Goal: Task Accomplishment & Management: Manage account settings

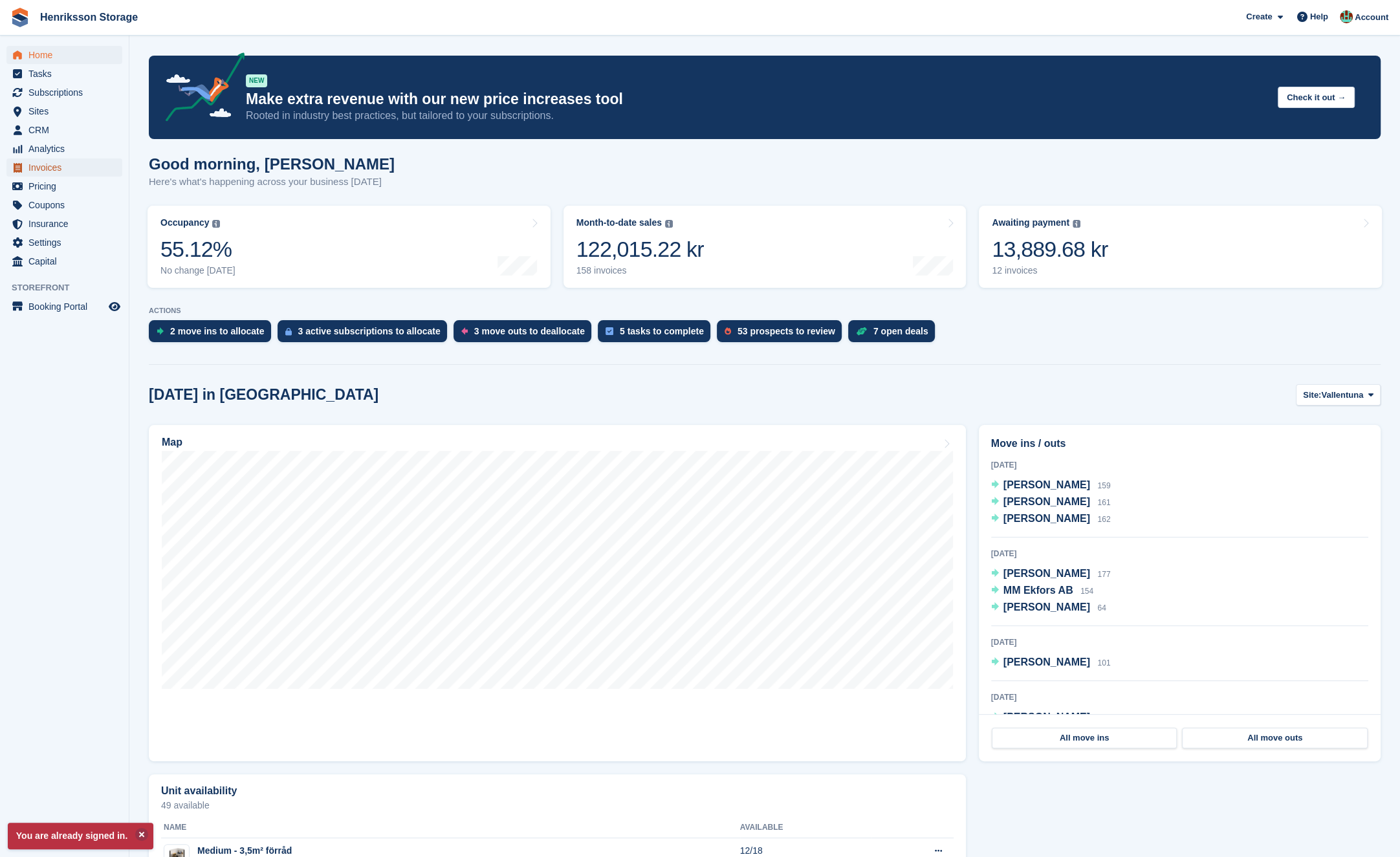
click at [69, 171] on span "Invoices" at bounding box center [67, 167] width 78 height 18
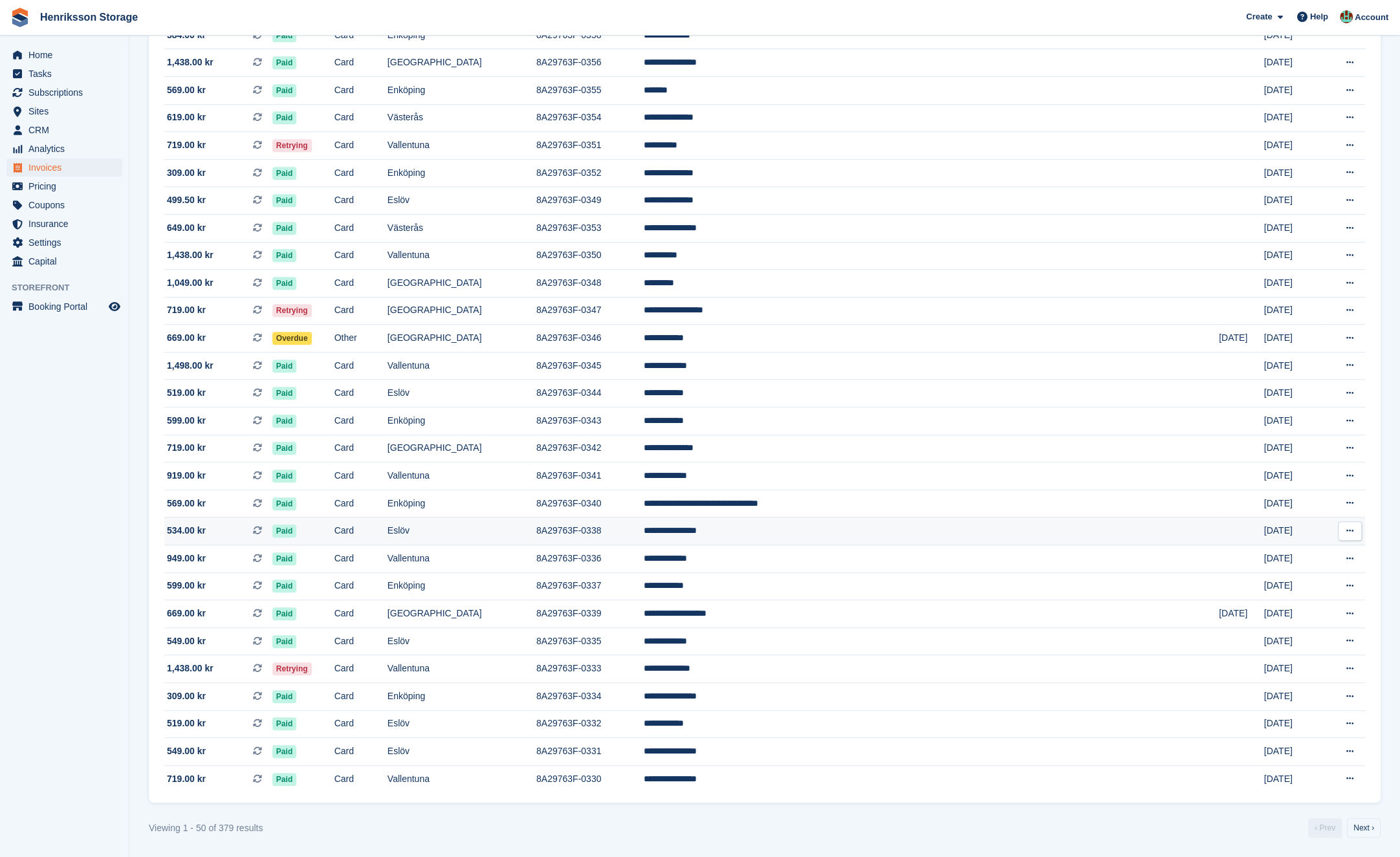
scroll to position [805, 0]
click at [536, 665] on td "Vallentuna" at bounding box center [462, 669] width 149 height 28
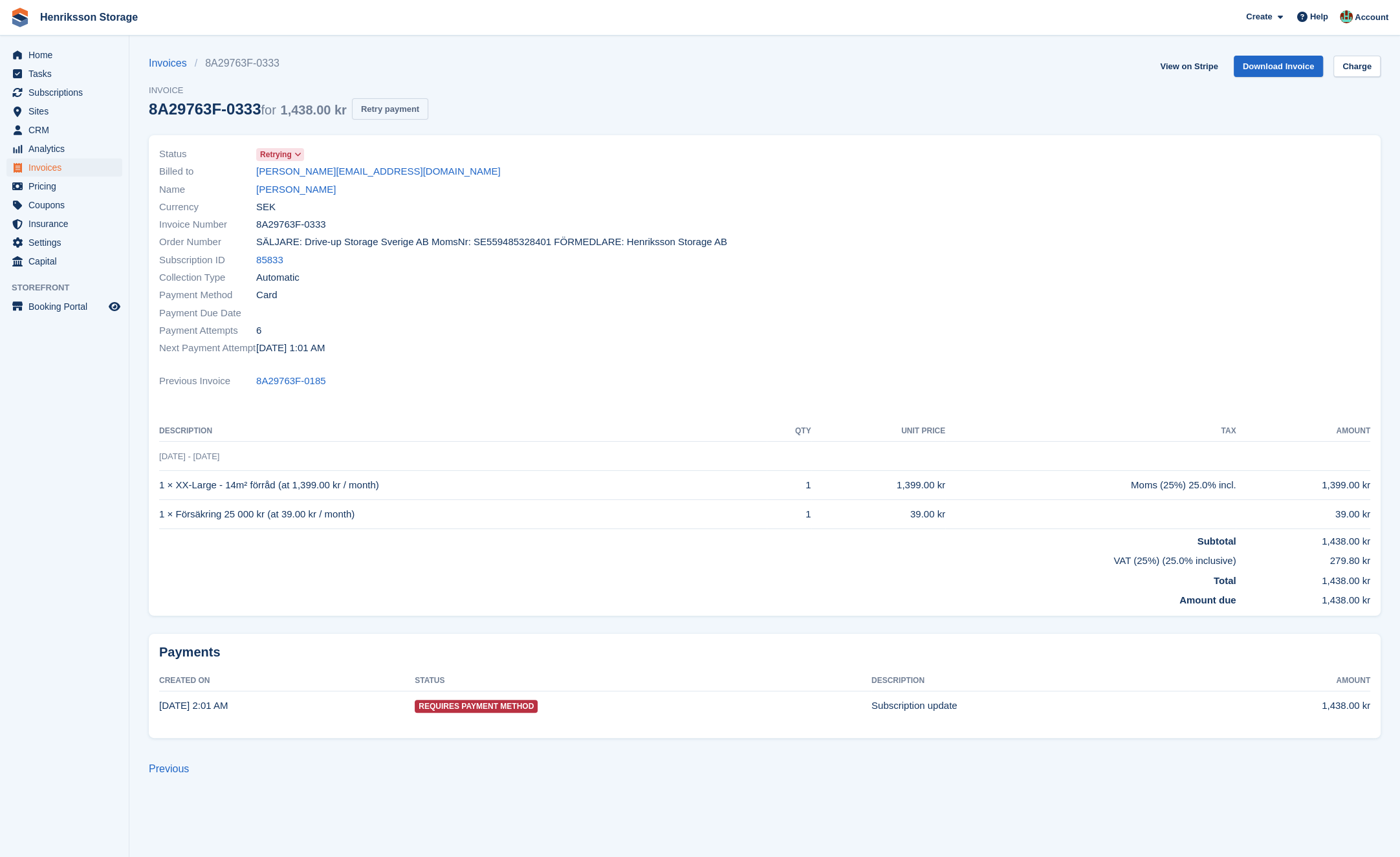
click at [411, 113] on button "Retry payment" at bounding box center [390, 109] width 76 height 21
click at [314, 230] on span "8A29763F-0333" at bounding box center [291, 225] width 70 height 15
click at [353, 223] on div "Invoice Number 8A29763F-0333" at bounding box center [458, 225] width 598 height 18
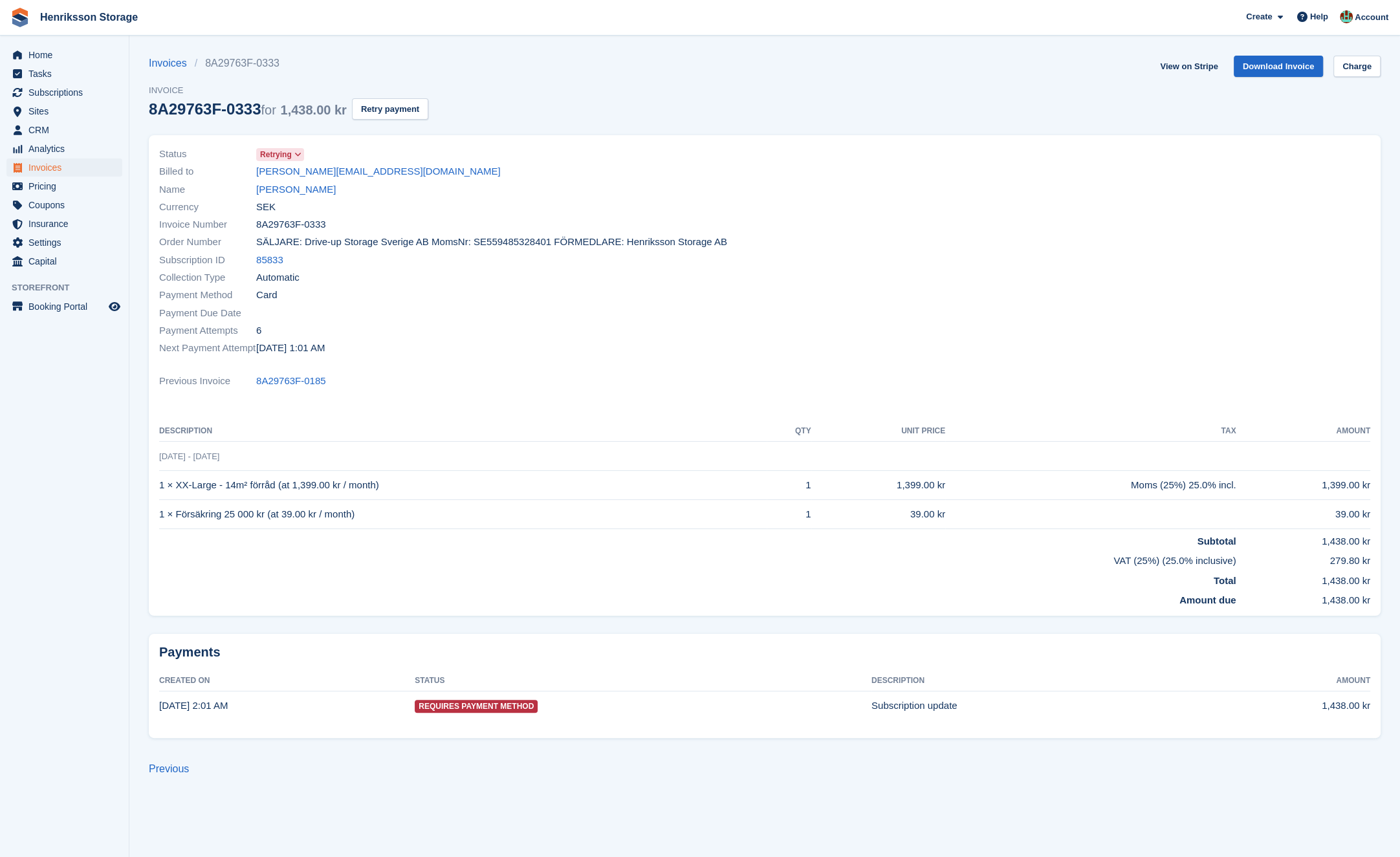
drag, startPoint x: 334, startPoint y: 225, endPoint x: 261, endPoint y: 228, distance: 73.1
click at [261, 228] on div "Invoice Number 8A29763F-0333" at bounding box center [458, 225] width 598 height 18
click at [261, 228] on span "8A29763F-0333" at bounding box center [291, 225] width 70 height 15
click at [310, 228] on span "8A29763F-0333" at bounding box center [291, 225] width 70 height 15
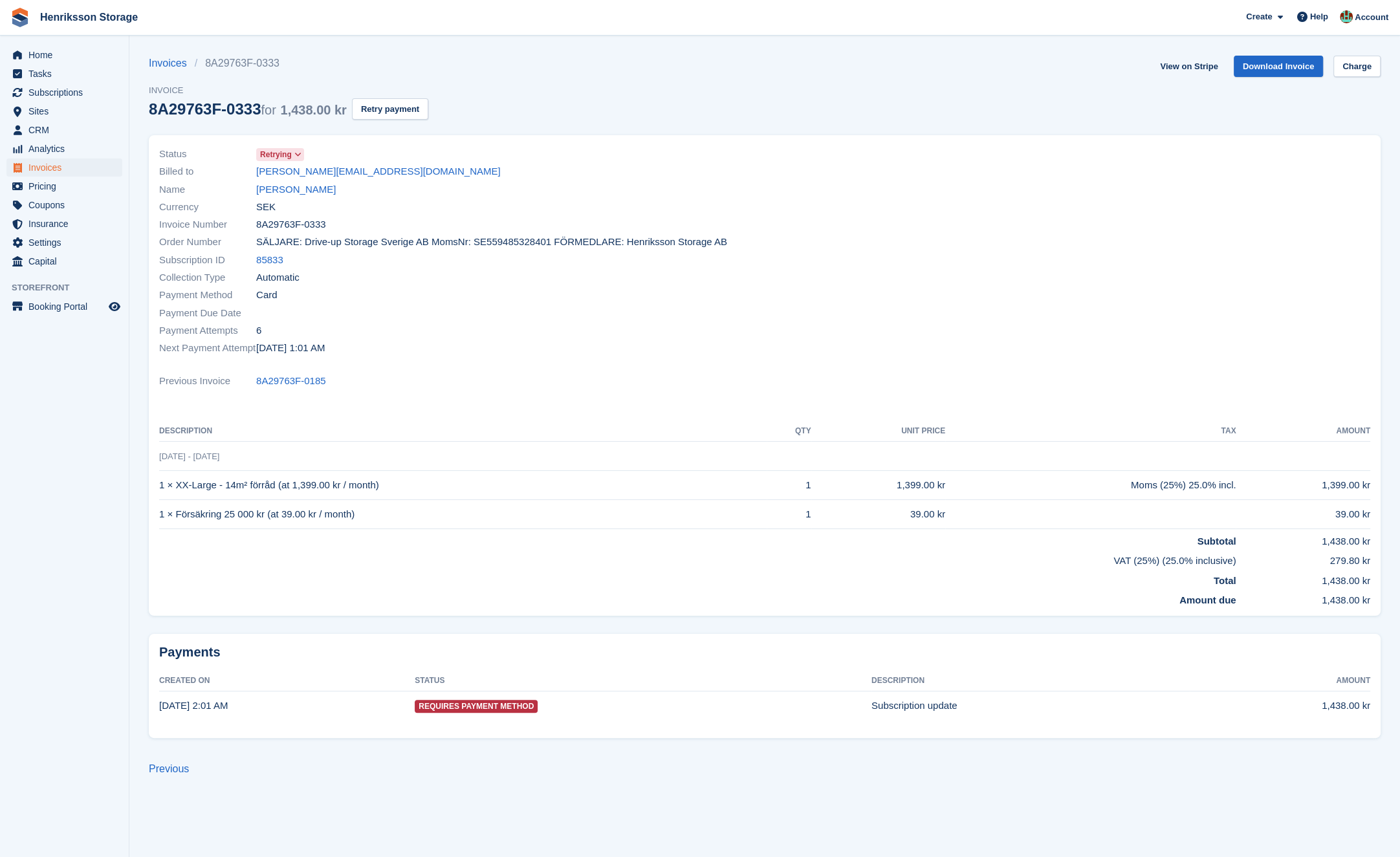
click at [310, 228] on span "8A29763F-0333" at bounding box center [291, 225] width 70 height 15
click at [276, 227] on span "8A29763F-0333" at bounding box center [291, 225] width 70 height 15
click at [276, 228] on span "8A29763F-0333" at bounding box center [291, 225] width 70 height 15
click at [319, 226] on span "8A29763F-0333" at bounding box center [291, 225] width 70 height 15
click at [320, 226] on span "8A29763F-0333" at bounding box center [291, 225] width 70 height 15
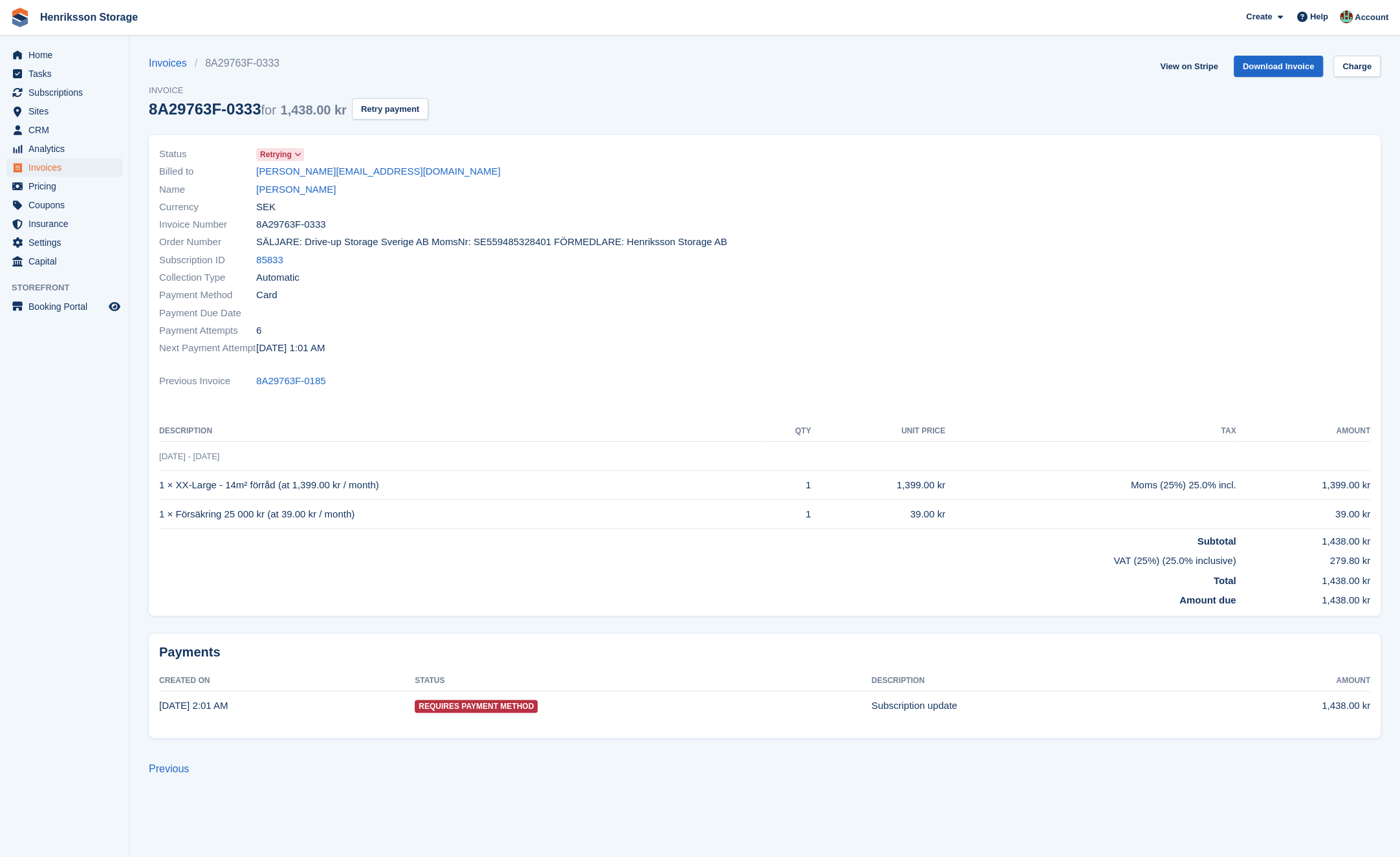
click at [319, 227] on span "8A29763F-0333" at bounding box center [291, 225] width 70 height 15
click at [299, 230] on span "8A29763F-0333" at bounding box center [291, 225] width 70 height 15
click at [324, 231] on span "8A29763F-0333" at bounding box center [291, 225] width 70 height 15
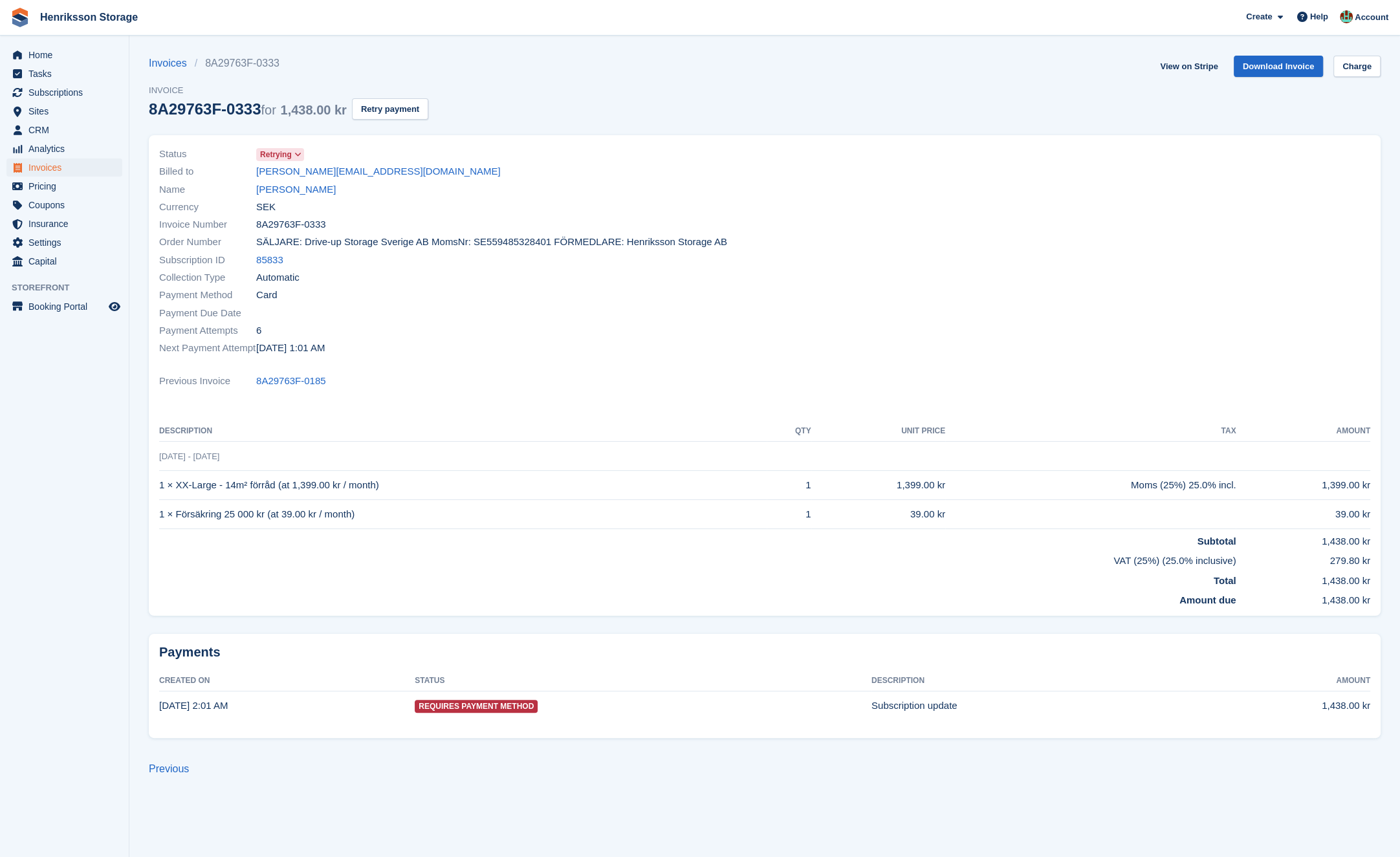
click at [324, 231] on span "8A29763F-0333" at bounding box center [291, 225] width 70 height 15
click at [324, 230] on span "8A29763F-0333" at bounding box center [291, 225] width 70 height 15
click at [324, 230] on span "8A29763F-0333" at bounding box center [291, 225] width 70 height 15
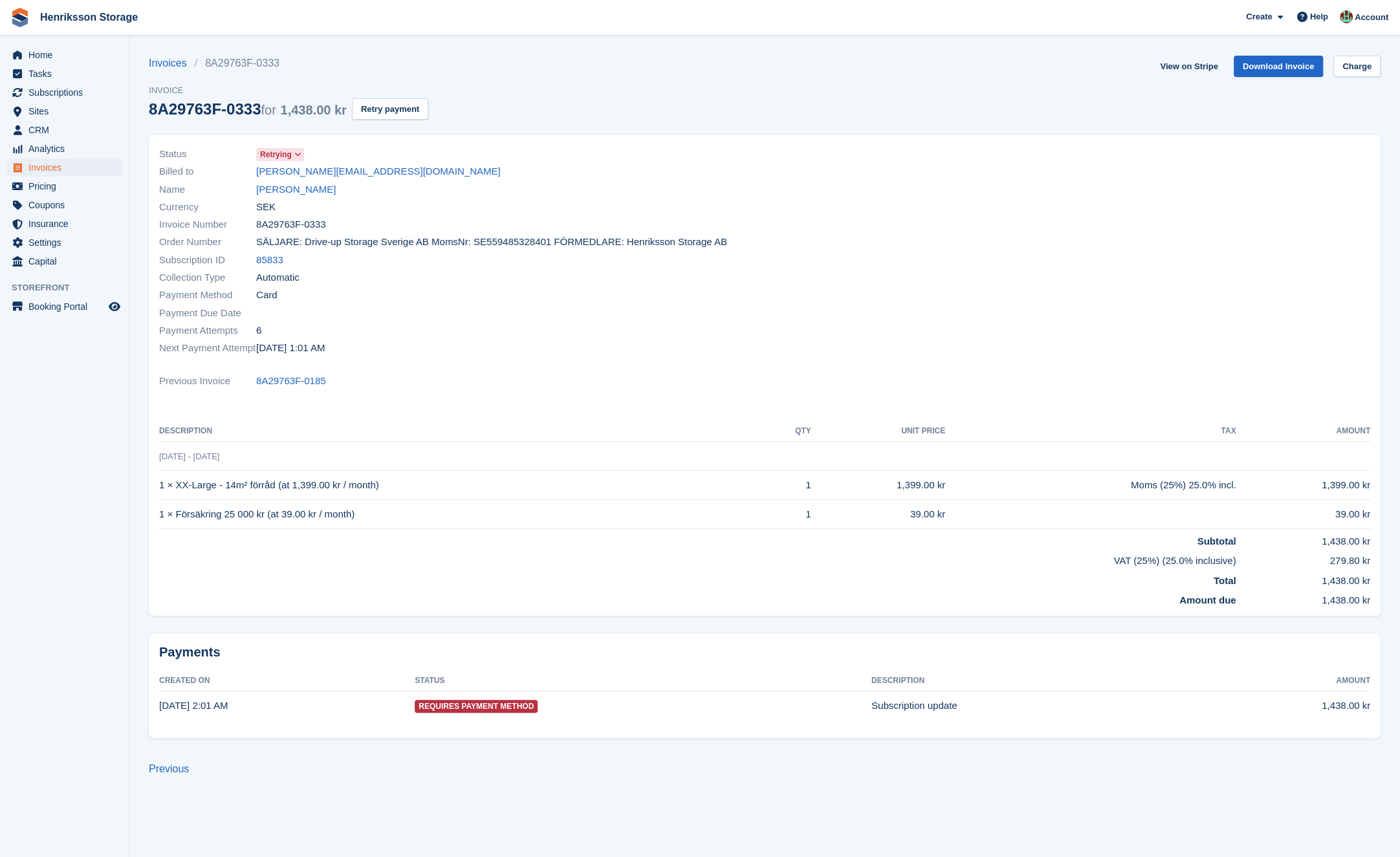
click at [307, 229] on span "8A29763F-0333" at bounding box center [291, 225] width 70 height 15
click at [302, 230] on span "8A29763F-0333" at bounding box center [291, 225] width 70 height 15
click at [296, 230] on span "8A29763F-0333" at bounding box center [291, 225] width 70 height 15
click at [313, 227] on span "8A29763F-0333" at bounding box center [291, 225] width 70 height 15
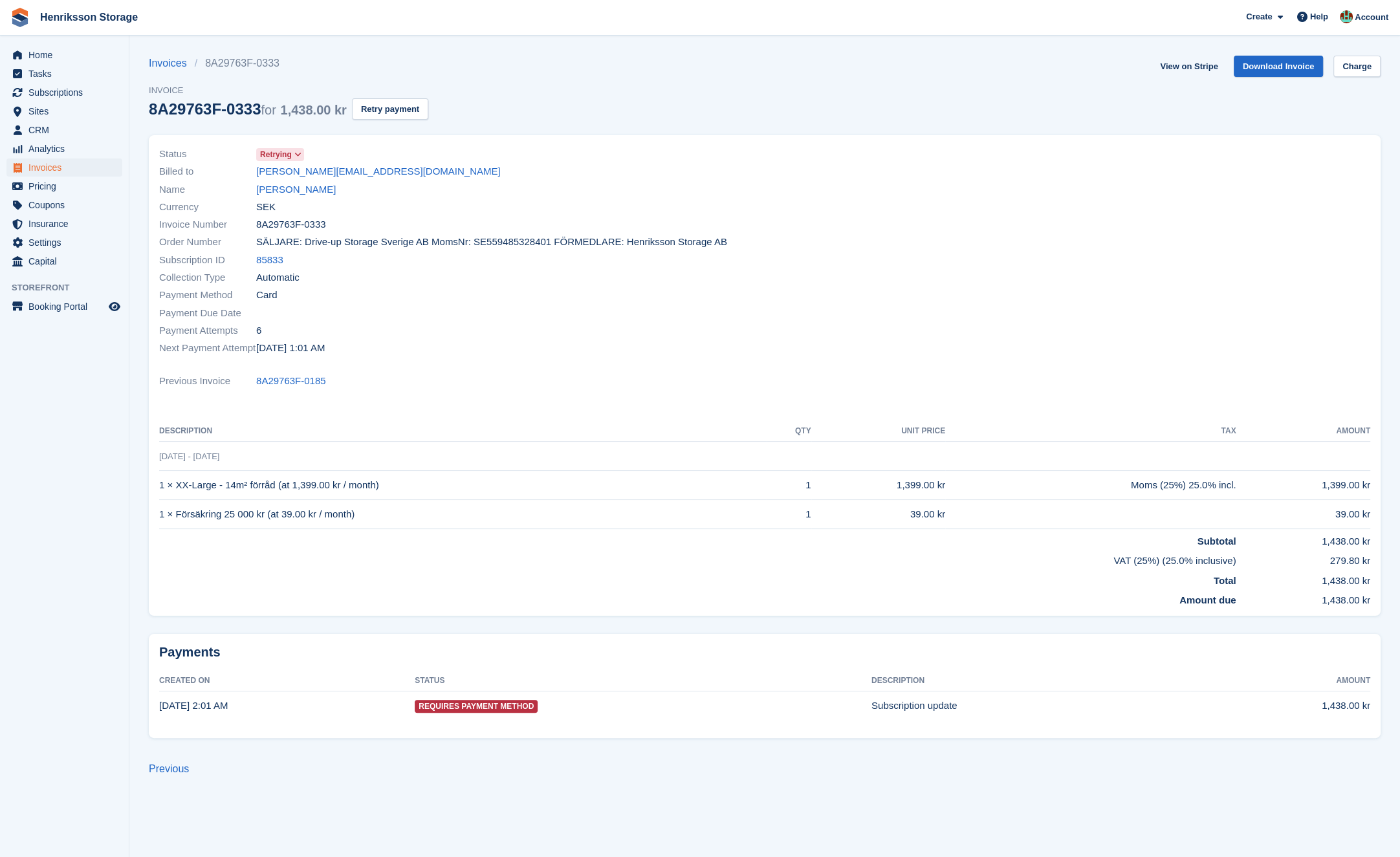
click at [313, 227] on span "8A29763F-0333" at bounding box center [291, 225] width 70 height 15
click at [294, 232] on span "8A29763F-0333" at bounding box center [291, 225] width 70 height 15
click at [319, 232] on div "Invoice Number 8A29763F-0333" at bounding box center [458, 225] width 598 height 18
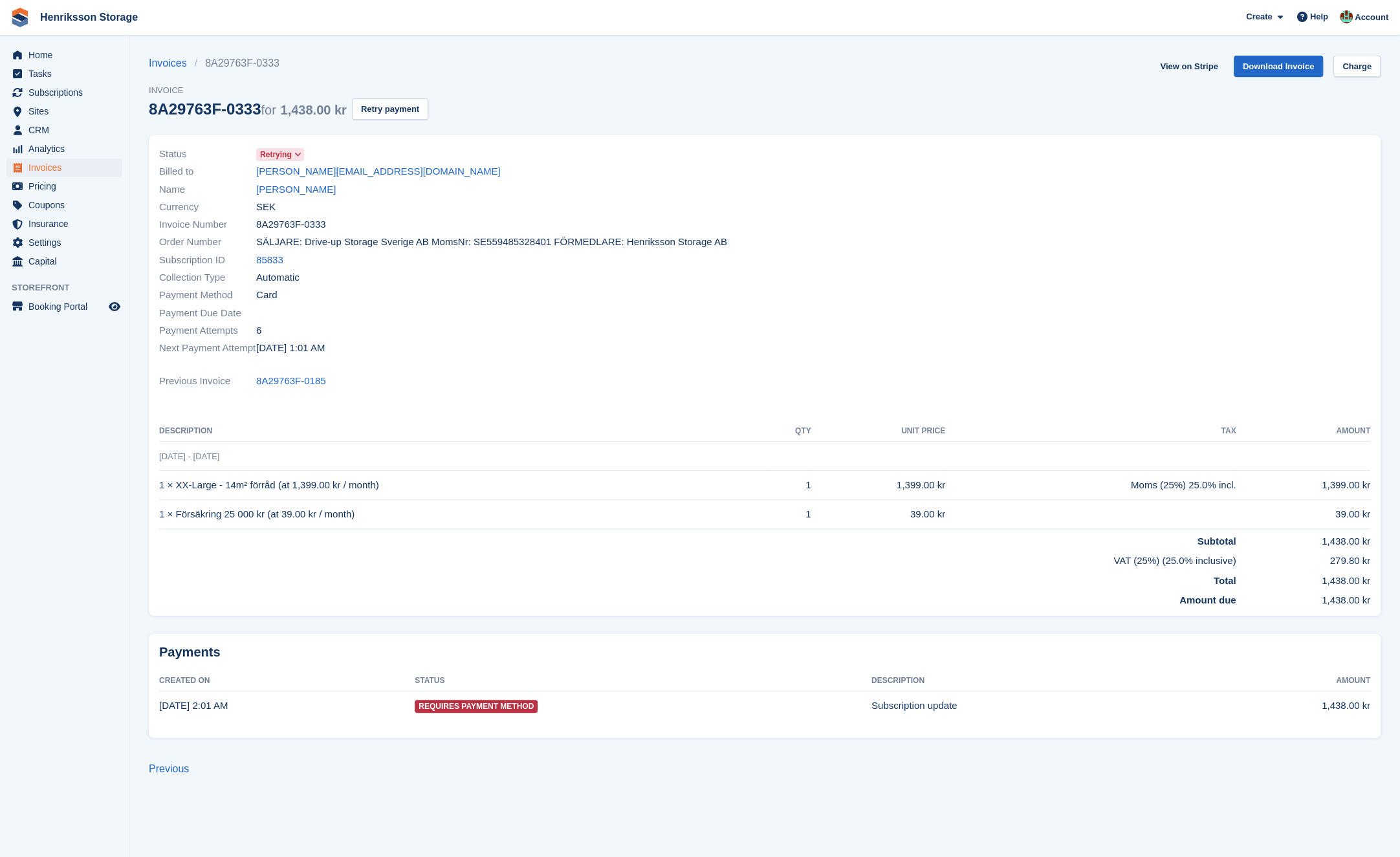
click at [319, 232] on div "Invoice Number 8A29763F-0333" at bounding box center [458, 225] width 598 height 18
click at [319, 232] on span "8A29763F-0333" at bounding box center [291, 225] width 70 height 15
click at [319, 231] on span "8A29763F-0333" at bounding box center [291, 225] width 70 height 15
click at [333, 226] on div "Invoice Number 8A29763F-0333" at bounding box center [458, 225] width 598 height 18
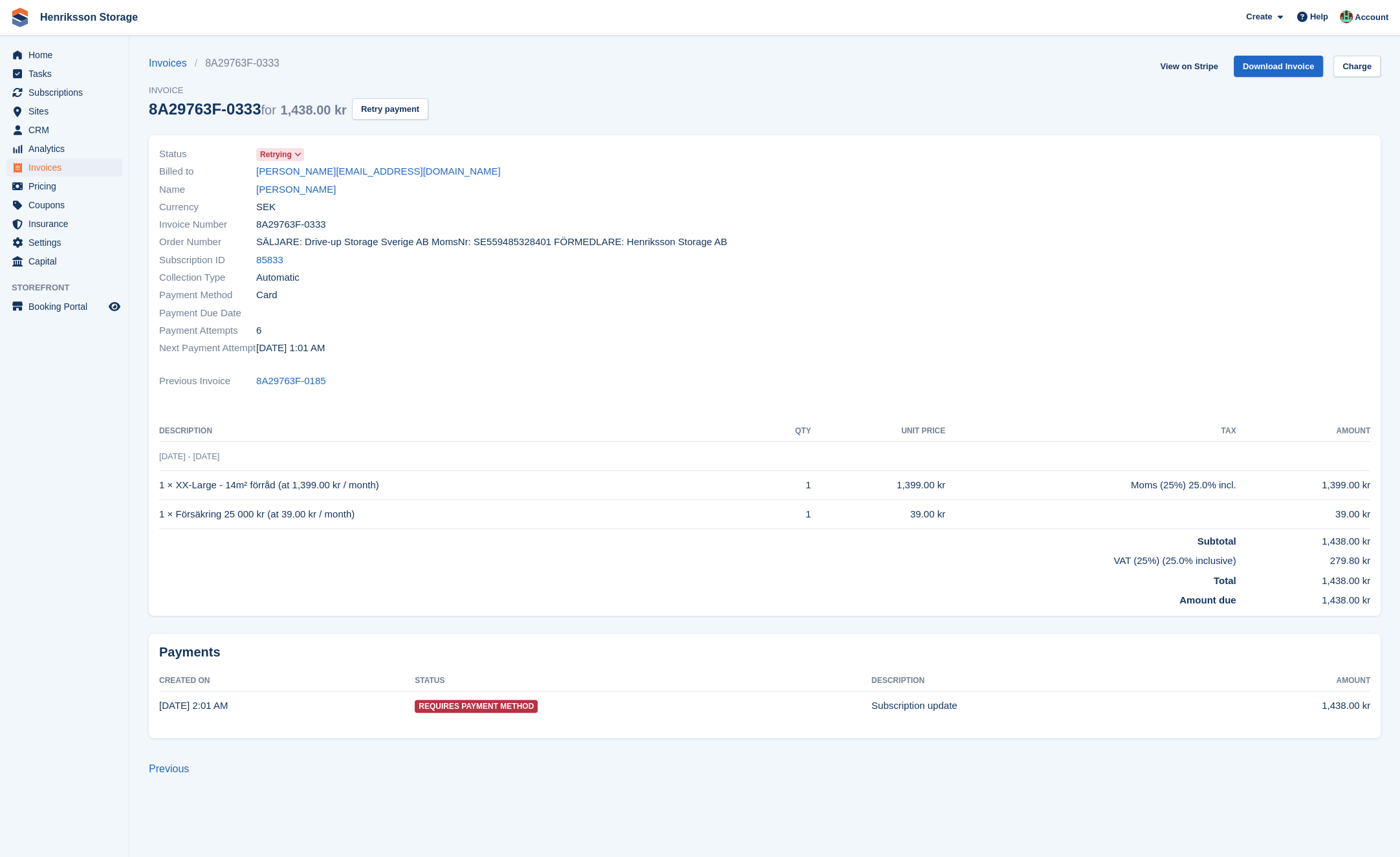
click at [315, 232] on span "8A29763F-0333" at bounding box center [291, 225] width 70 height 15
click at [315, 231] on span "8A29763F-0333" at bounding box center [291, 225] width 70 height 15
click at [332, 230] on div "Invoice Number 8A29763F-0333" at bounding box center [458, 225] width 598 height 18
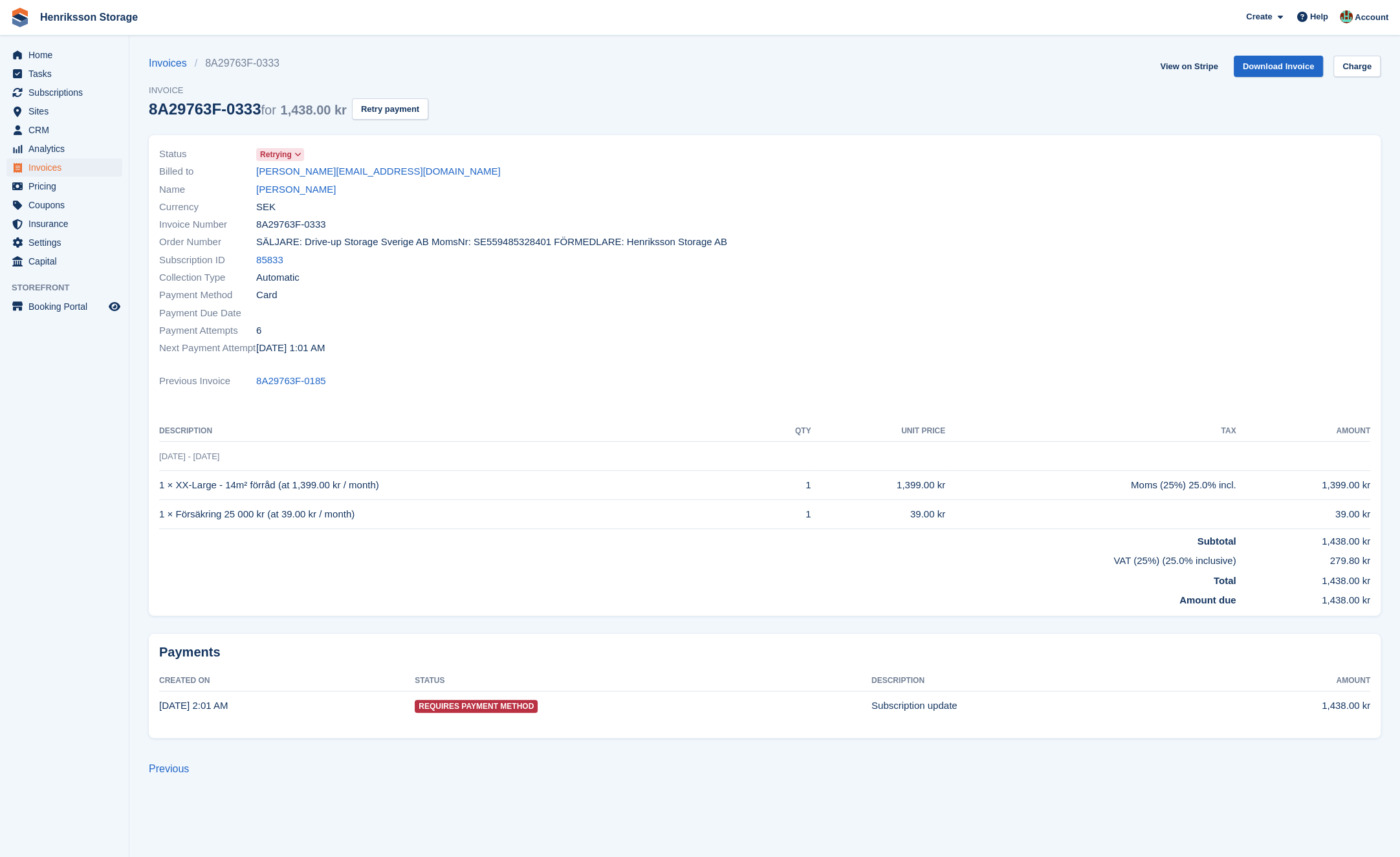
click at [332, 230] on div "Invoice Number 8A29763F-0333" at bounding box center [458, 225] width 598 height 18
click at [345, 224] on div "Invoice Number 8A29763F-0333" at bounding box center [458, 225] width 598 height 18
click at [1198, 68] on link "View on Stripe" at bounding box center [1189, 66] width 68 height 21
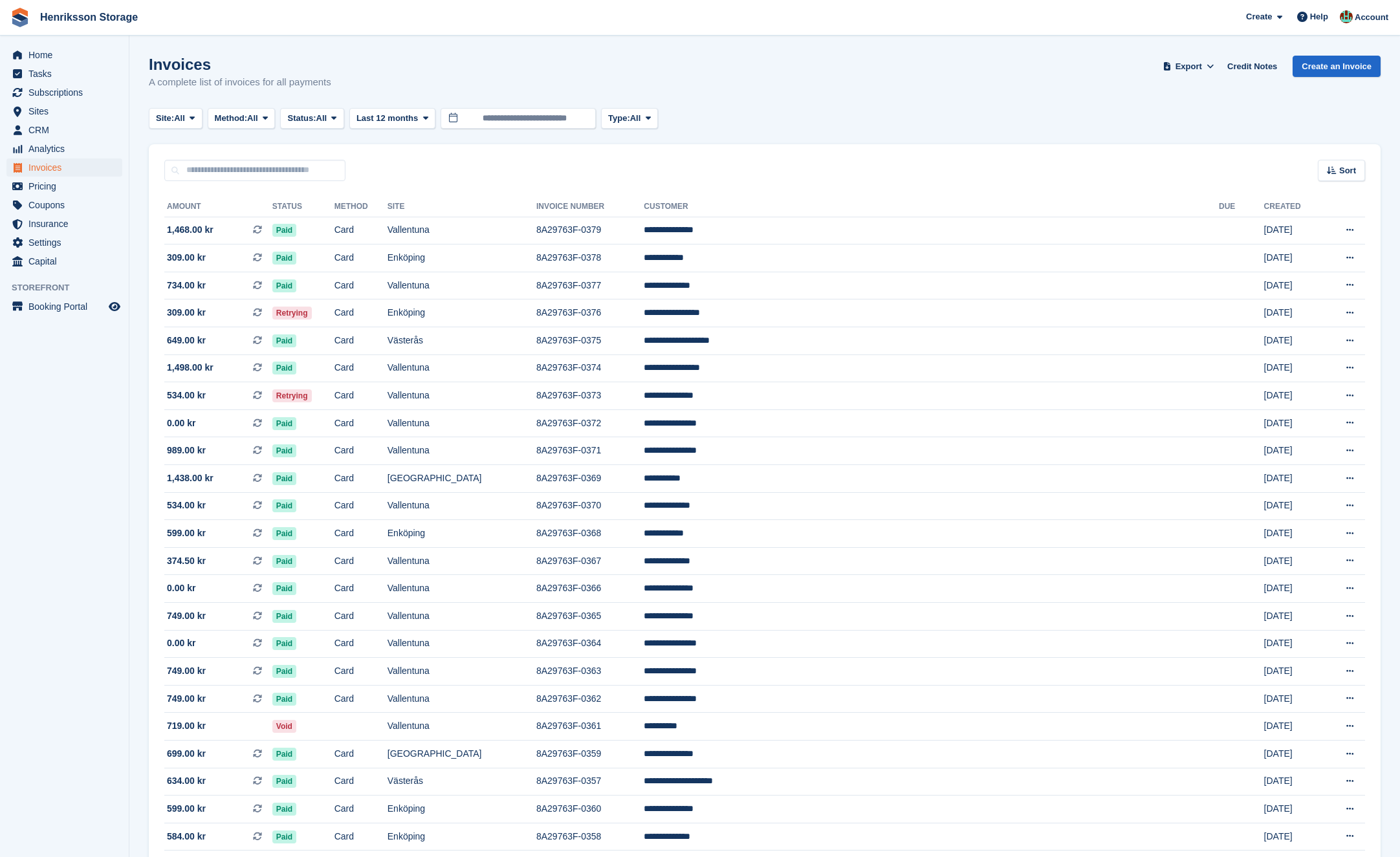
scroll to position [804, 0]
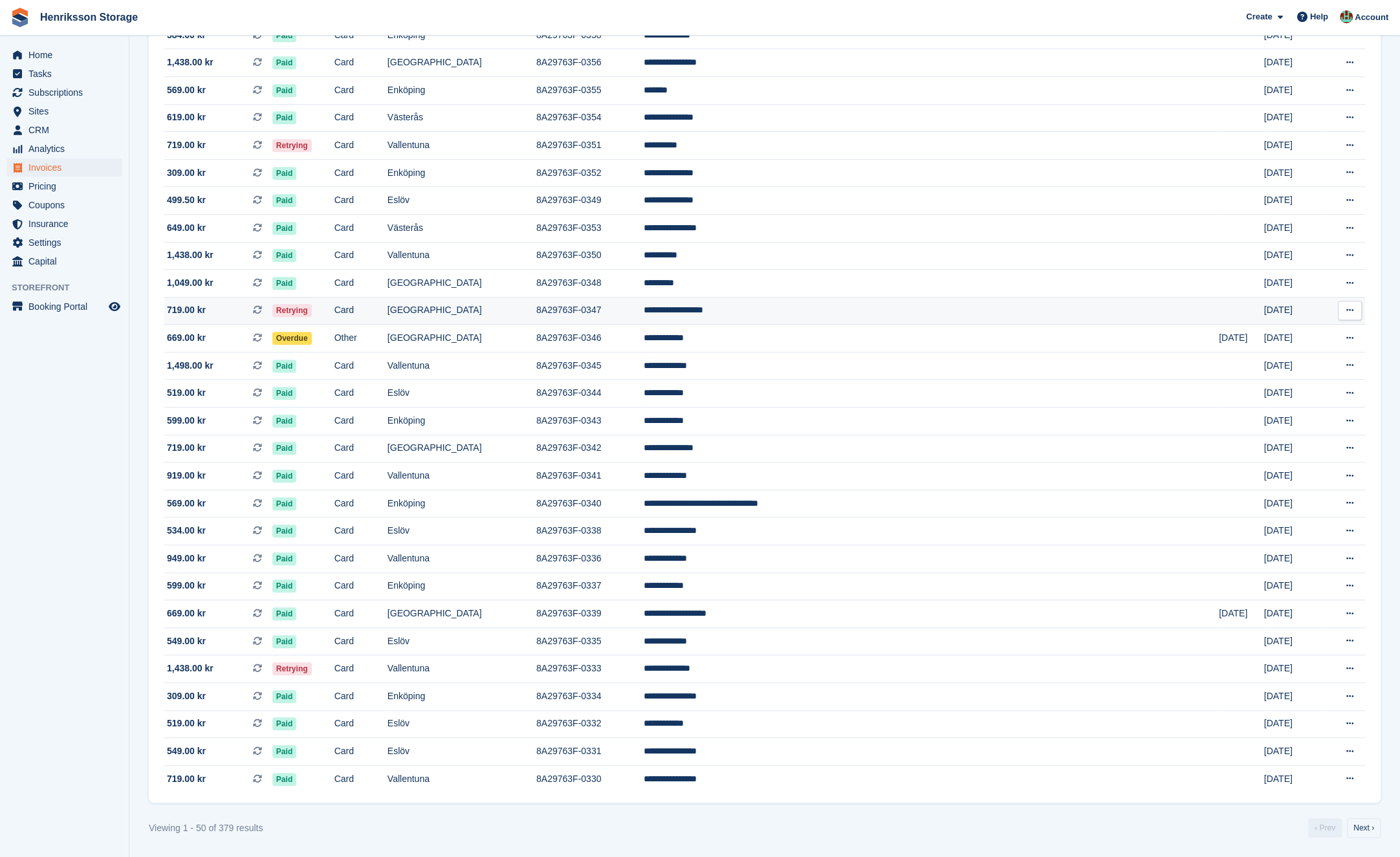
click at [335, 314] on td "Retrying" at bounding box center [303, 311] width 62 height 28
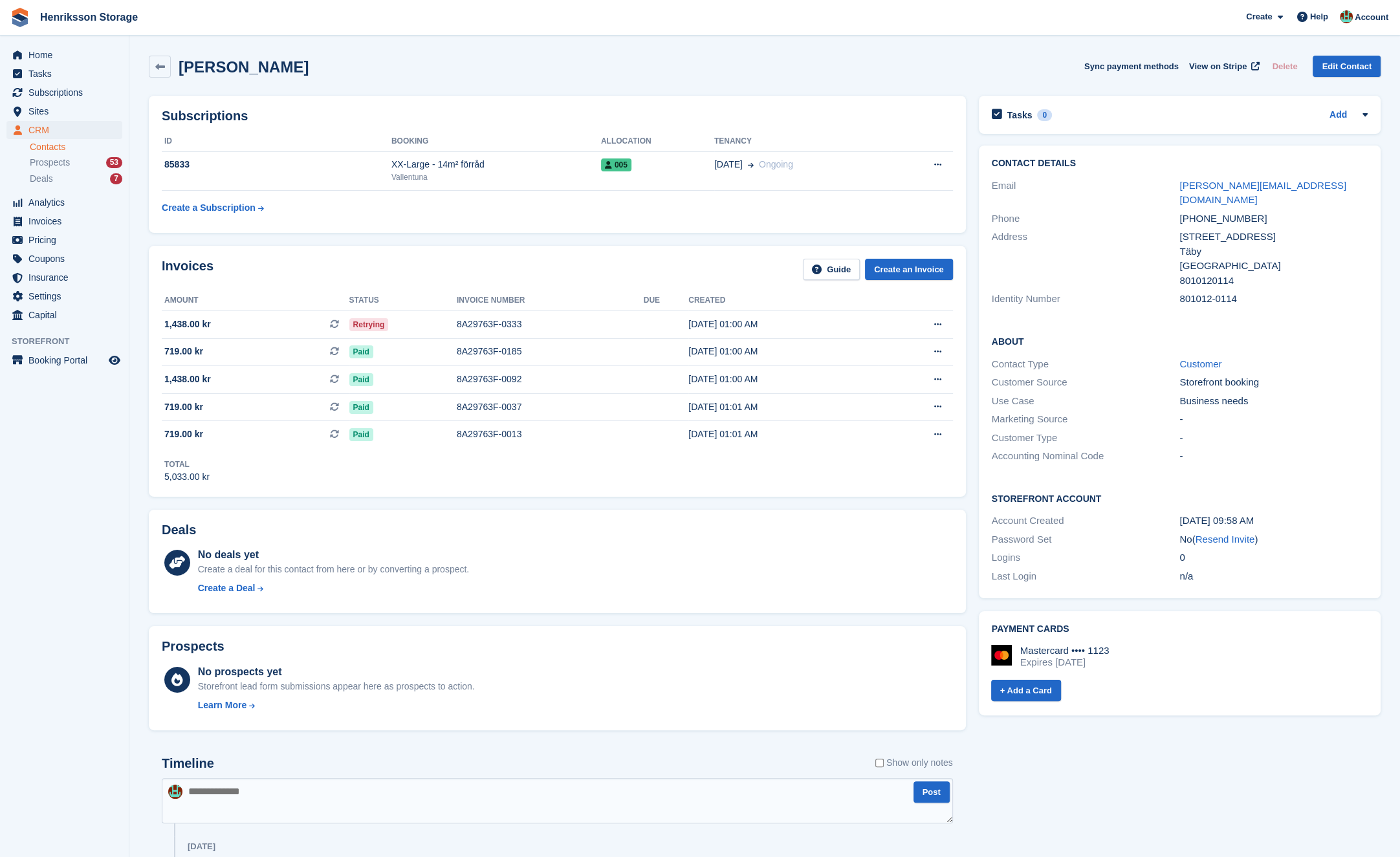
click at [1221, 211] on div "+46765807580" at bounding box center [1274, 219] width 188 height 15
copy div "+46765807580"
click at [536, 545] on div "No deals yet Create a deal for this contact from here or by converting a prospe…" at bounding box center [558, 572] width 791 height 56
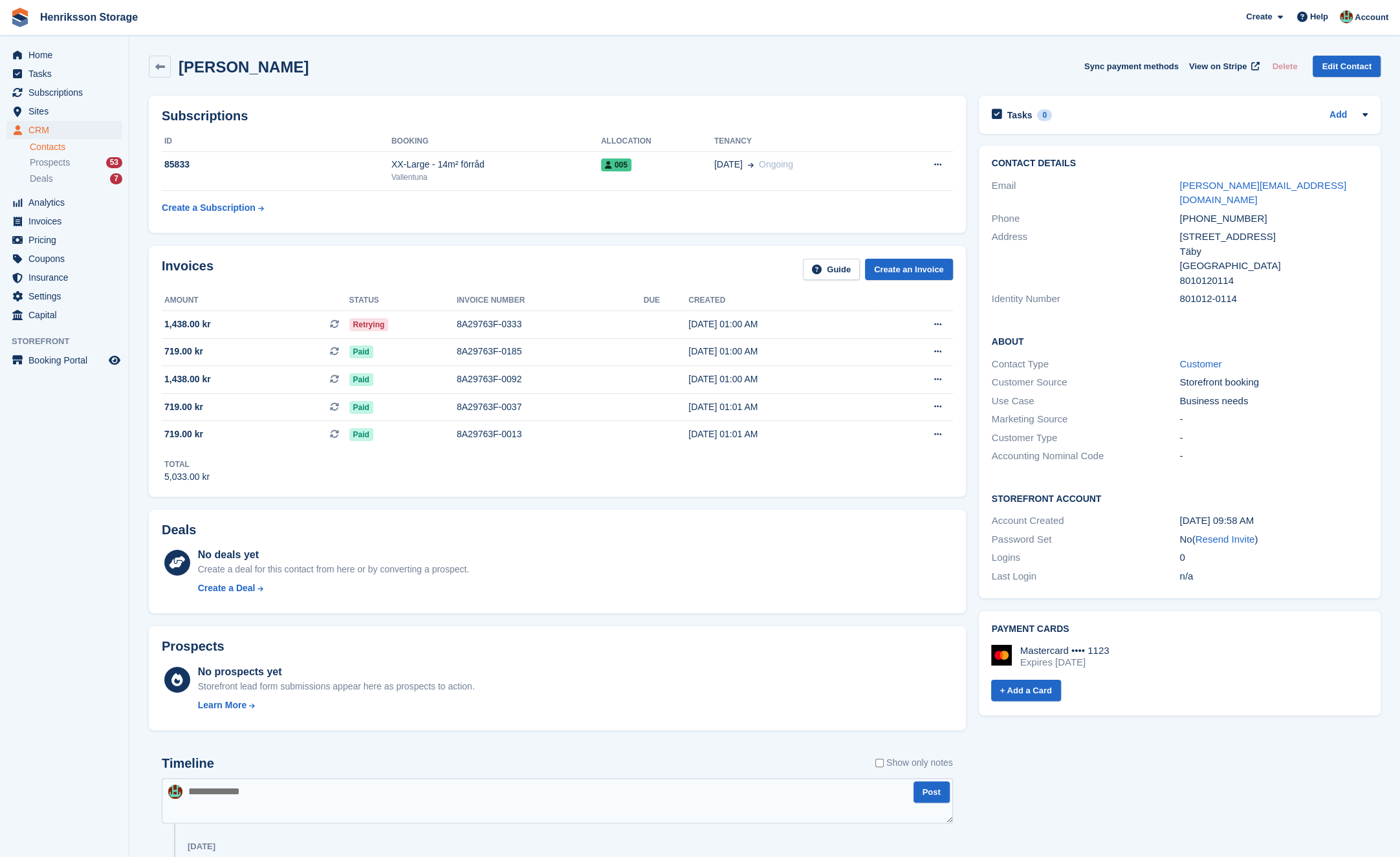
drag, startPoint x: 535, startPoint y: 528, endPoint x: 508, endPoint y: 525, distance: 27.2
click at [522, 502] on div "Subscriptions ID Booking Allocation Tenancy 85833 XX-Large - 14m² förråd Vallen…" at bounding box center [557, 871] width 830 height 1564
click at [1208, 211] on div "+46765807580" at bounding box center [1274, 219] width 188 height 15
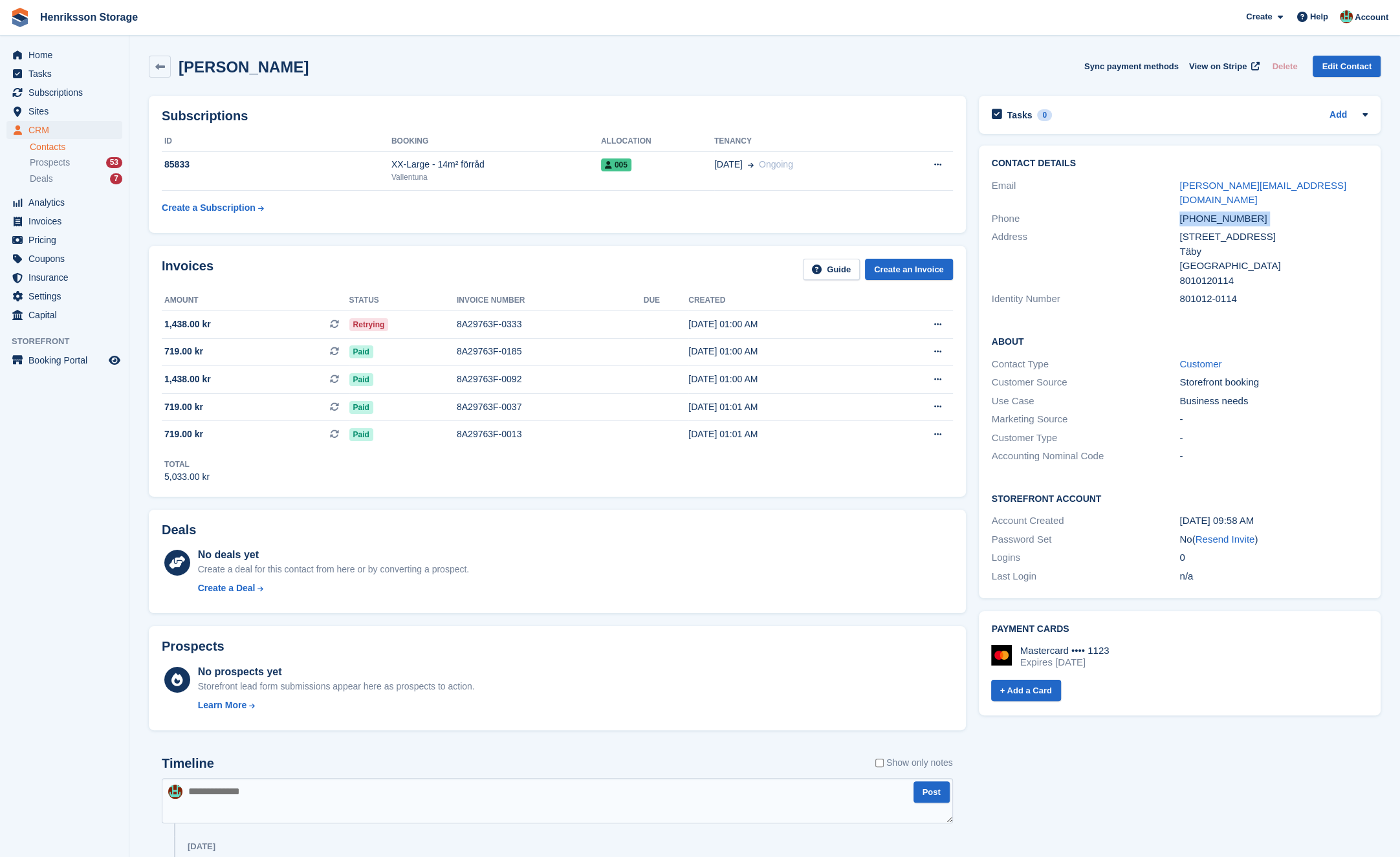
copy div "+46765807580"
click at [607, 313] on td "8A29763F-0333" at bounding box center [550, 324] width 187 height 28
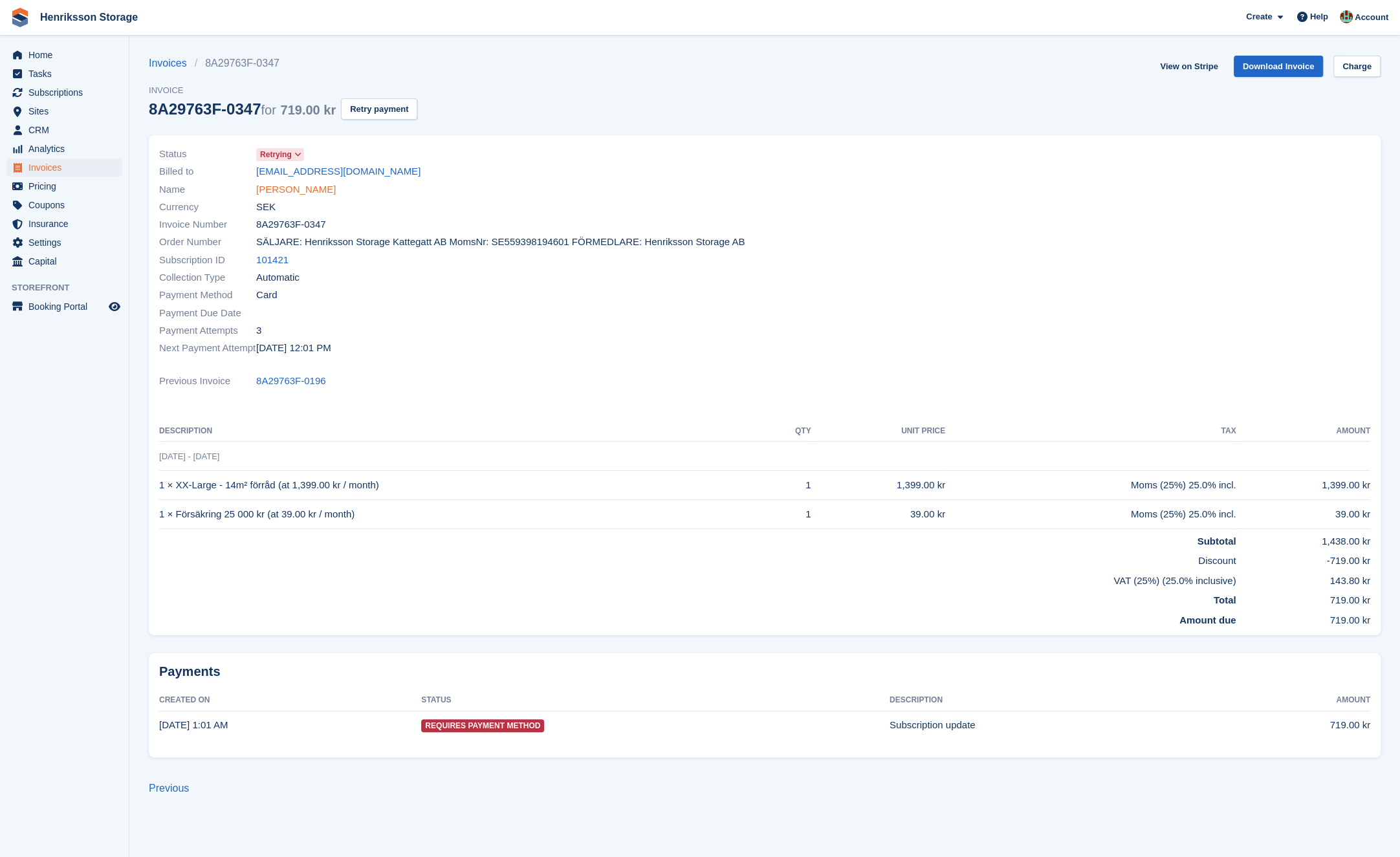
click at [310, 193] on link "[PERSON_NAME]" at bounding box center [296, 190] width 80 height 15
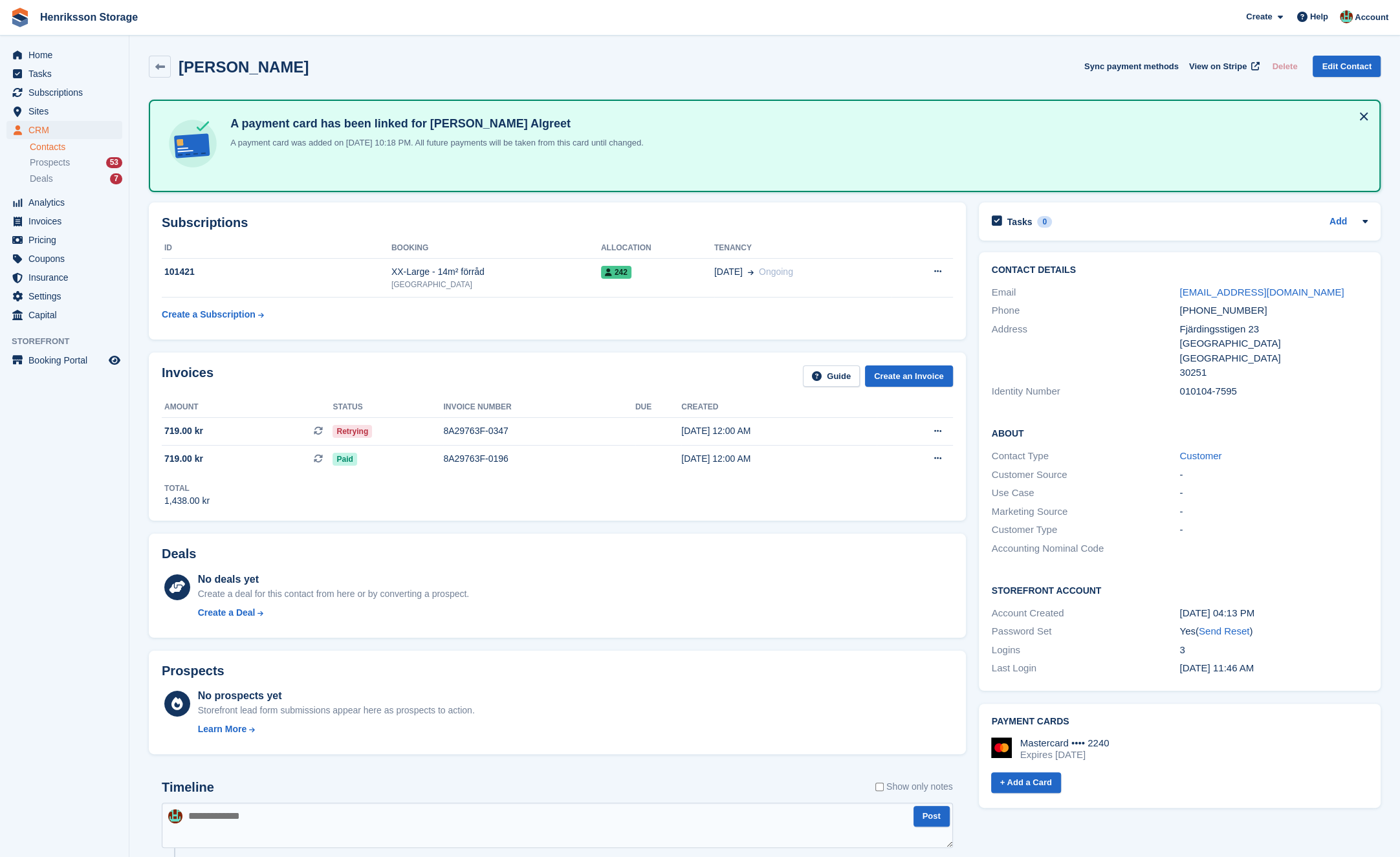
click at [1207, 305] on div "[PHONE_NUMBER]" at bounding box center [1274, 311] width 188 height 15
click at [1206, 305] on div "[PHONE_NUMBER]" at bounding box center [1274, 311] width 188 height 15
click at [1205, 306] on div "[PHONE_NUMBER]" at bounding box center [1274, 311] width 188 height 15
click at [1203, 307] on div "[PHONE_NUMBER]" at bounding box center [1274, 311] width 188 height 15
click at [1203, 307] on div "[PHONE_NUMBER]" at bounding box center [1274, 311] width 188 height 15
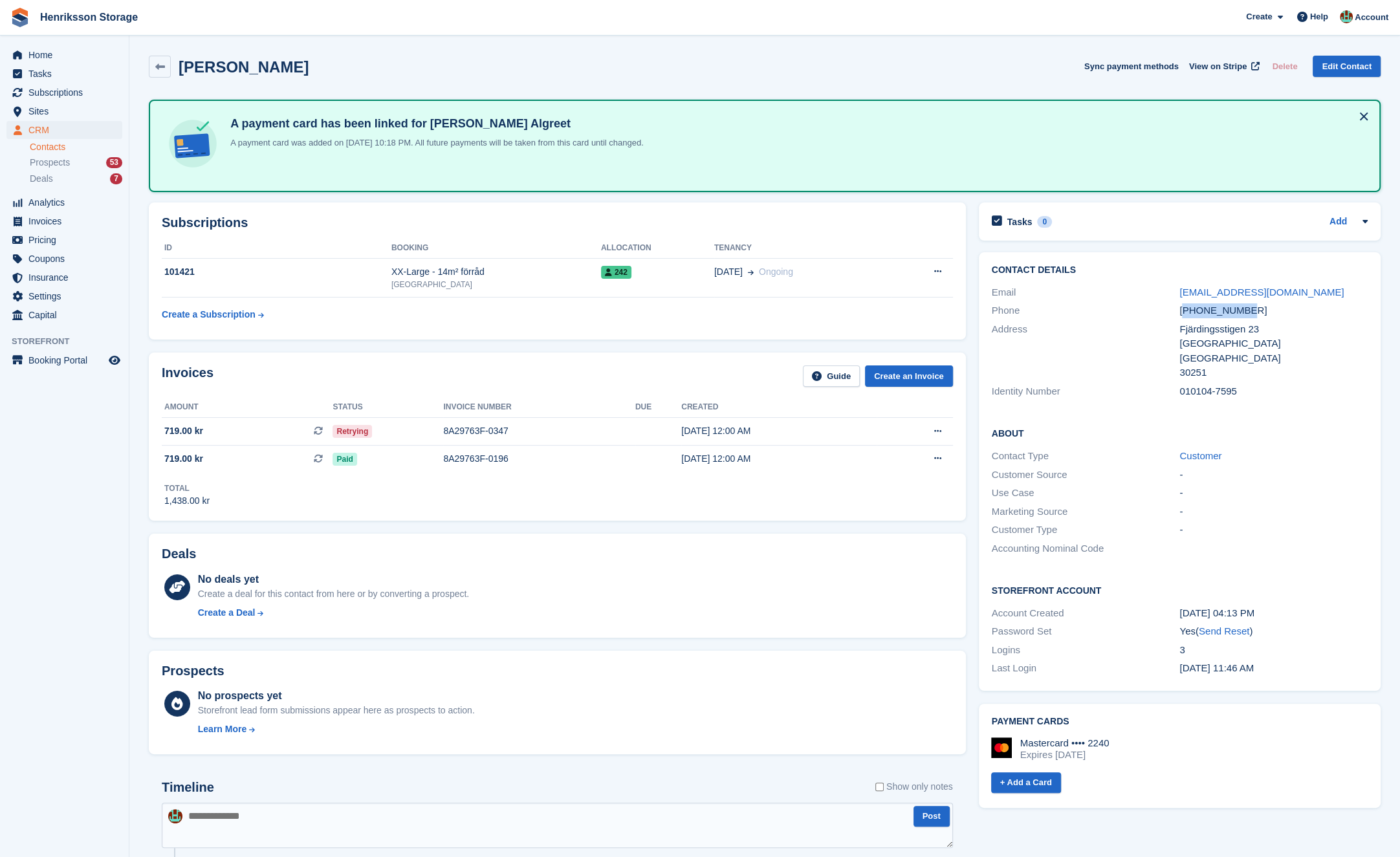
click at [1202, 307] on div "[PHONE_NUMBER]" at bounding box center [1274, 311] width 188 height 15
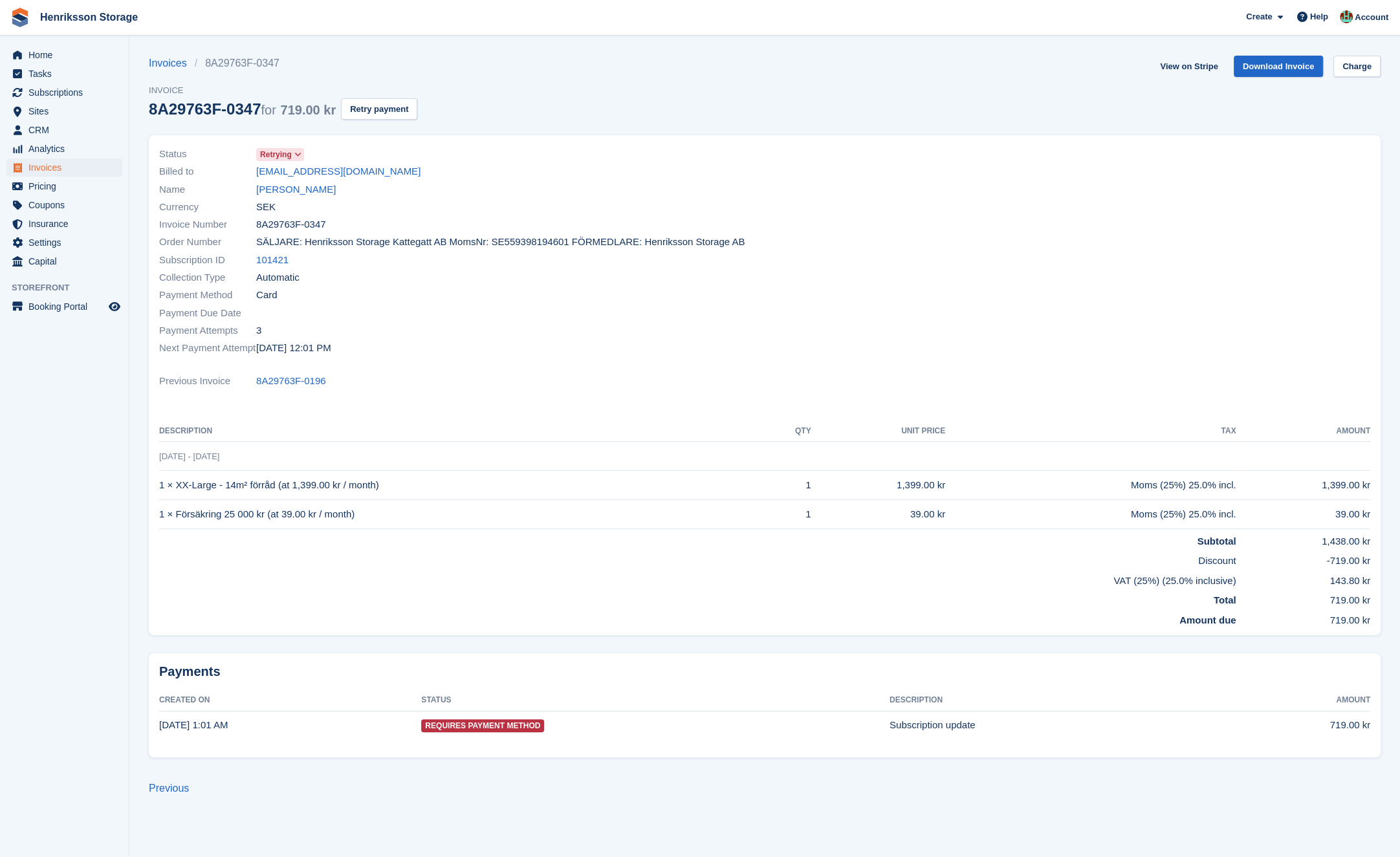
drag, startPoint x: 252, startPoint y: 274, endPoint x: 246, endPoint y: 271, distance: 6.7
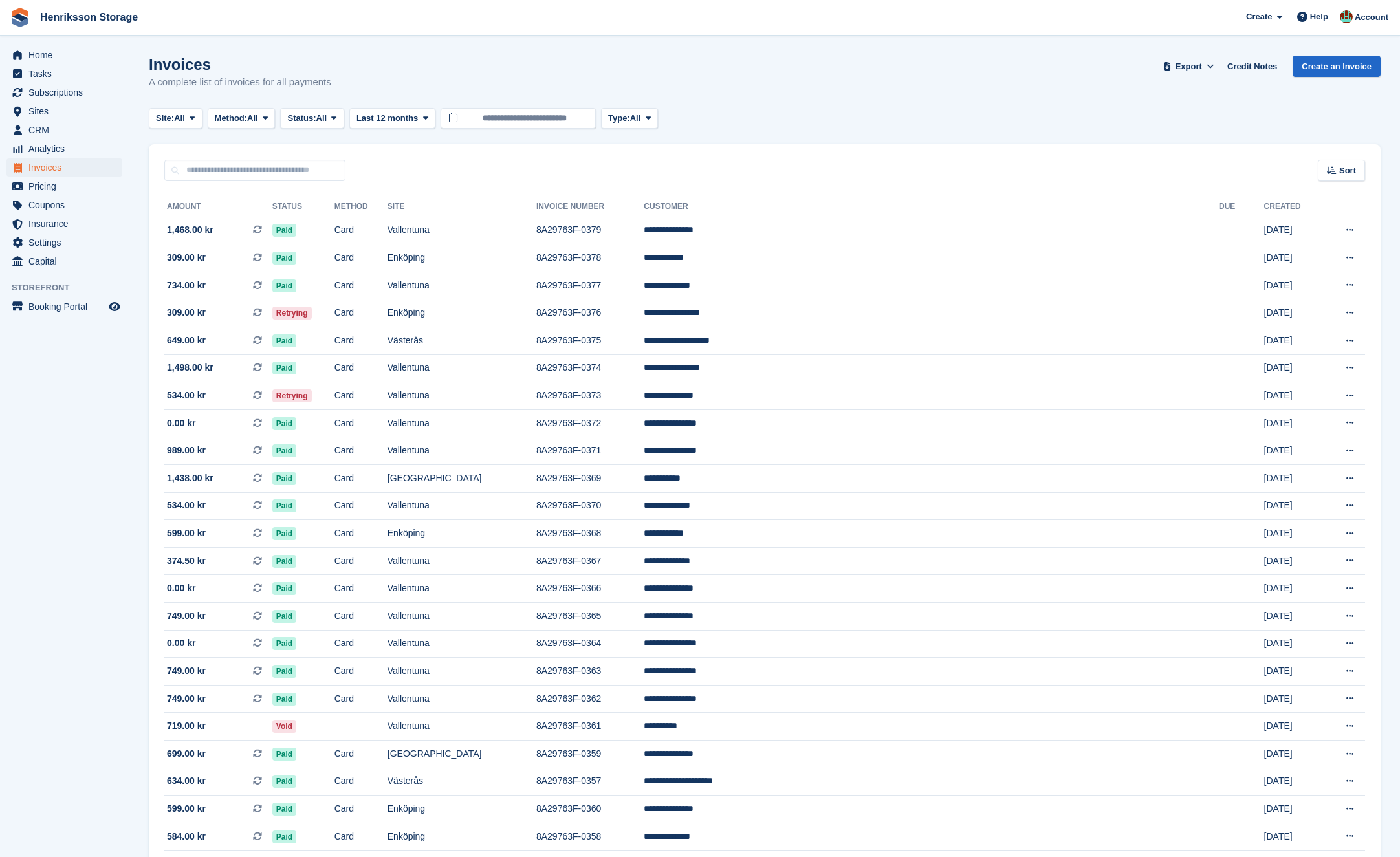
scroll to position [803, 0]
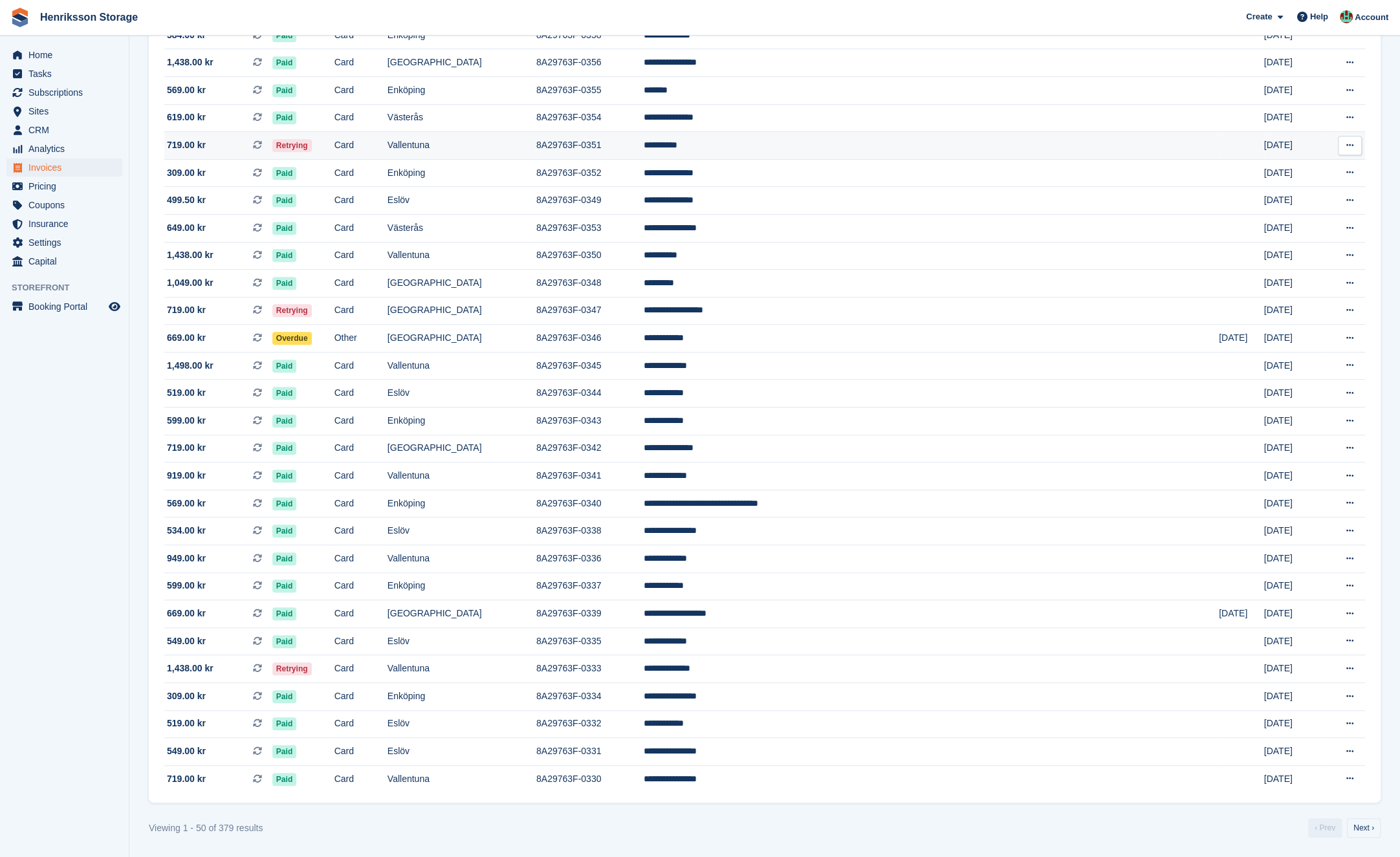
click at [335, 156] on td "Retrying" at bounding box center [303, 145] width 62 height 28
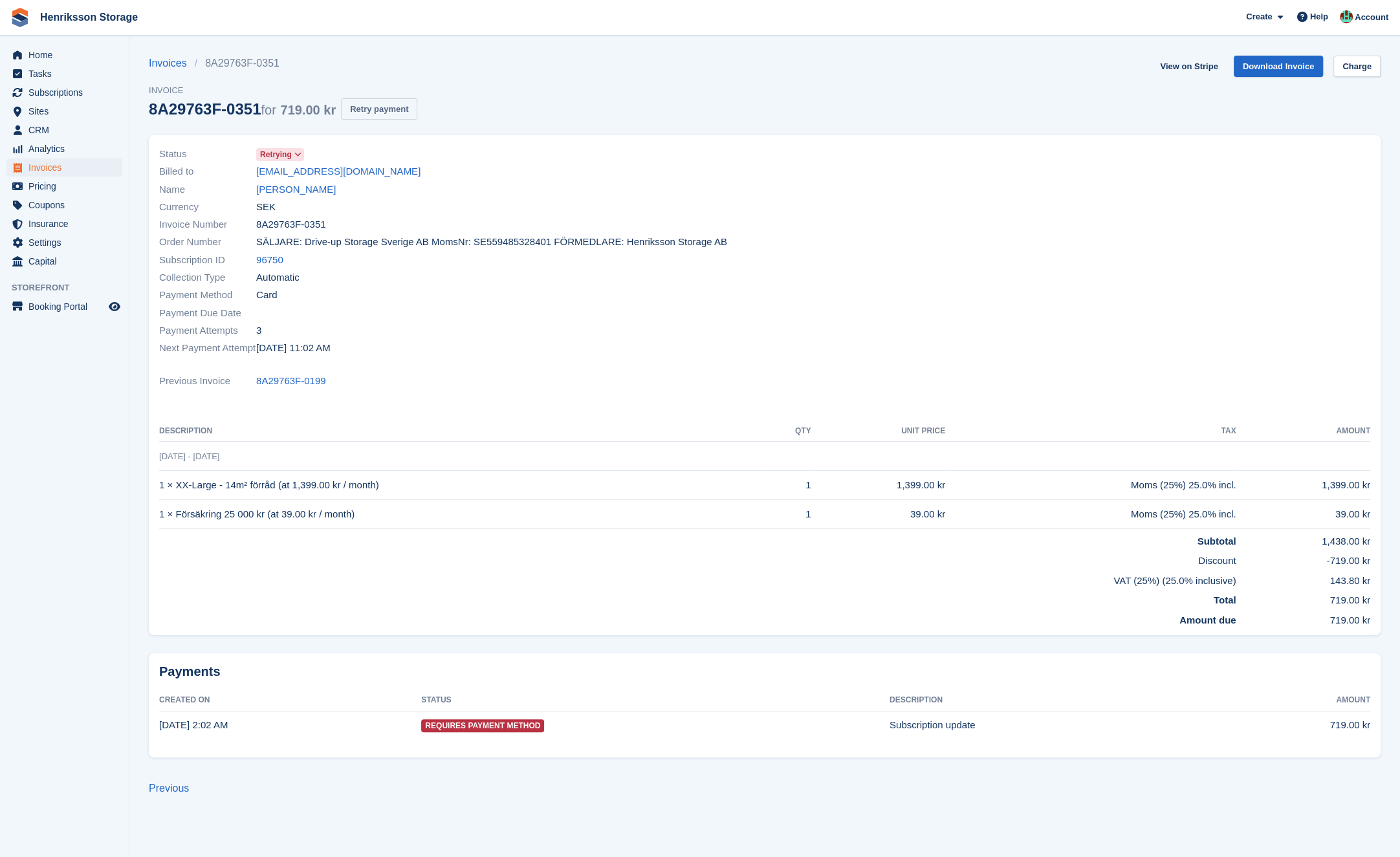
click at [407, 111] on button "Retry payment" at bounding box center [379, 109] width 76 height 21
click at [300, 194] on link "[PERSON_NAME]" at bounding box center [296, 190] width 80 height 15
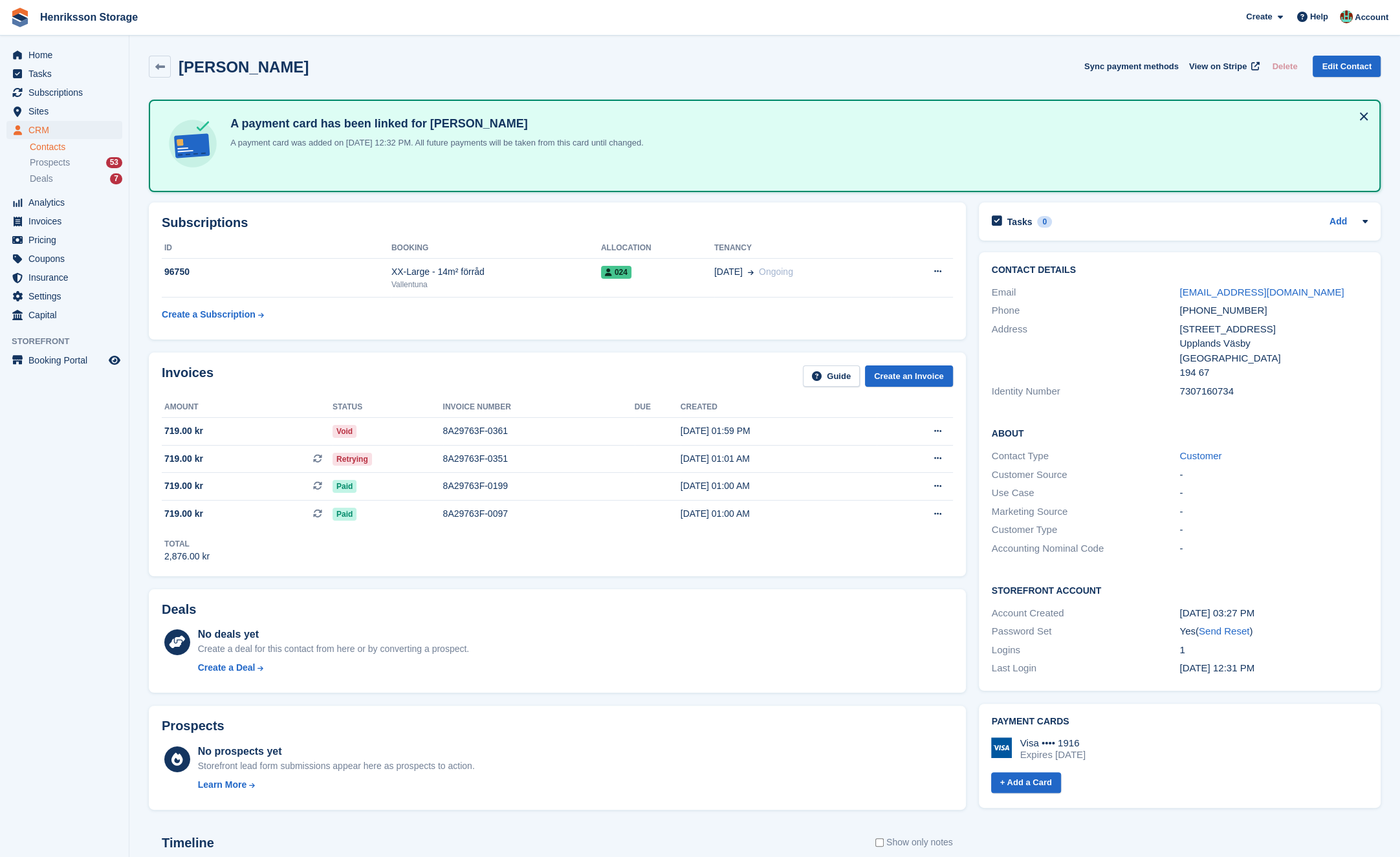
click at [1220, 304] on div "[PHONE_NUMBER]" at bounding box center [1274, 311] width 188 height 15
click at [1219, 305] on div "+46768558100" at bounding box center [1274, 311] width 188 height 15
click at [1219, 307] on div "+46768558100" at bounding box center [1274, 311] width 188 height 15
click at [1209, 317] on div "Phone +46768558100" at bounding box center [1180, 311] width 376 height 19
click at [1209, 310] on div "+46768558100" at bounding box center [1274, 311] width 188 height 15
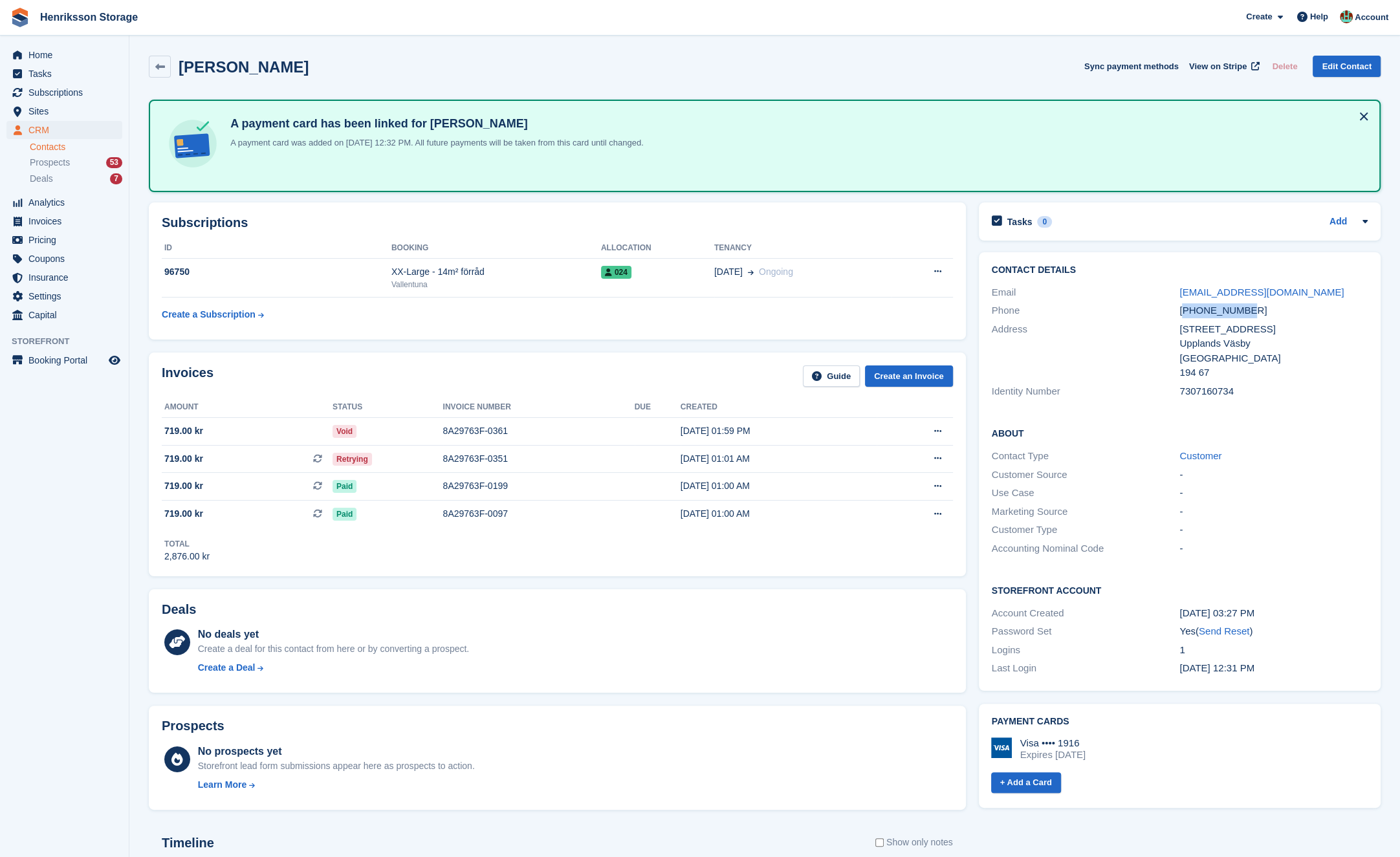
click at [1209, 310] on div "+46768558100" at bounding box center [1274, 311] width 188 height 15
copy div "+46768558100"
drag, startPoint x: 394, startPoint y: 313, endPoint x: 354, endPoint y: 308, distance: 40.3
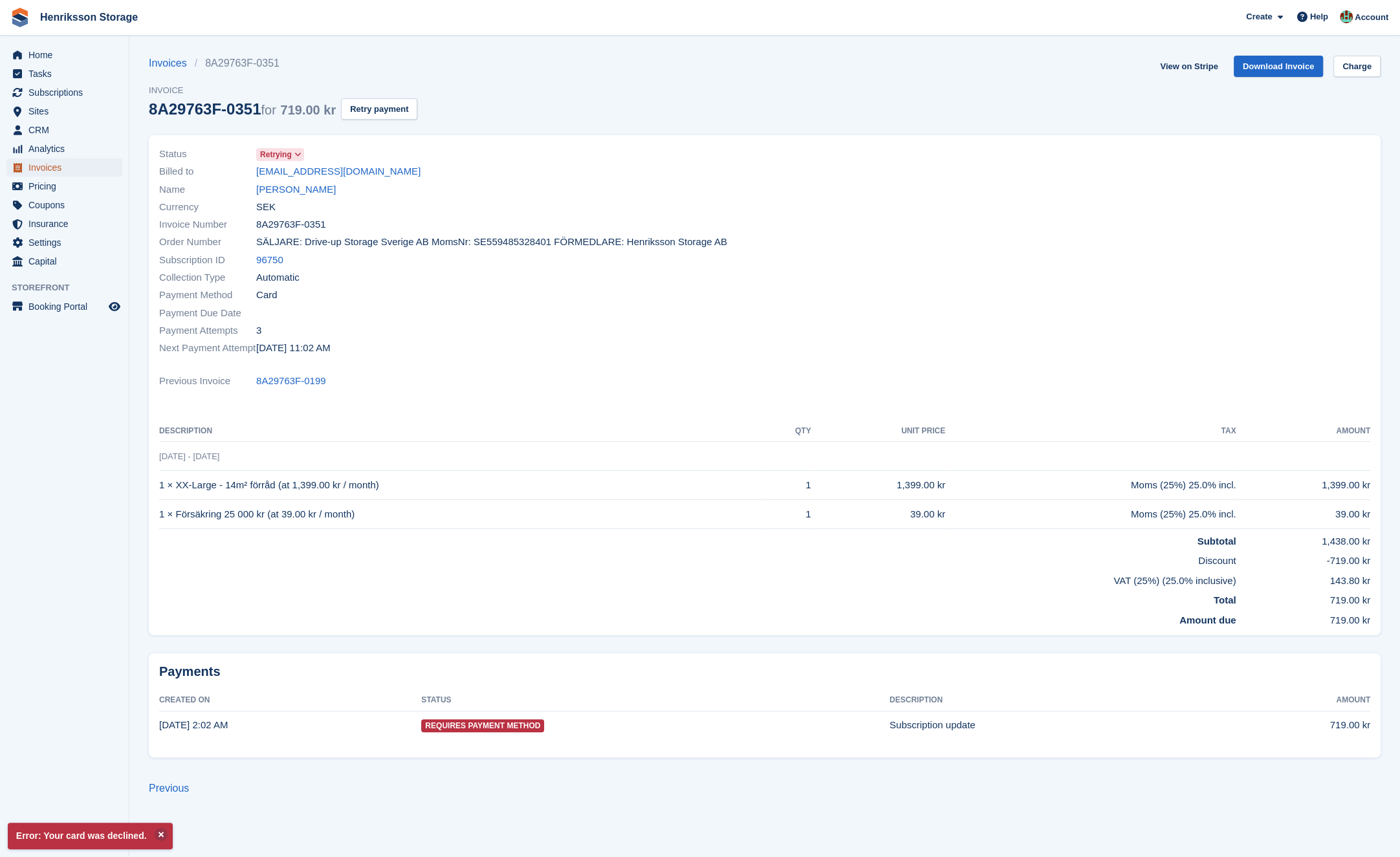
click at [69, 165] on span "Invoices" at bounding box center [67, 167] width 78 height 18
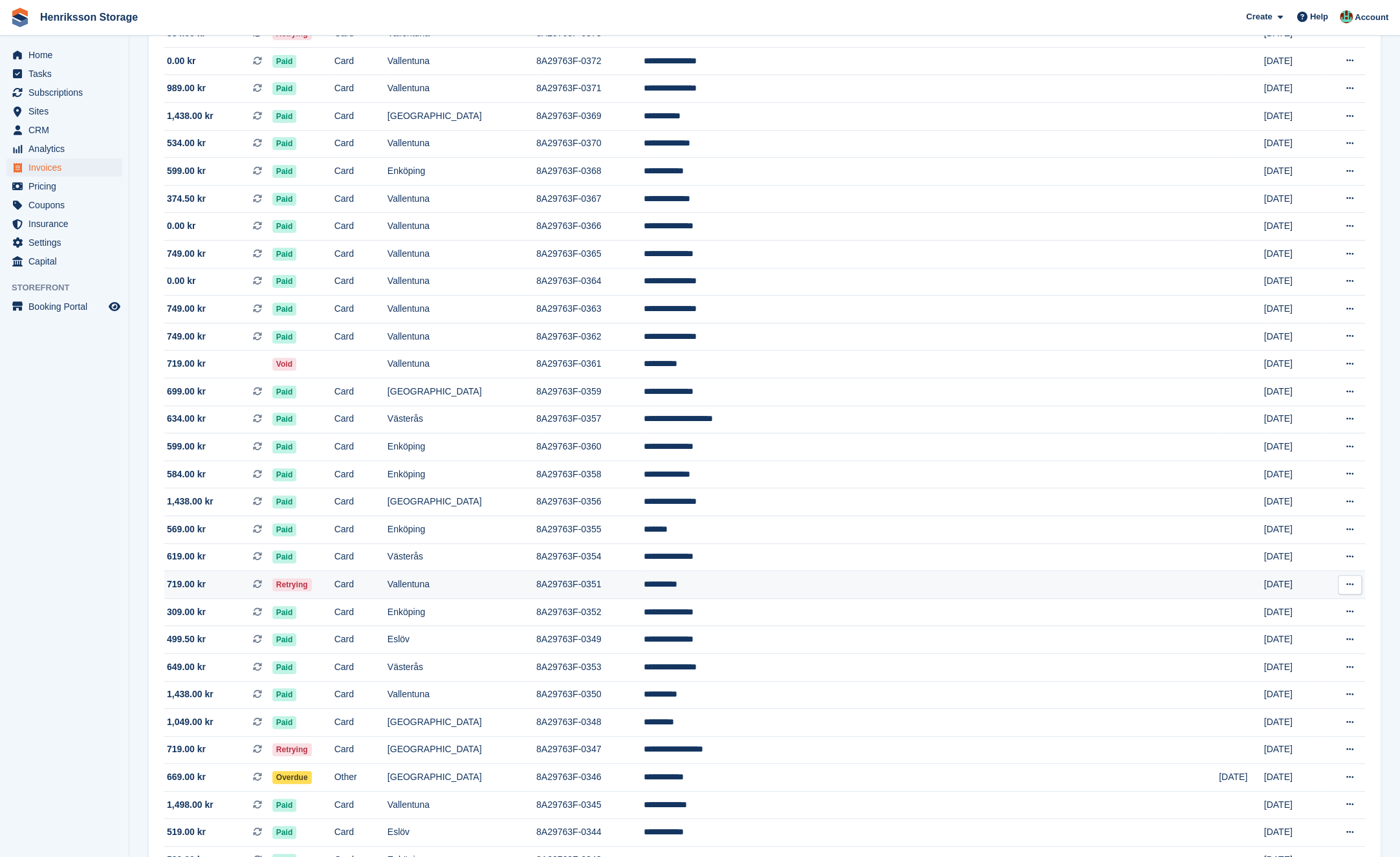
scroll to position [399, 0]
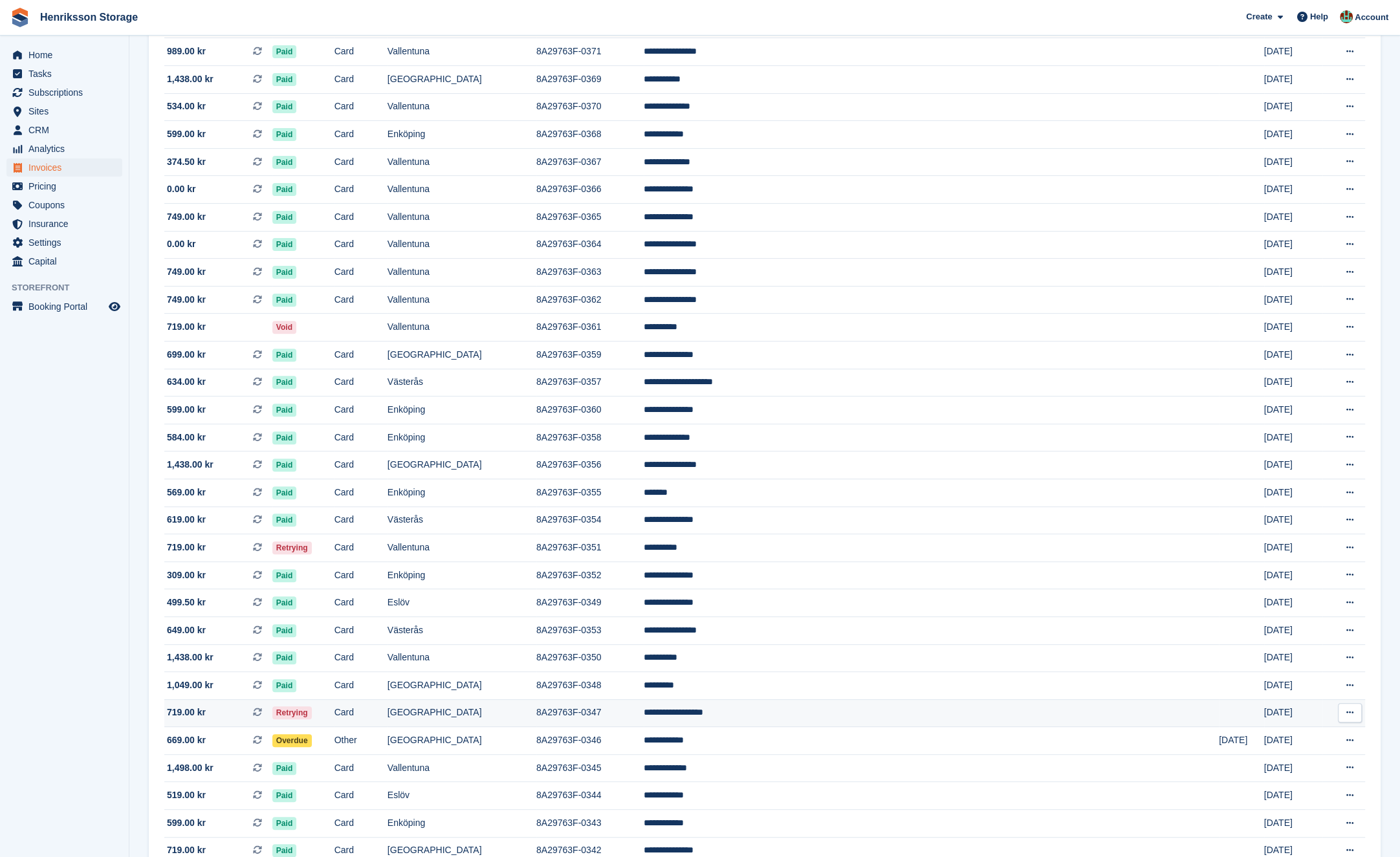
click at [388, 720] on td "Card" at bounding box center [361, 713] width 53 height 28
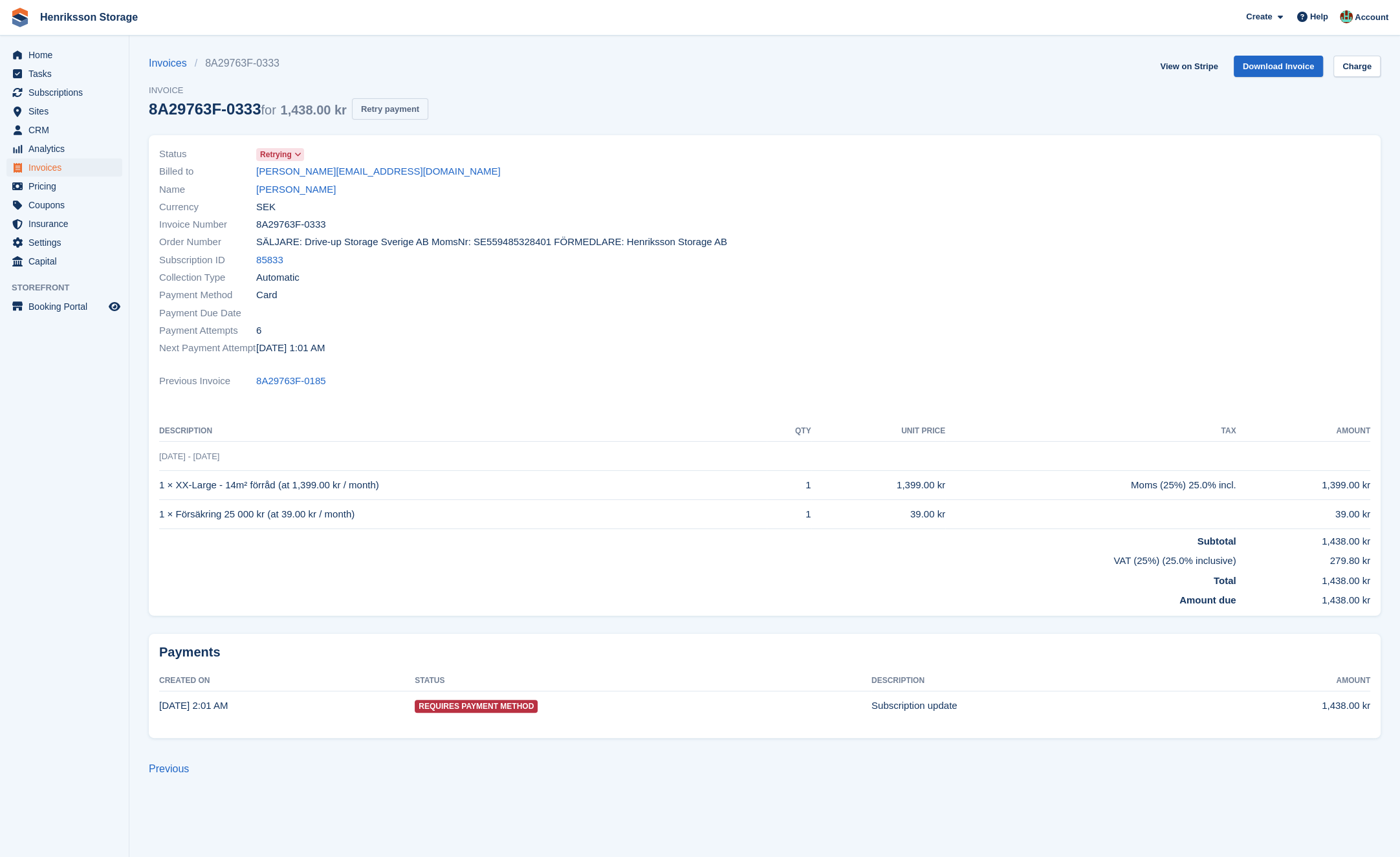
click at [386, 109] on button "Retry payment" at bounding box center [390, 109] width 76 height 21
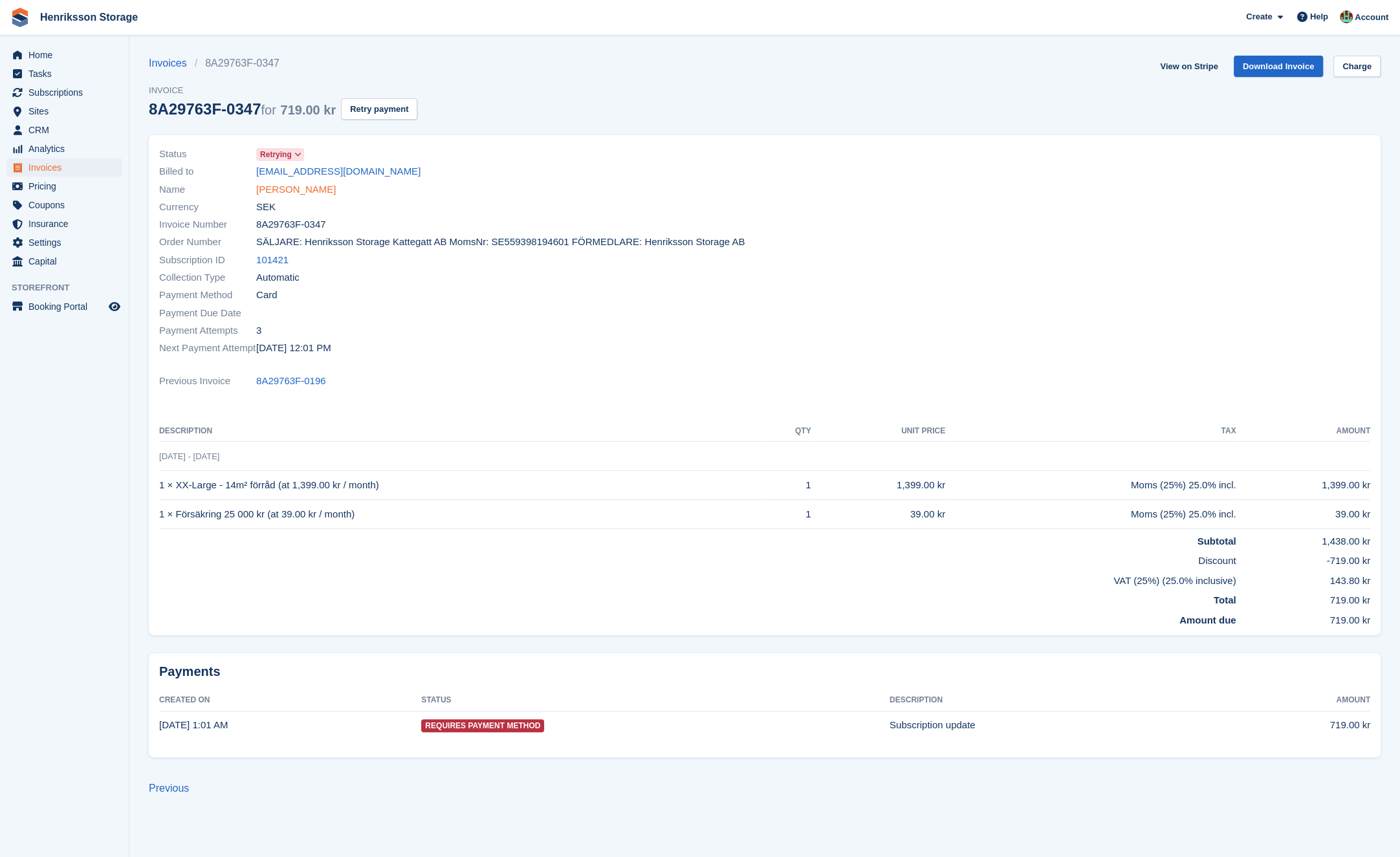
click at [292, 193] on link "[PERSON_NAME]" at bounding box center [296, 190] width 80 height 15
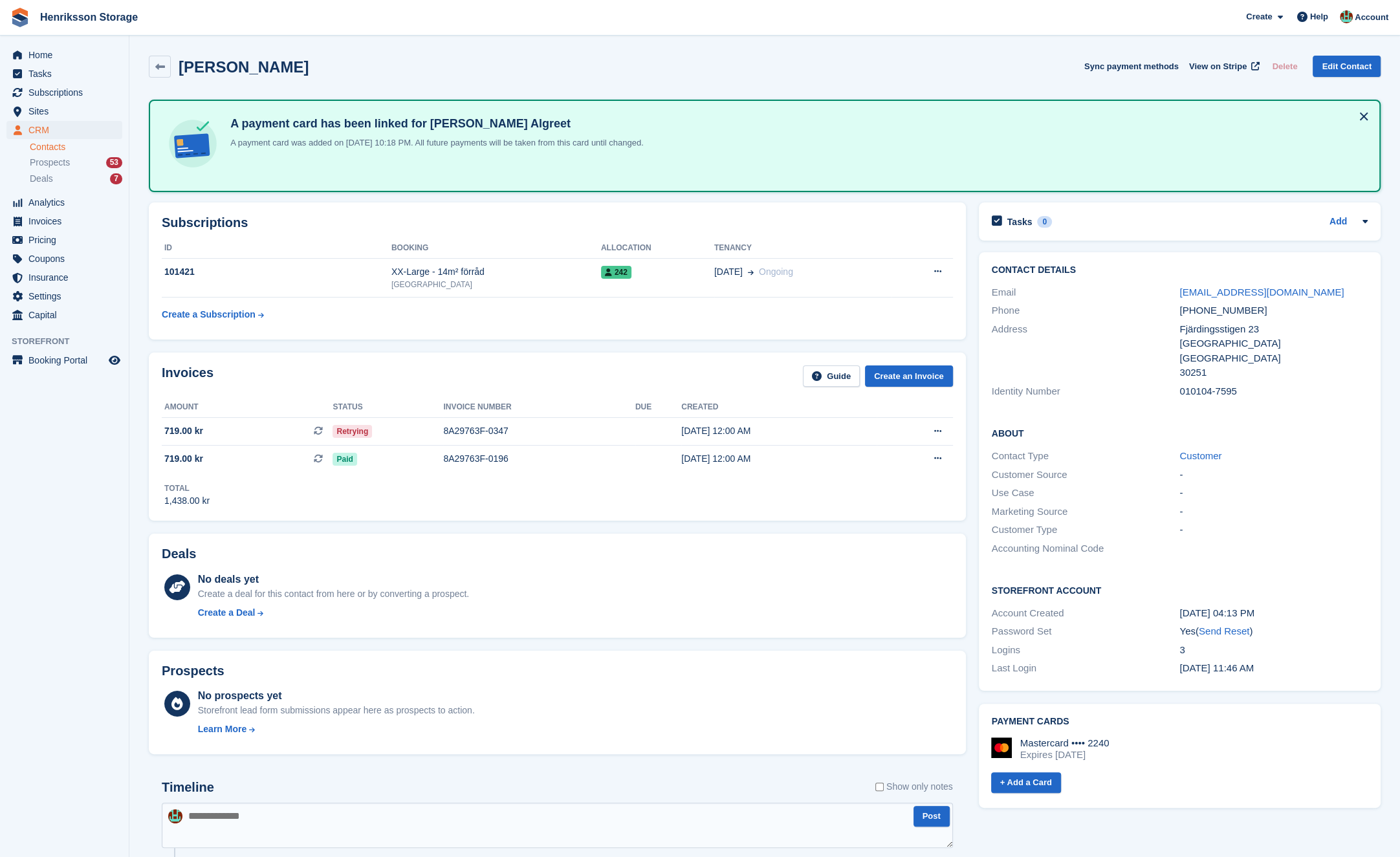
click at [1233, 306] on div "[PHONE_NUMBER]" at bounding box center [1274, 311] width 188 height 15
click at [1233, 306] on div "+46739639255" at bounding box center [1274, 311] width 188 height 15
copy div "+46739639255"
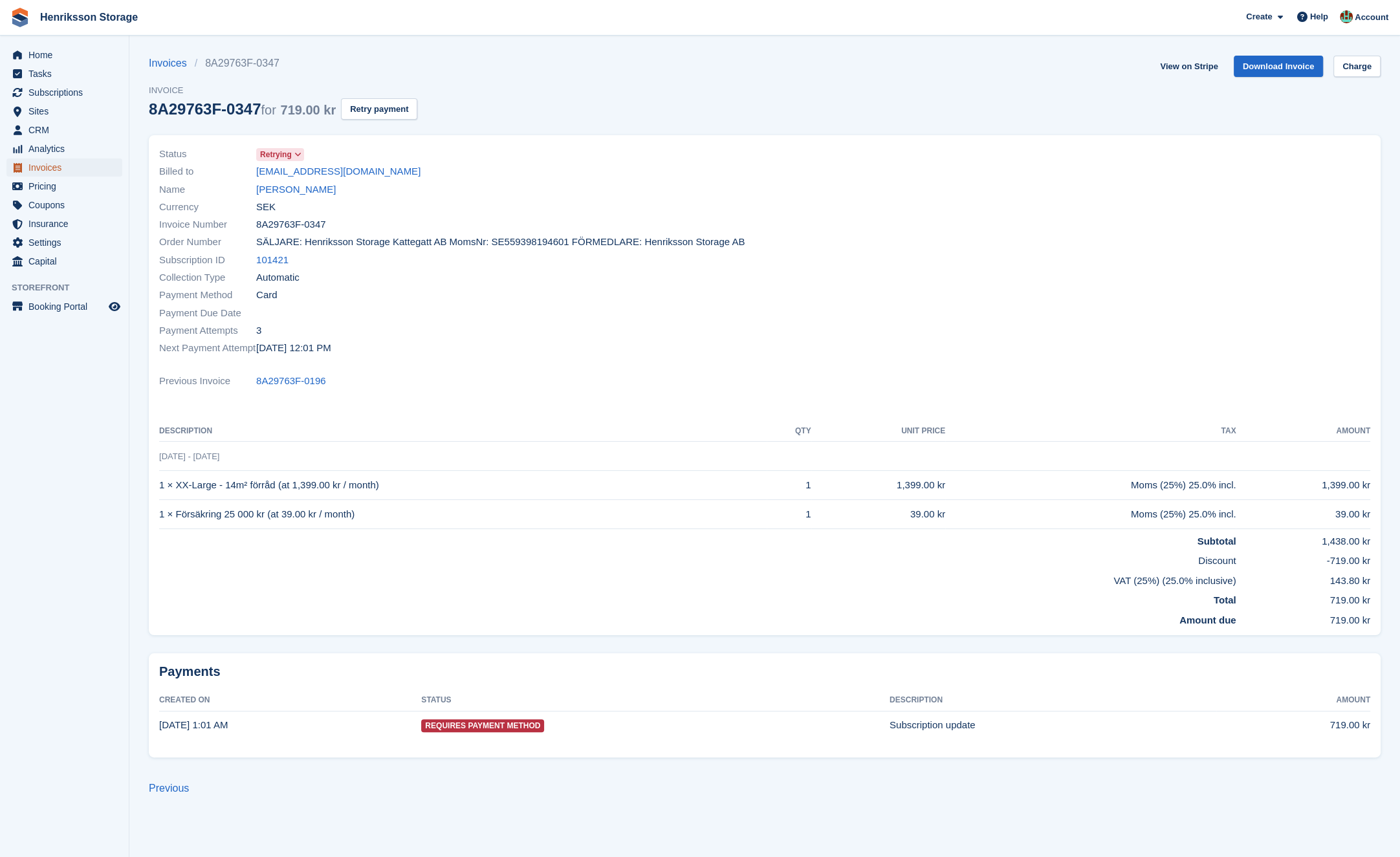
click at [50, 163] on span "Invoices" at bounding box center [67, 167] width 78 height 18
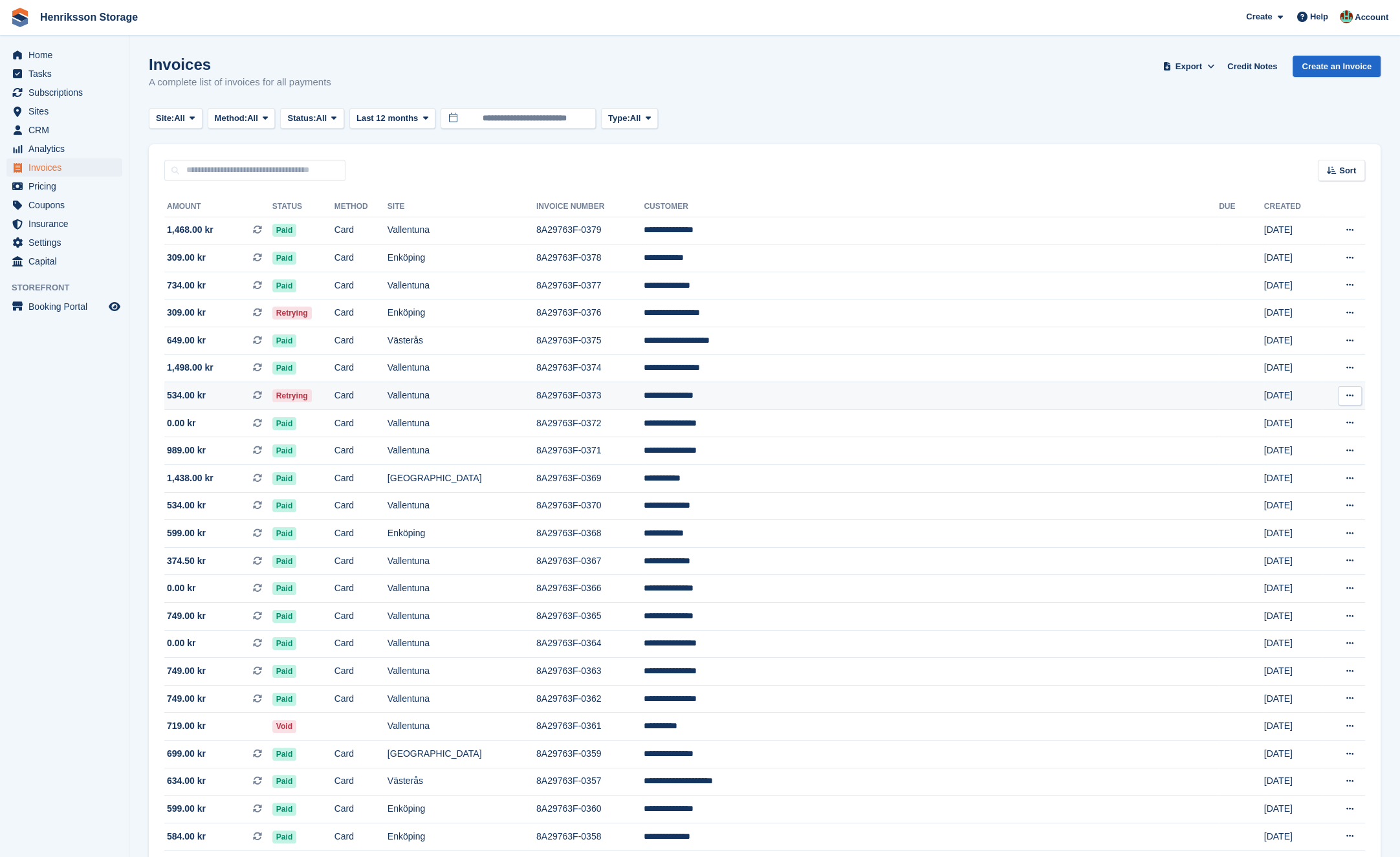
click at [335, 395] on td "Retrying" at bounding box center [303, 396] width 62 height 28
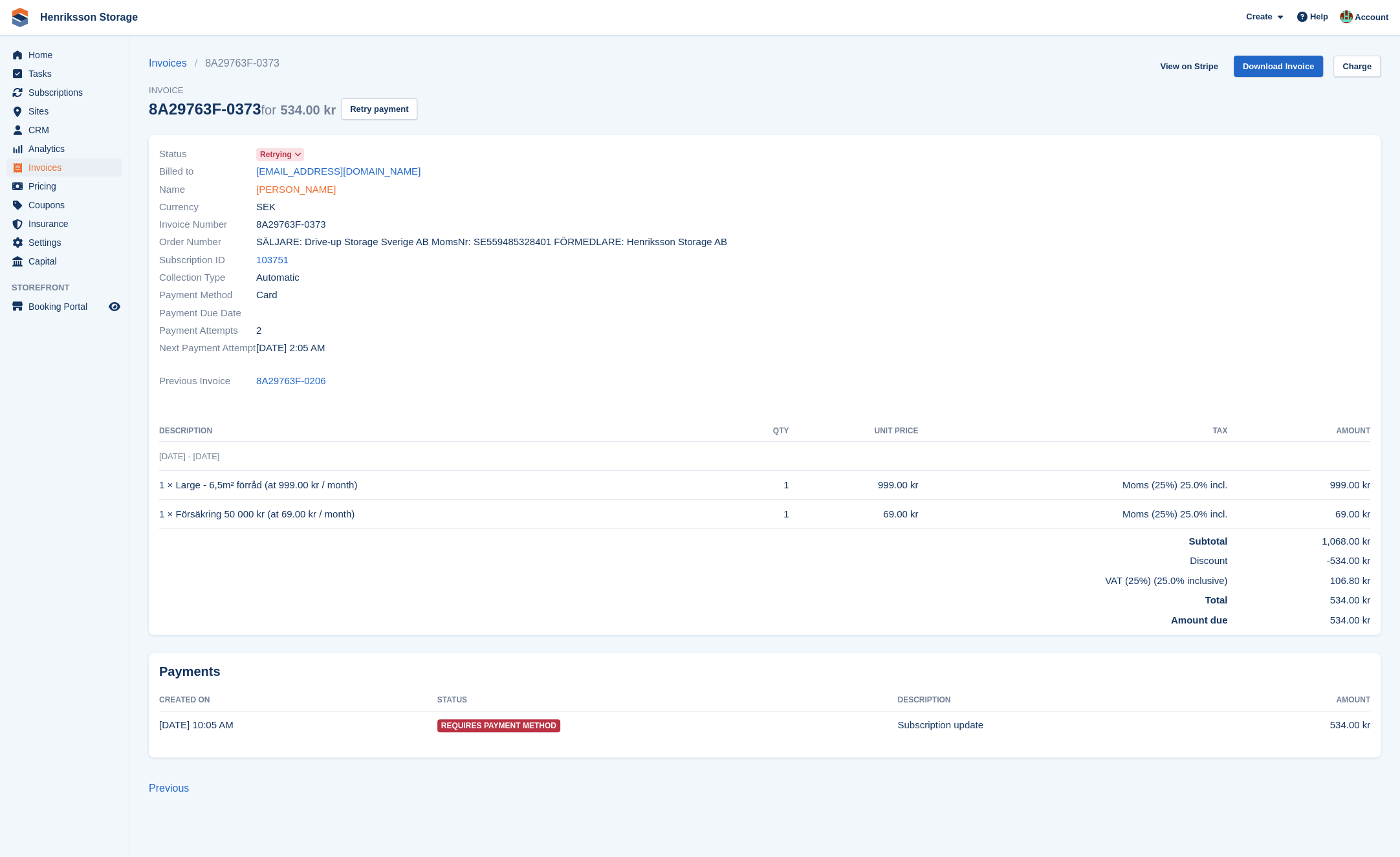
click at [318, 187] on link "Susanne Sjögren" at bounding box center [296, 190] width 80 height 15
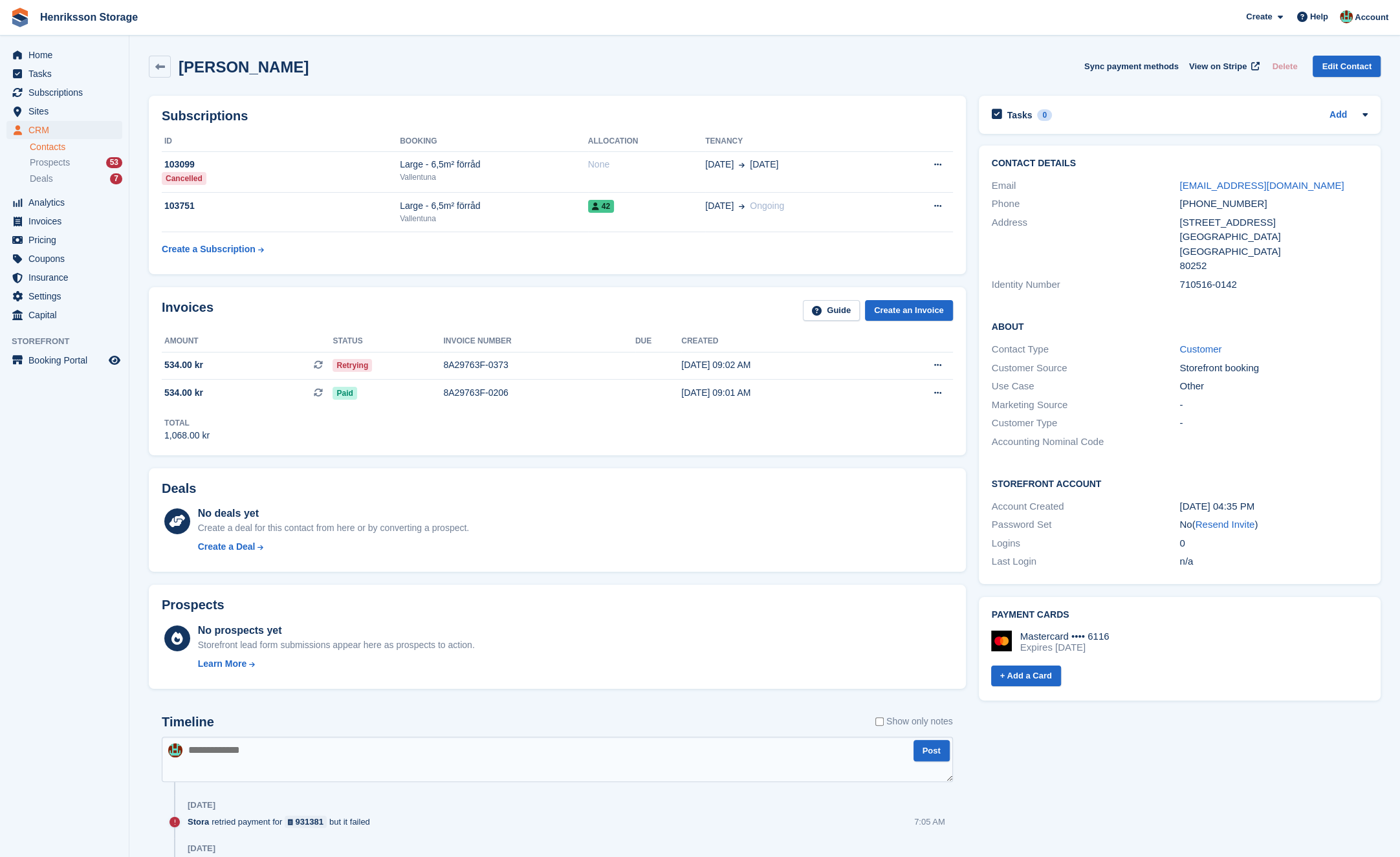
click at [1228, 205] on div "+46707126642" at bounding box center [1274, 204] width 188 height 15
copy div "+46707126642"
click at [1206, 62] on span "View on Stripe" at bounding box center [1218, 66] width 58 height 13
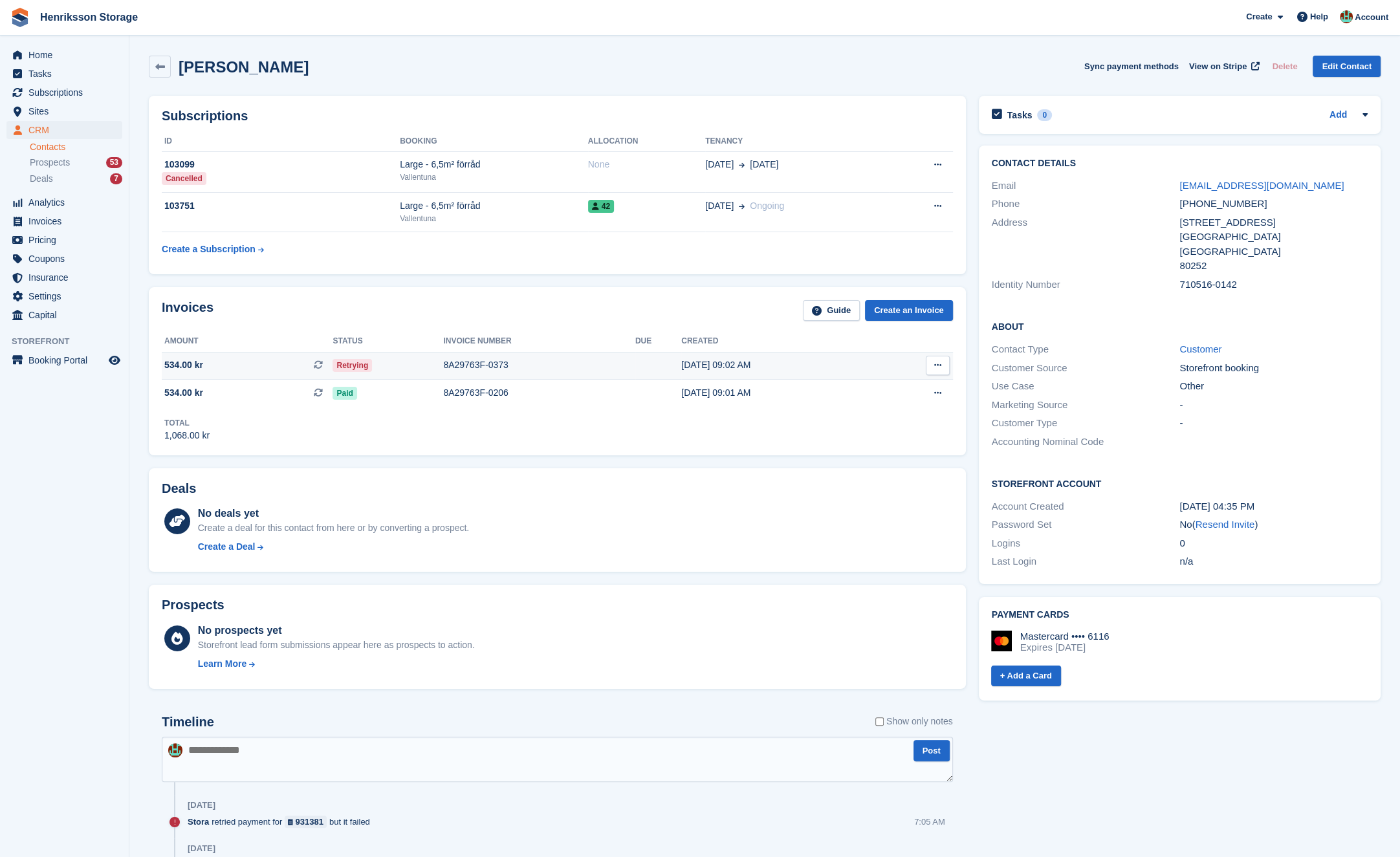
click at [612, 358] on div "8A29763F-0373" at bounding box center [539, 365] width 192 height 14
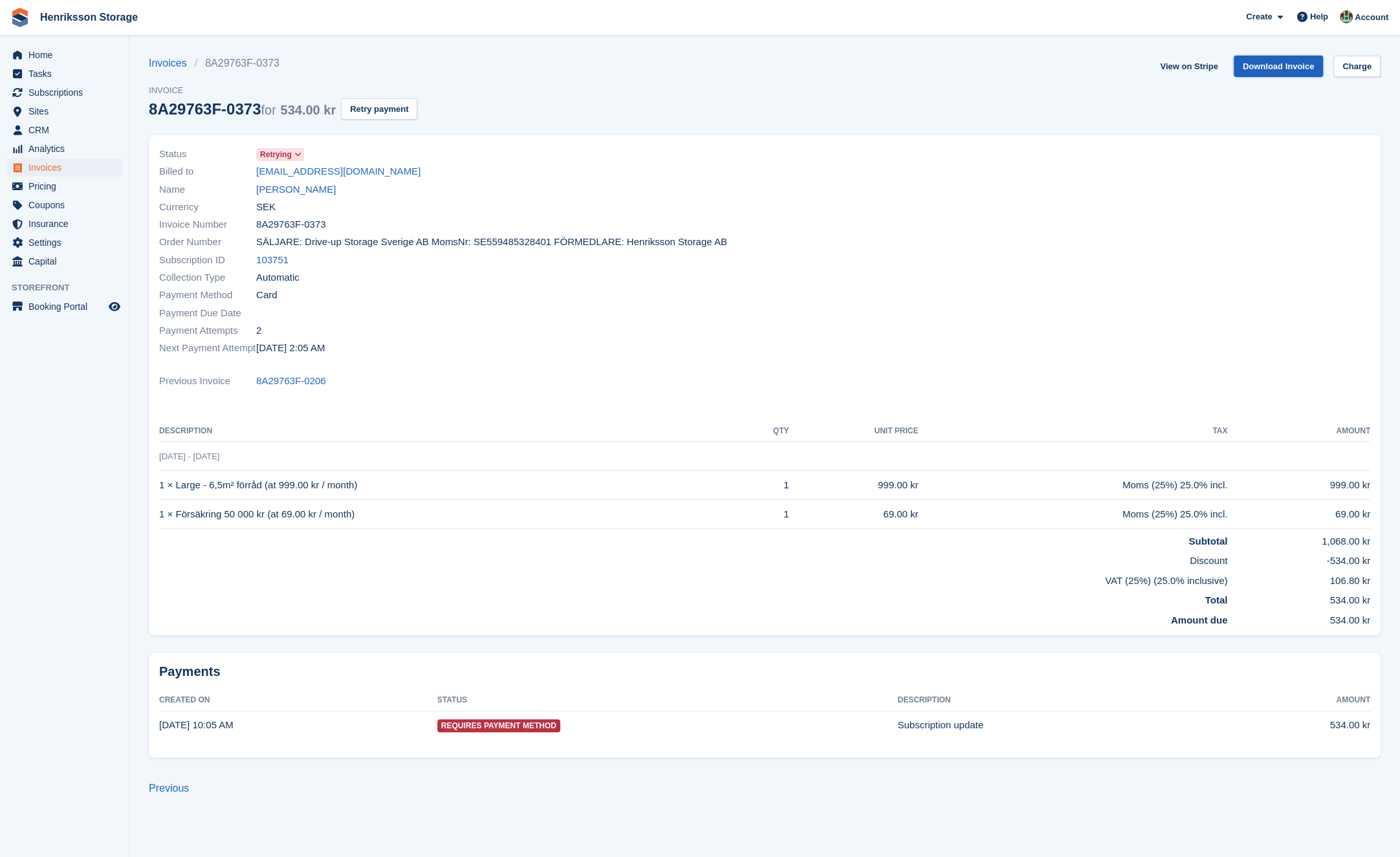
click at [1262, 67] on link "Download Invoice" at bounding box center [1279, 66] width 90 height 21
click at [78, 172] on span "Invoices" at bounding box center [67, 167] width 78 height 18
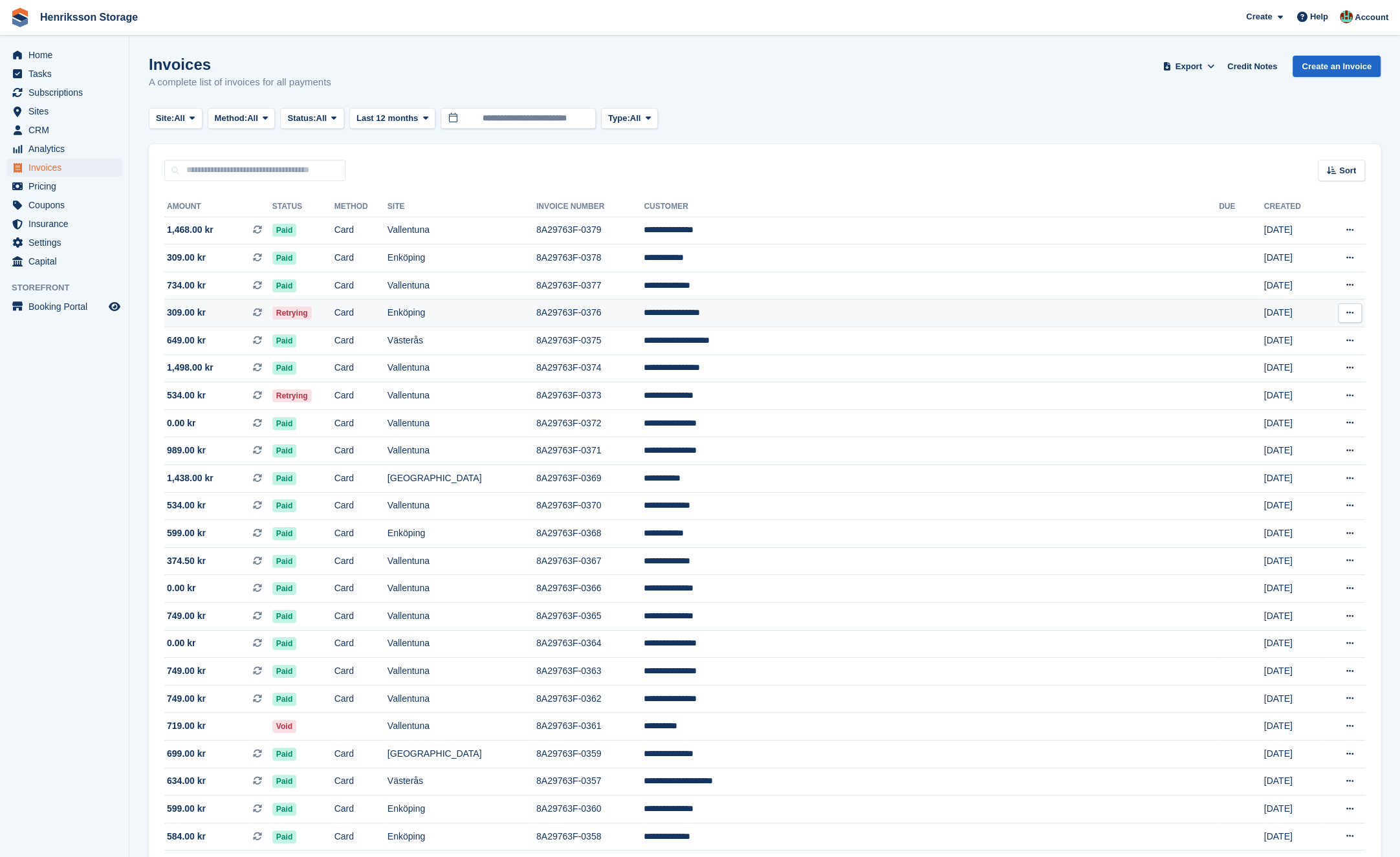
click at [513, 301] on td "Enköping" at bounding box center [462, 313] width 149 height 28
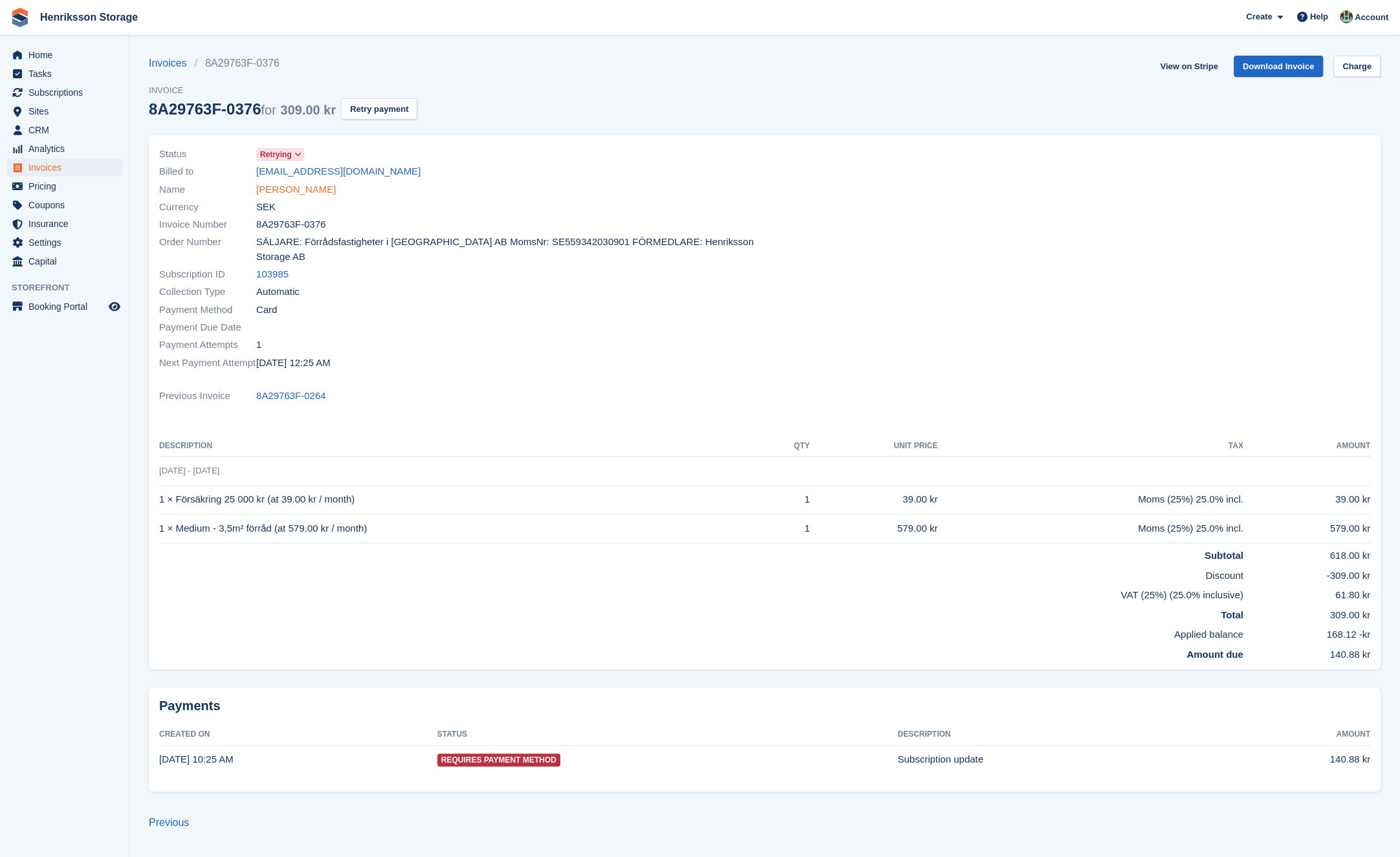
click at [333, 188] on link "[PERSON_NAME]" at bounding box center [296, 190] width 80 height 15
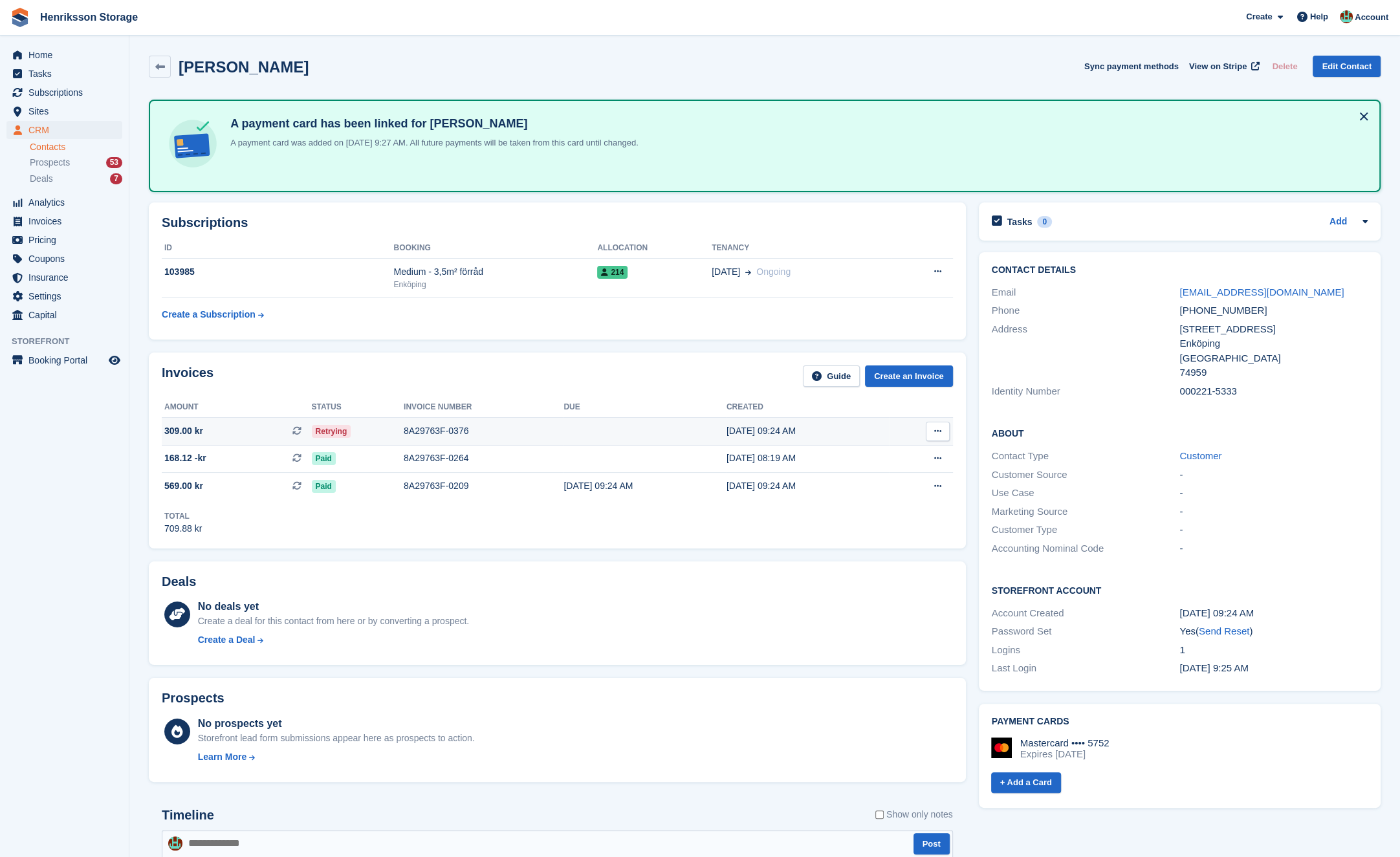
click at [514, 433] on div "8A29763F-0376" at bounding box center [483, 431] width 160 height 14
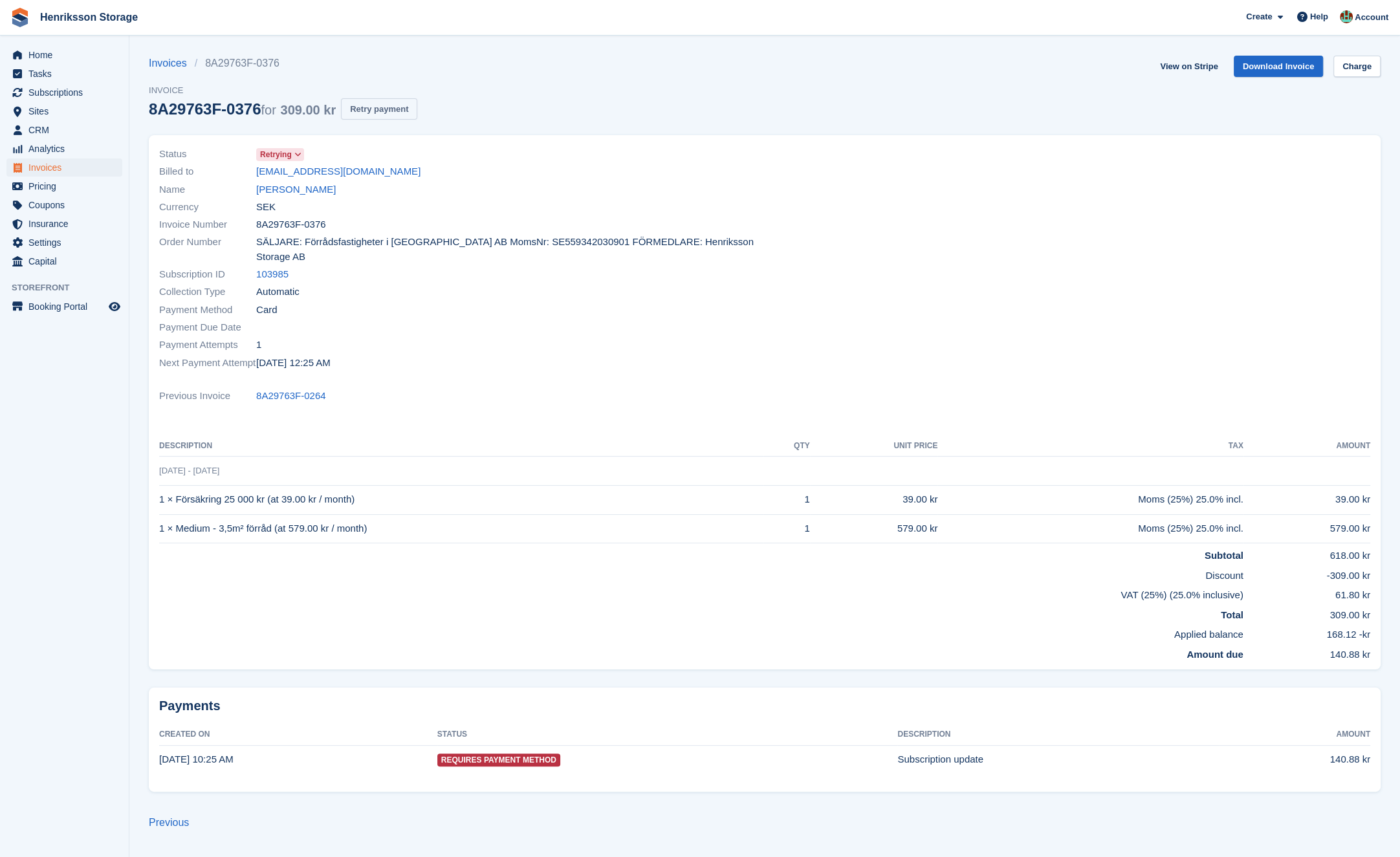
click at [393, 113] on button "Retry payment" at bounding box center [379, 109] width 76 height 21
click at [588, 354] on div "Next Payment Attempt 1 Oct, 12:25 AM" at bounding box center [458, 363] width 598 height 18
click at [335, 192] on link "Emanuele Zambrano" at bounding box center [296, 190] width 80 height 15
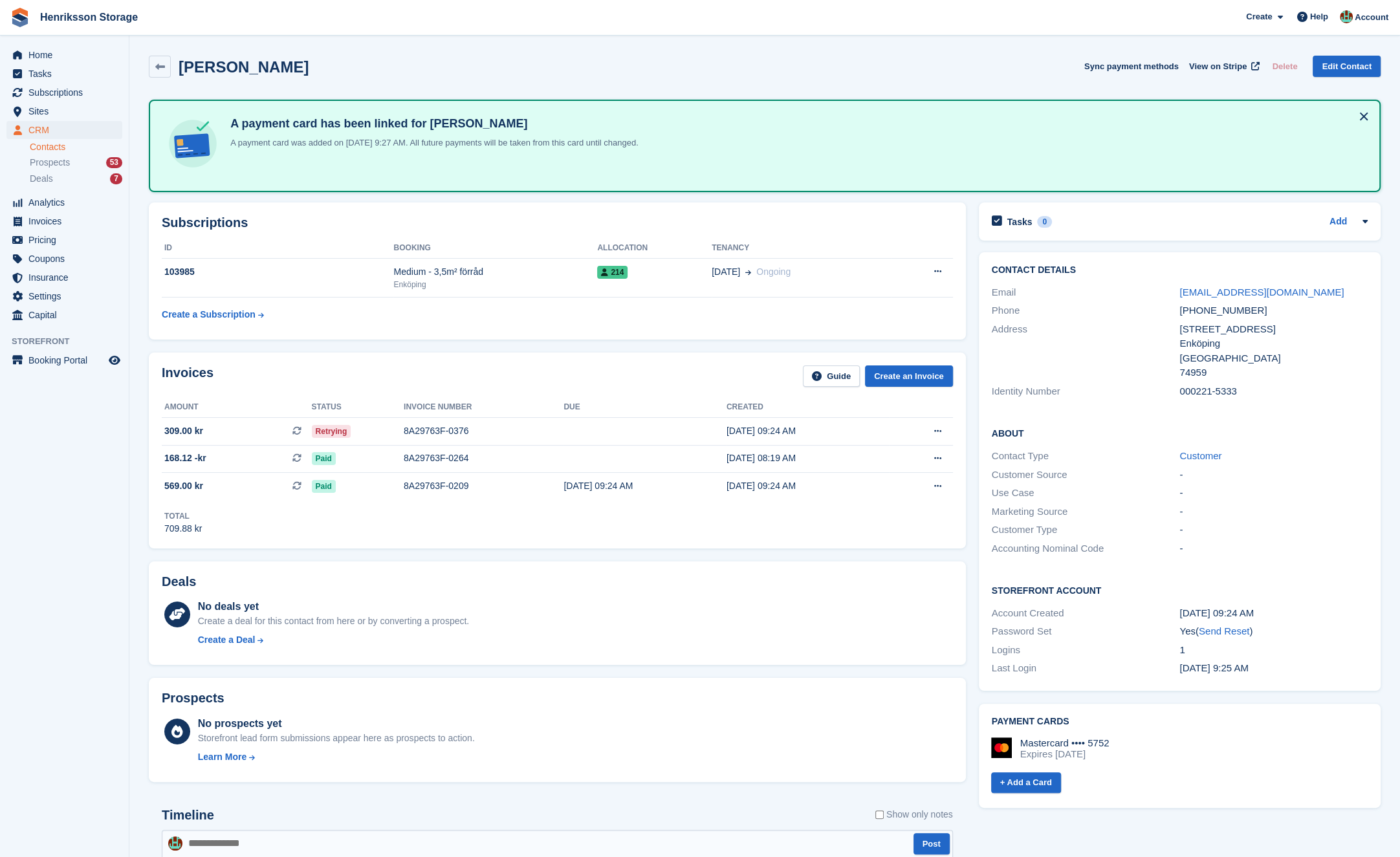
click at [1206, 309] on div "+46704094297" at bounding box center [1274, 311] width 188 height 15
copy div "+46704094297"
click at [75, 279] on span "Insurance" at bounding box center [67, 277] width 78 height 18
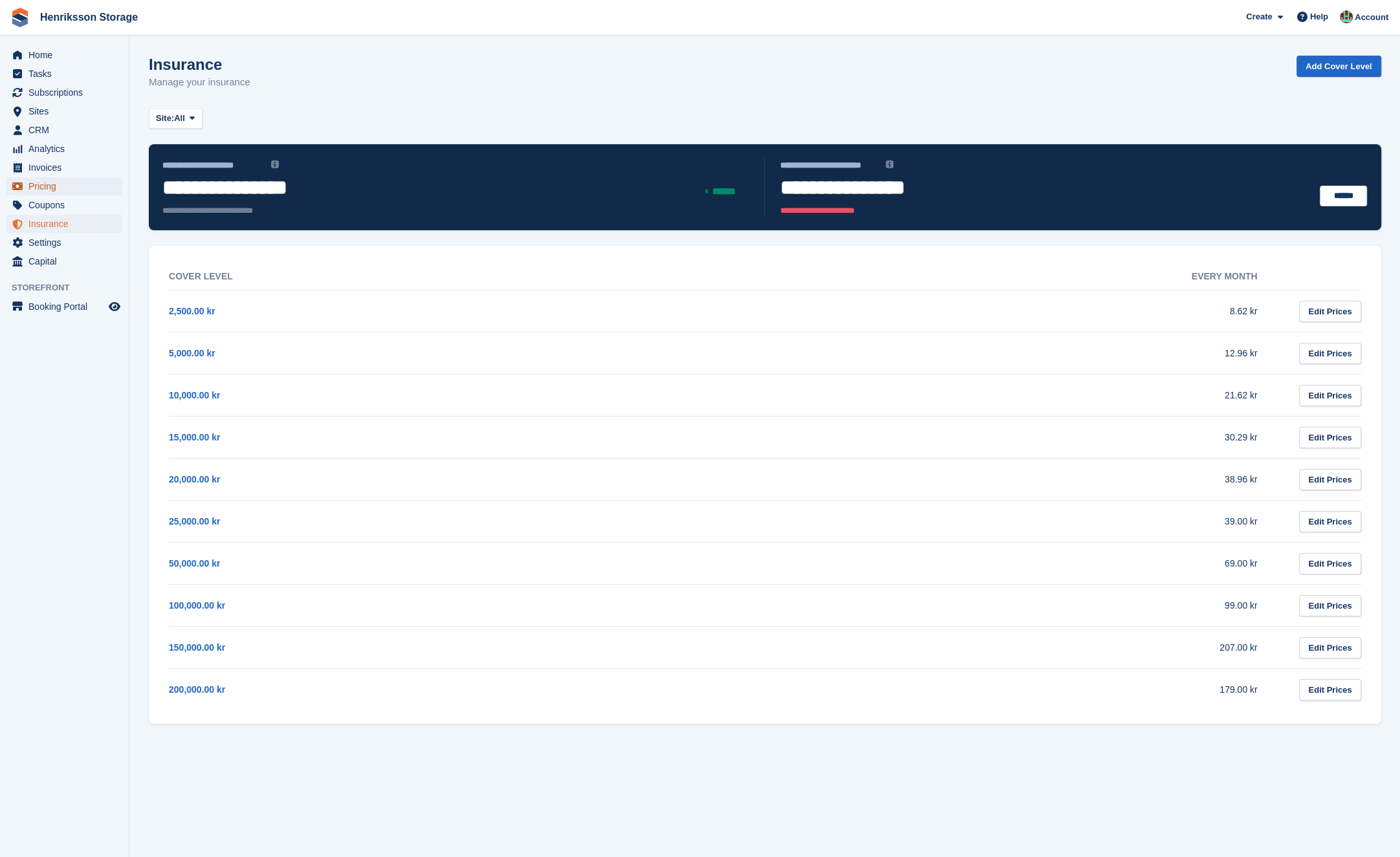
click at [53, 187] on span "Pricing" at bounding box center [67, 186] width 78 height 18
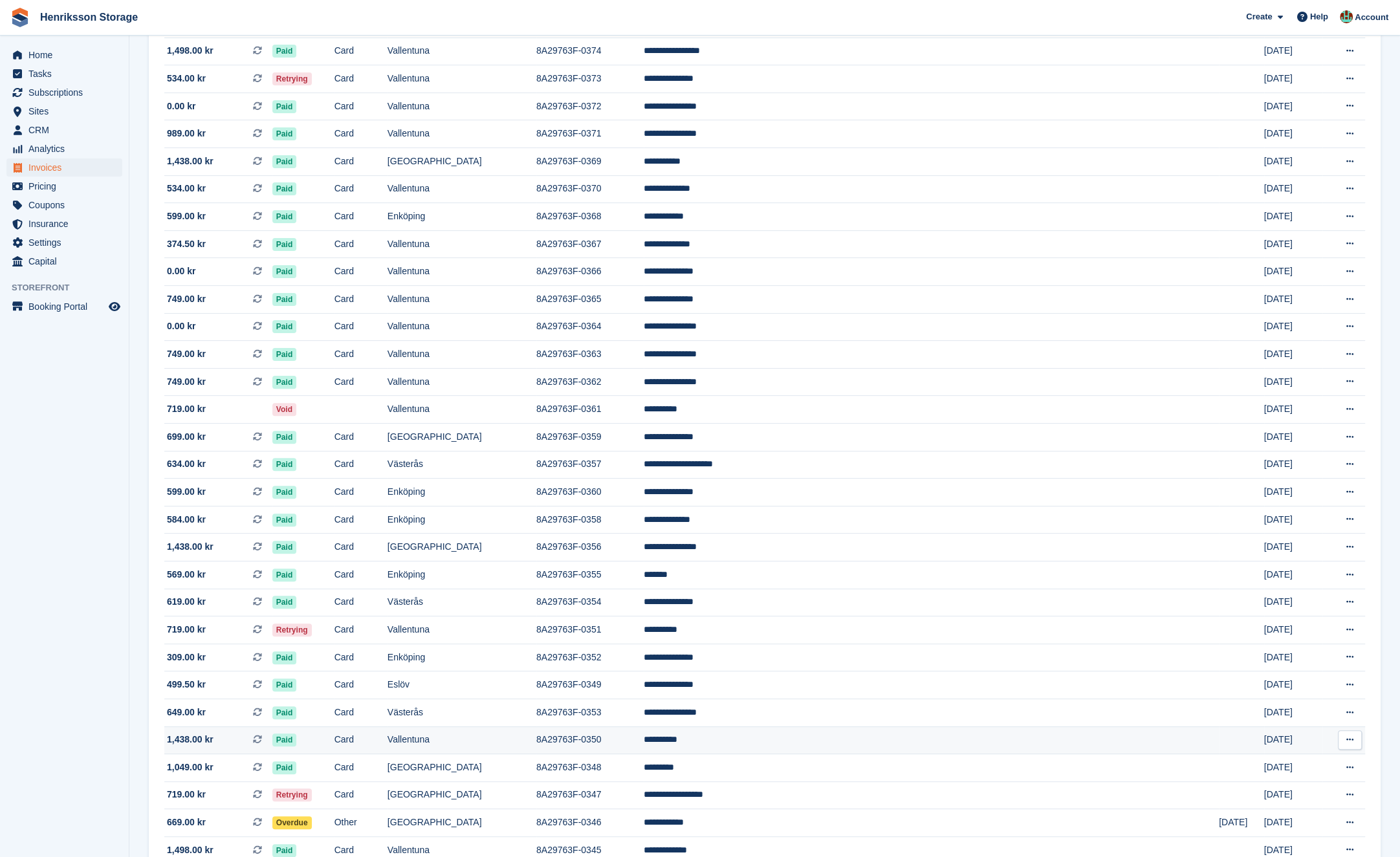
scroll to position [563, 0]
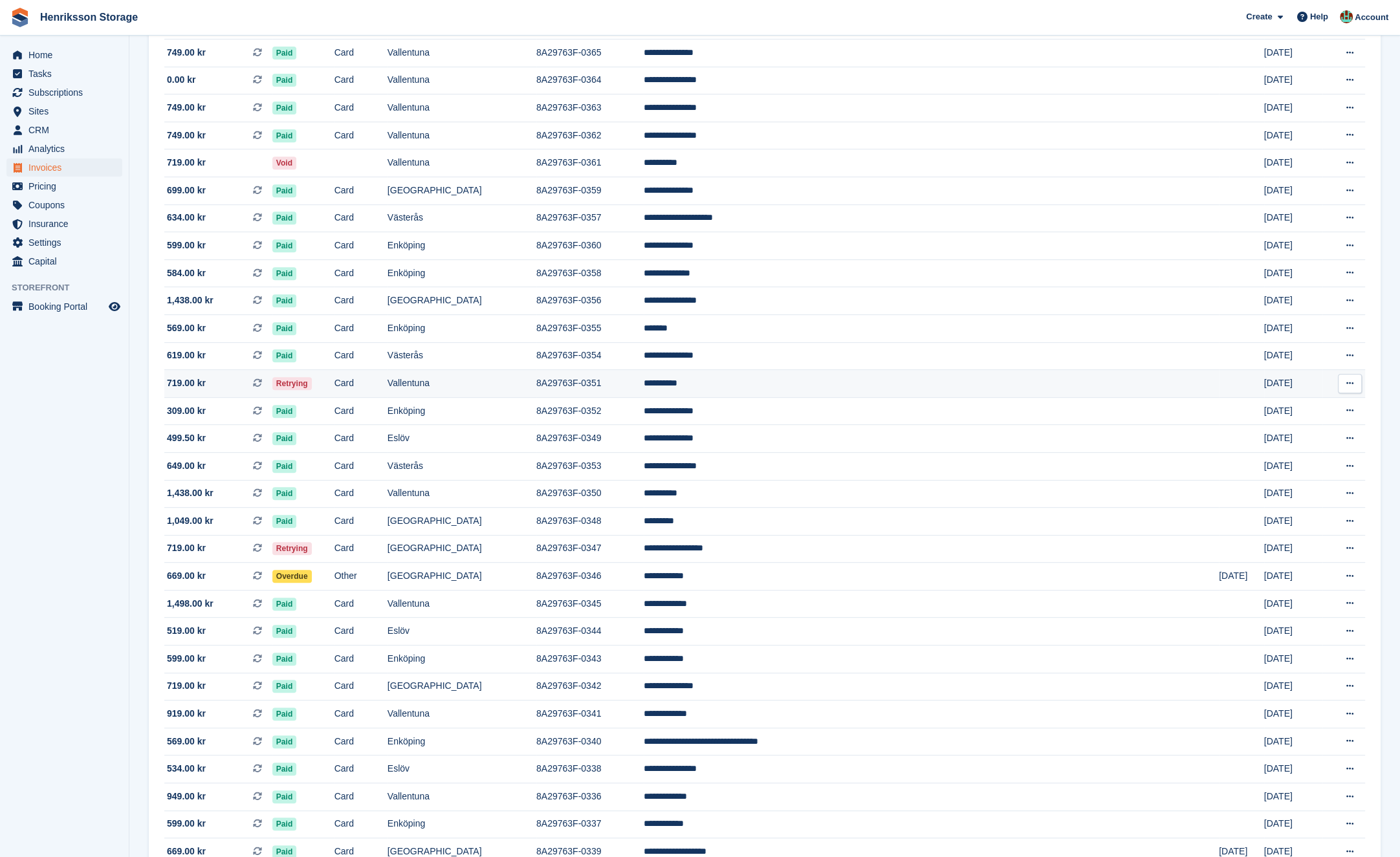
click at [335, 391] on td "Retrying" at bounding box center [303, 383] width 62 height 28
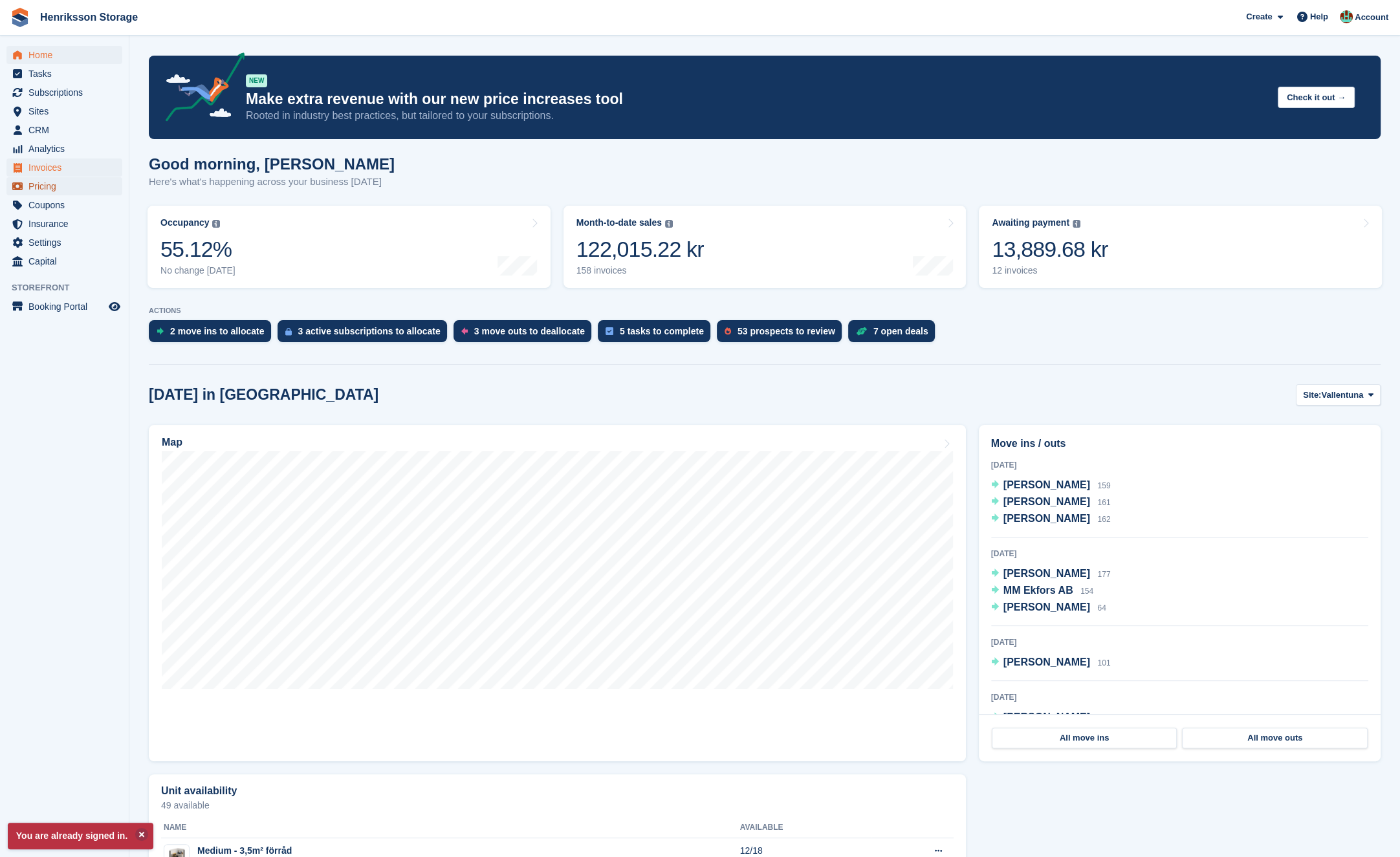
click at [61, 177] on ul "Home Tasks Subscriptions Subscriptions Subscriptions Price increases NEW Price …" at bounding box center [64, 158] width 129 height 225
click at [61, 173] on span "Invoices" at bounding box center [67, 167] width 78 height 18
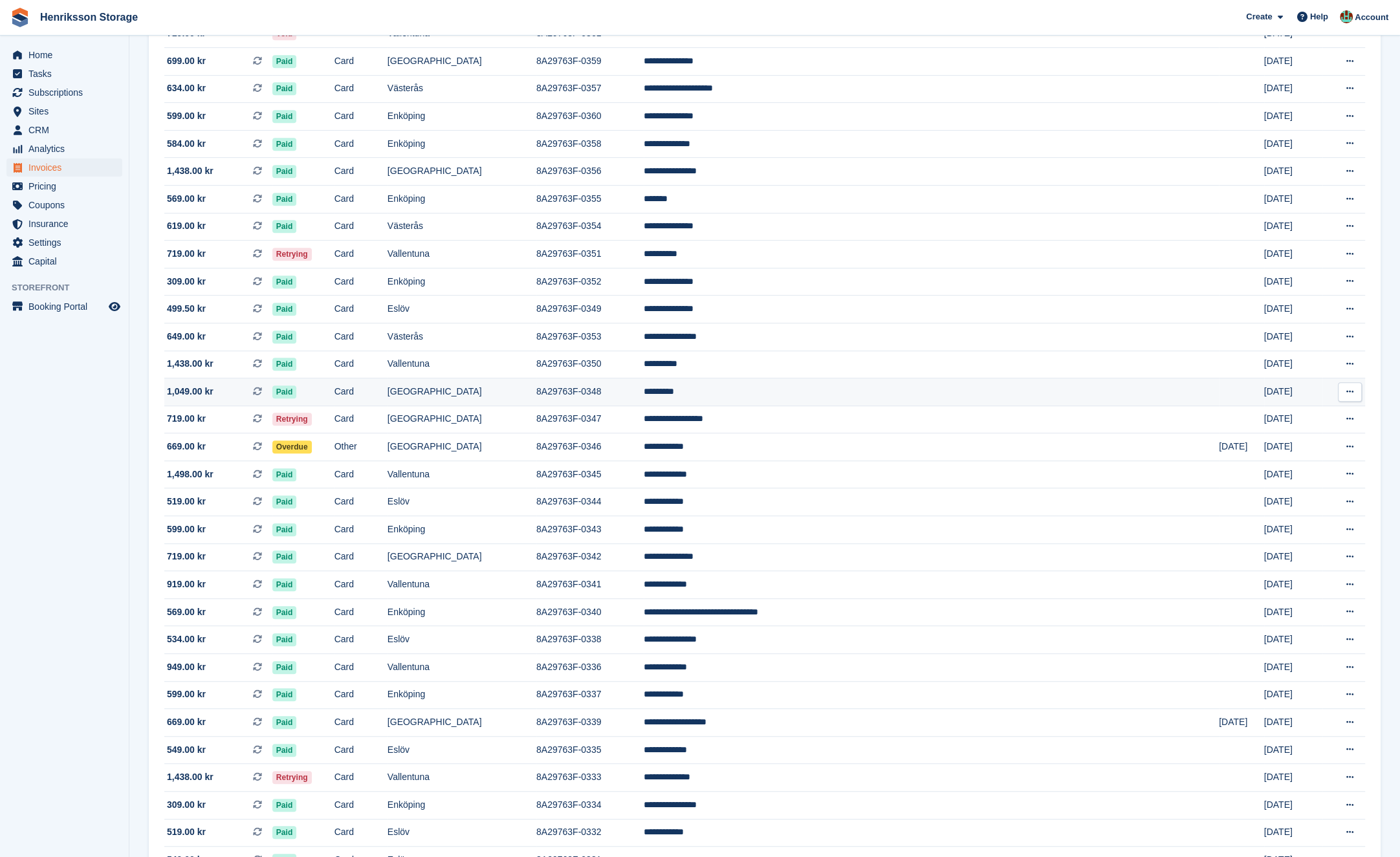
scroll to position [693, 0]
click at [536, 268] on td "Vallentuna" at bounding box center [462, 254] width 149 height 28
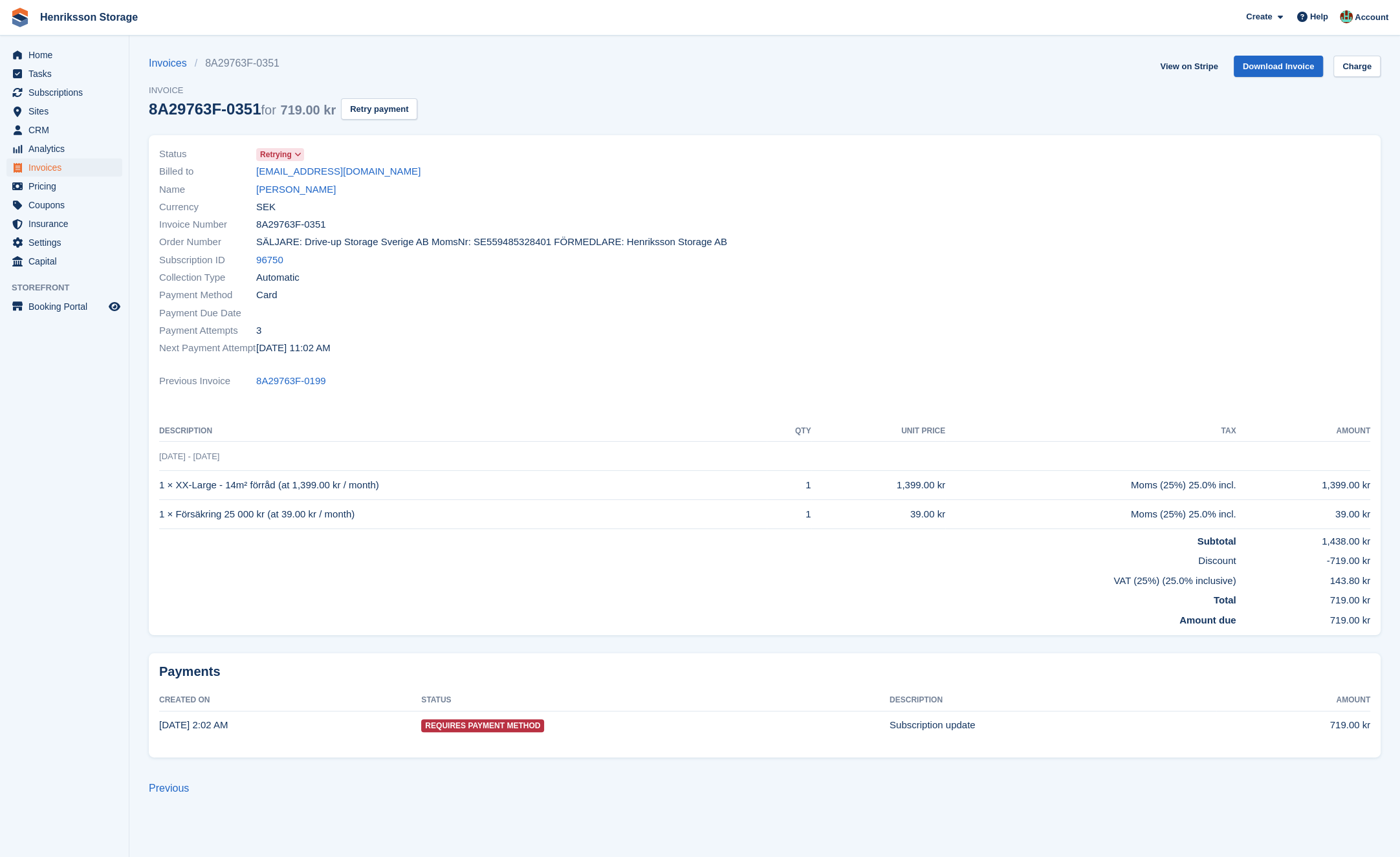
click at [1194, 77] on div "View on Stripe Download Invoice Charge" at bounding box center [1268, 69] width 226 height 27
click at [1186, 58] on link "View on Stripe" at bounding box center [1189, 66] width 68 height 21
click at [447, 320] on div "Payment Due Date" at bounding box center [458, 313] width 598 height 18
click at [587, 311] on div "Payment Due Date" at bounding box center [458, 313] width 598 height 18
drag, startPoint x: 0, startPoint y: 0, endPoint x: 587, endPoint y: 311, distance: 664.3
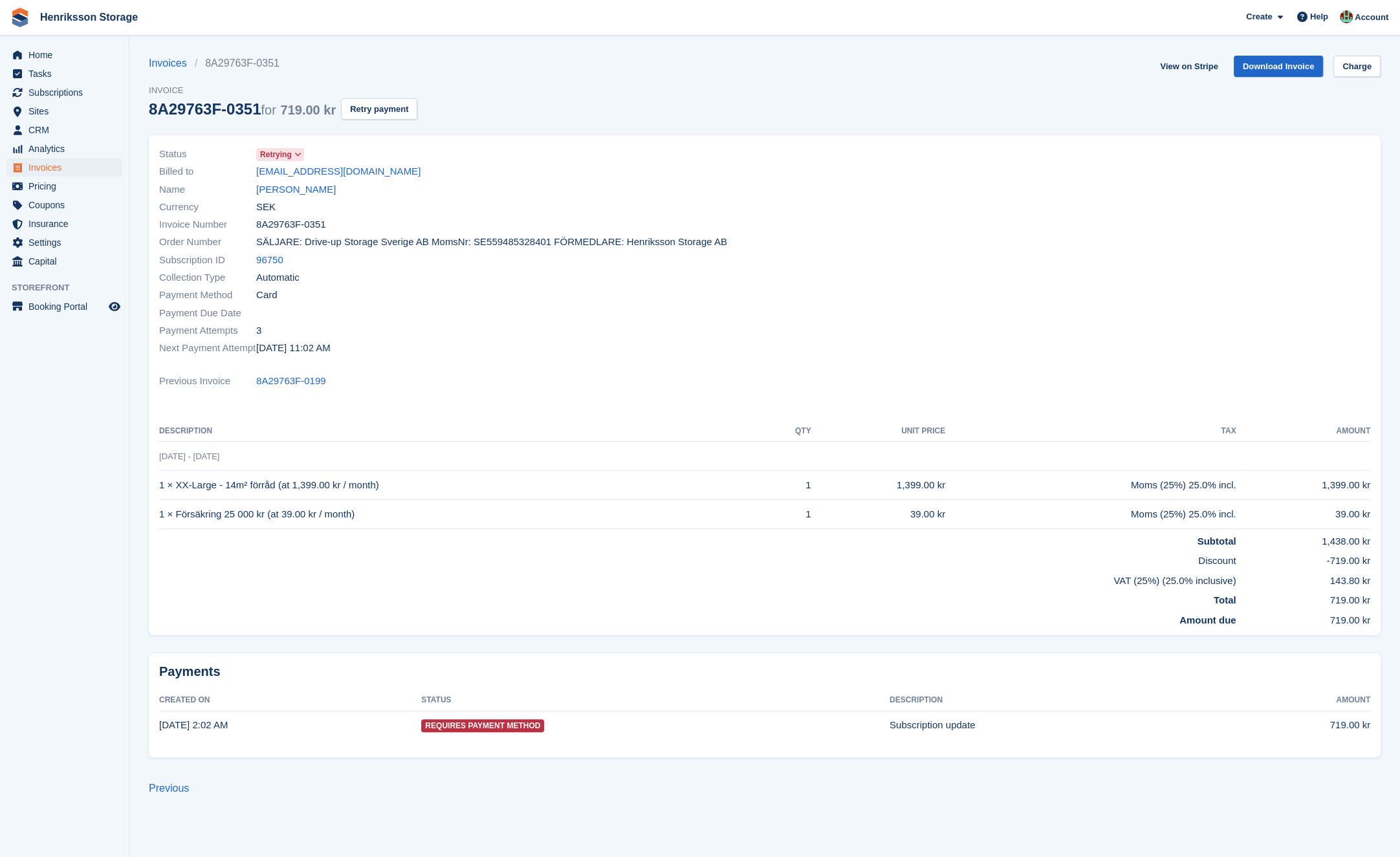
click at [587, 312] on div "Payment Due Date" at bounding box center [458, 313] width 598 height 18
click at [957, 145] on div at bounding box center [1072, 251] width 613 height 227
click at [956, 146] on div at bounding box center [1072, 251] width 613 height 227
click at [477, 389] on div "Previous Invoice 8A29763F-0199" at bounding box center [764, 381] width 1211 height 18
drag, startPoint x: 477, startPoint y: 389, endPoint x: 422, endPoint y: 383, distance: 55.3
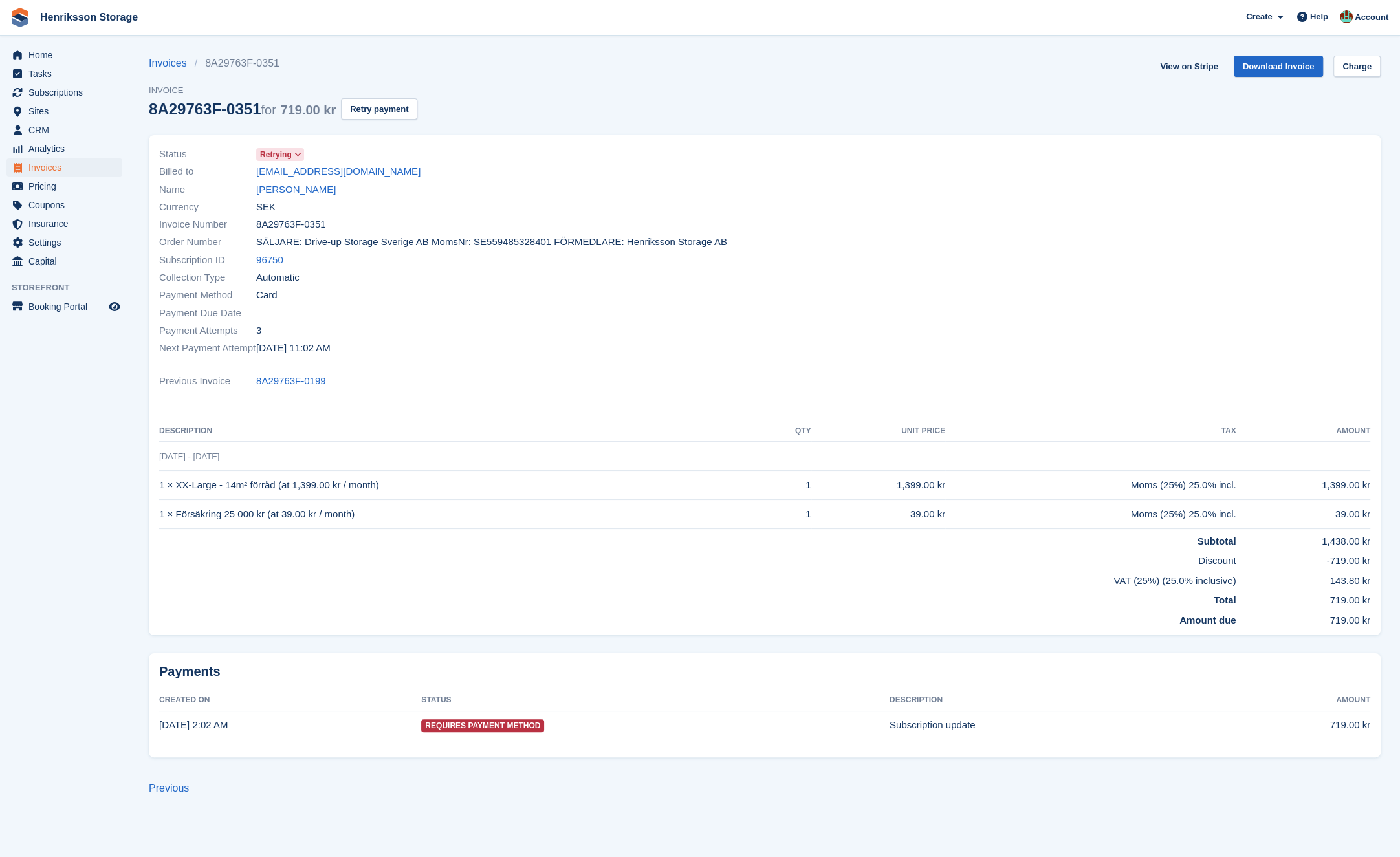
click at [477, 389] on div "Previous Invoice 8A29763F-0199" at bounding box center [764, 381] width 1211 height 18
click at [275, 192] on link "[PERSON_NAME]" at bounding box center [296, 190] width 80 height 15
click at [281, 193] on link "[PERSON_NAME]" at bounding box center [296, 190] width 80 height 15
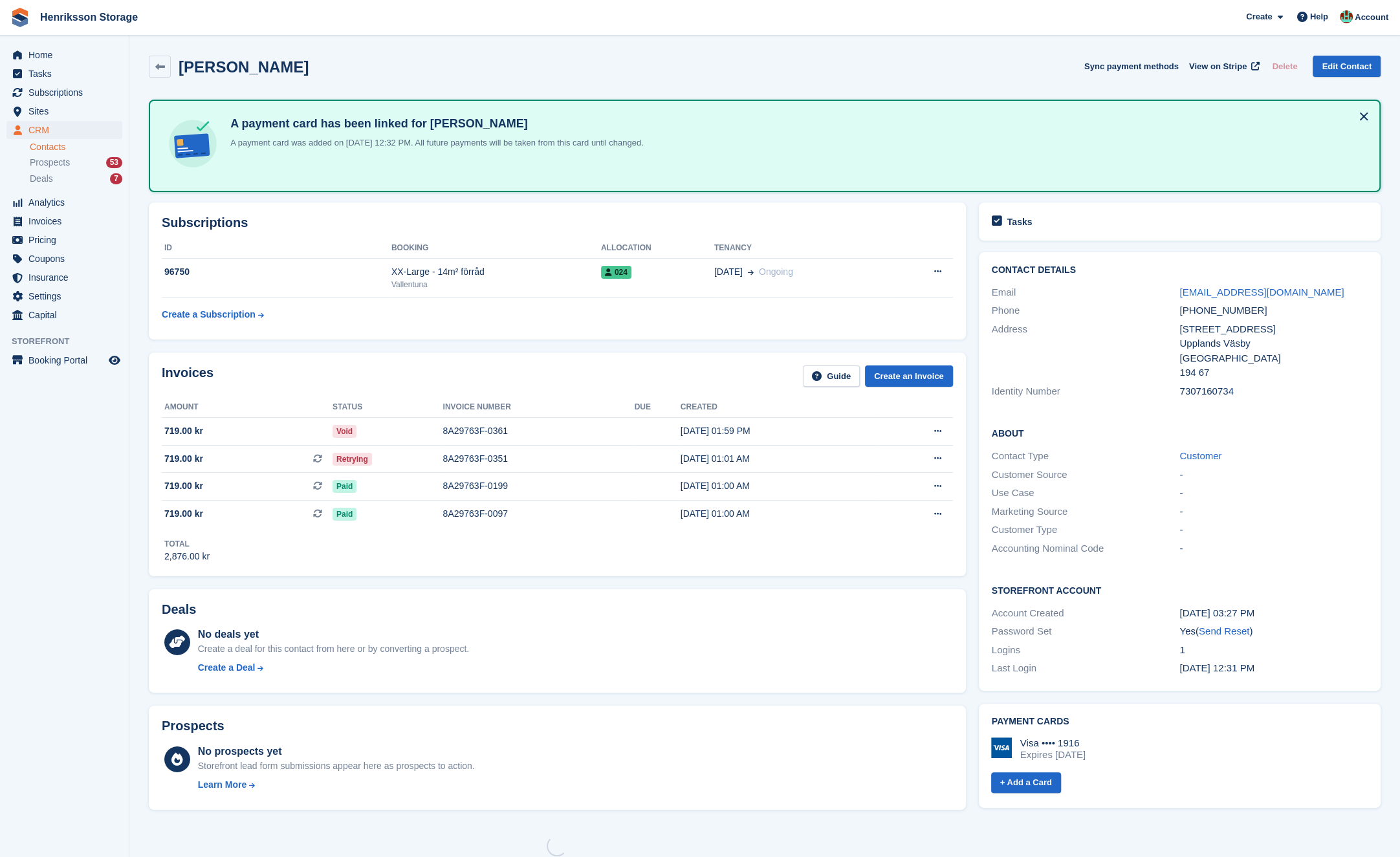
click at [288, 193] on div "[PERSON_NAME] Sync payment methods View on Stripe Delete Edit Contact A payment…" at bounding box center [765, 462] width 1232 height 826
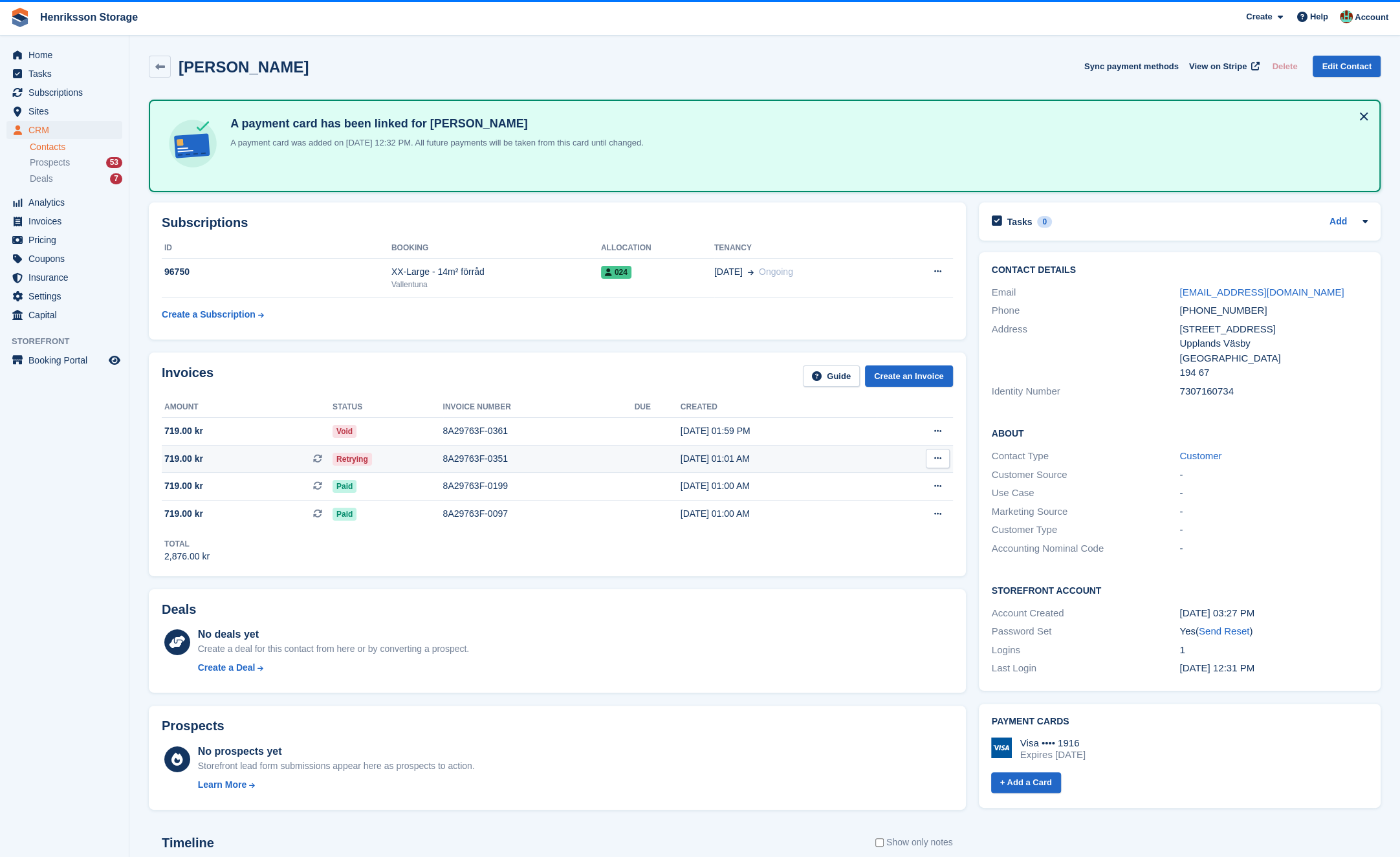
click at [920, 451] on td "Download PDF View on Stripe View Subscription" at bounding box center [915, 459] width 76 height 28
click at [931, 452] on button at bounding box center [938, 458] width 24 height 20
click at [783, 563] on div "Invoices Guide Create an Invoice Amount Status Invoice number Due Created 719.0…" at bounding box center [558, 464] width 817 height 223
click at [79, 220] on span "Invoices" at bounding box center [67, 221] width 78 height 18
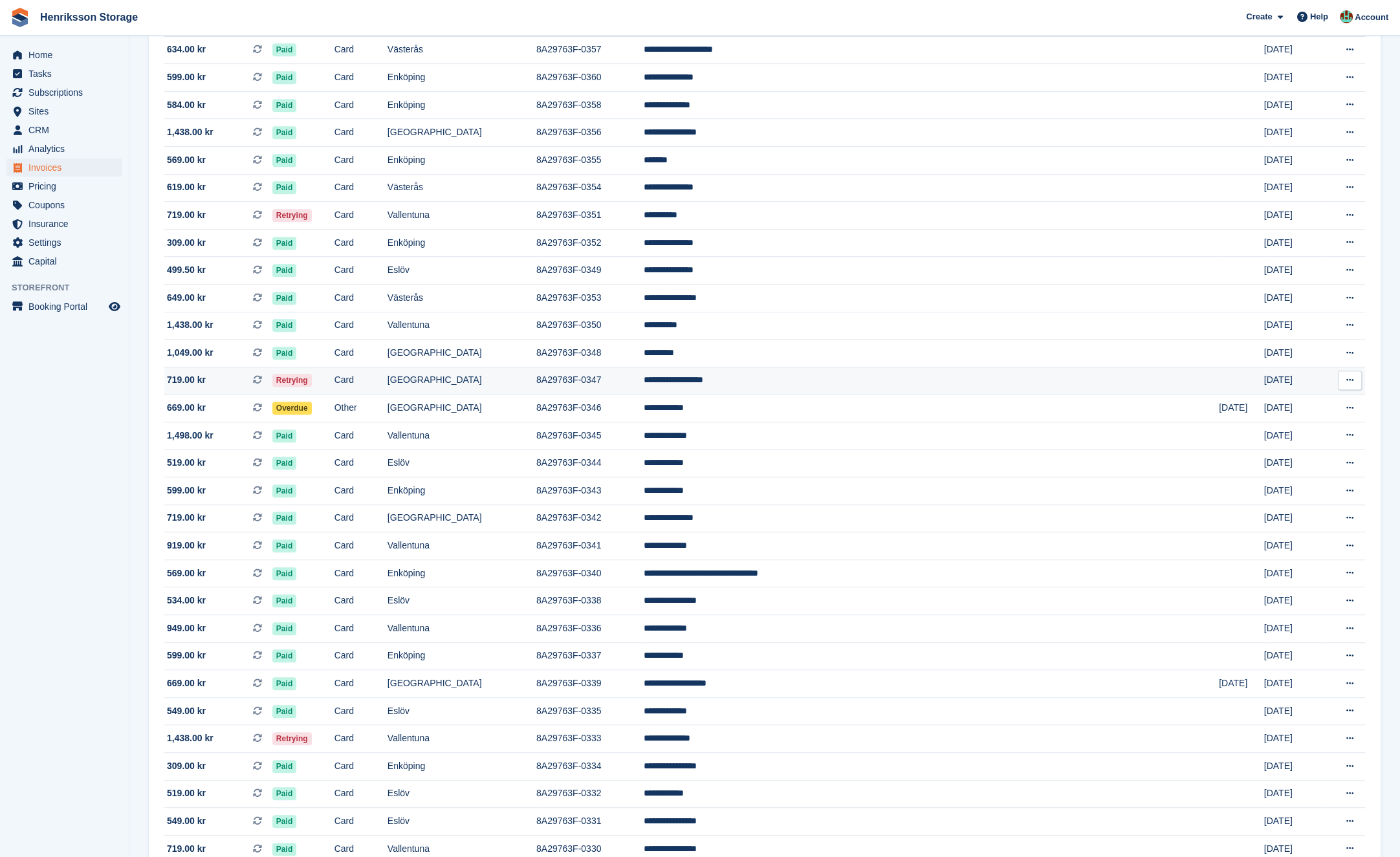
scroll to position [805, 0]
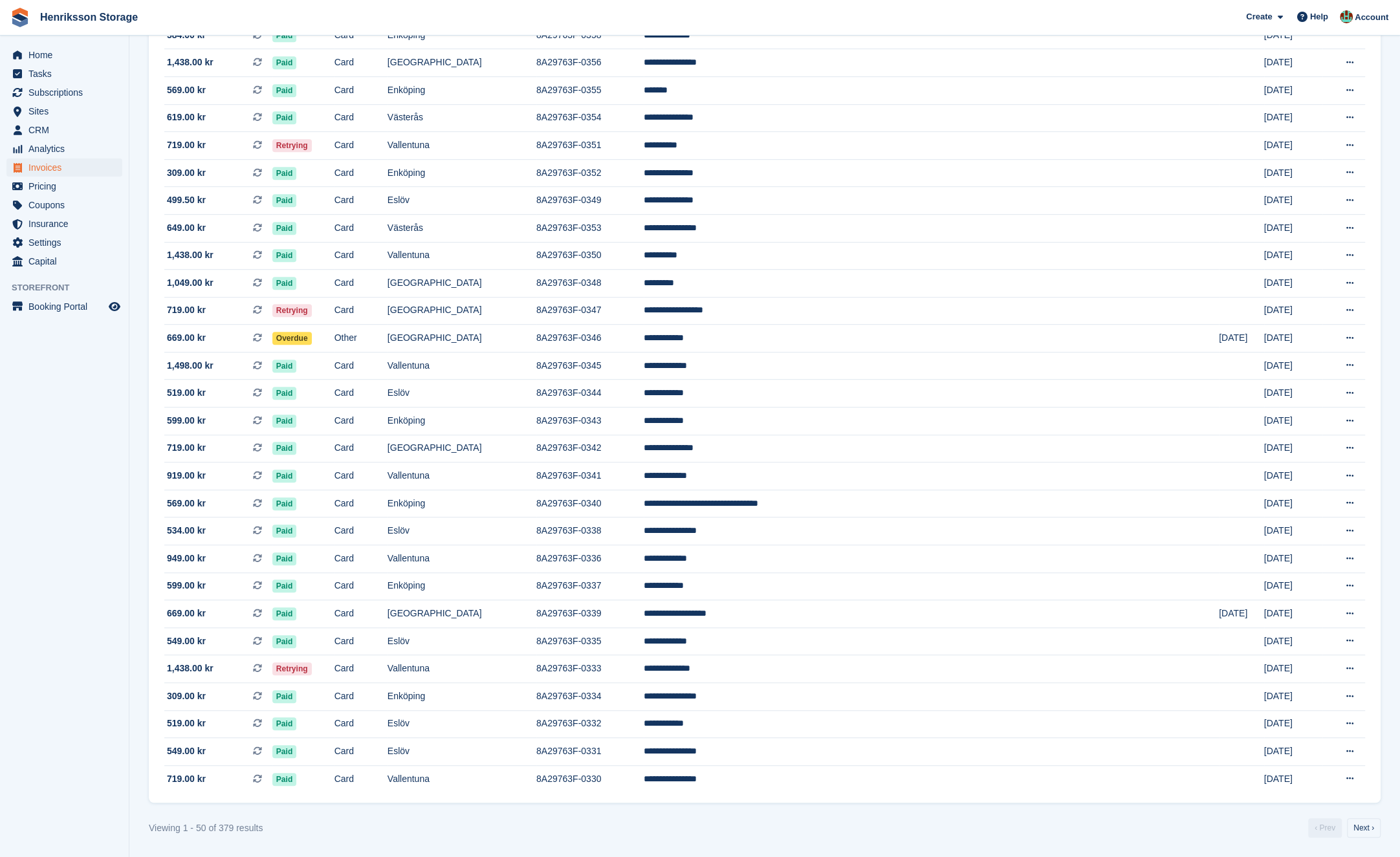
click at [99, 461] on aside "Home Tasks Subscriptions Subscriptions Subscriptions Price increases NEW Price …" at bounding box center [64, 432] width 129 height 792
click at [100, 461] on aside "Home Tasks Subscriptions Subscriptions Subscriptions Price increases NEW Price …" at bounding box center [64, 432] width 129 height 792
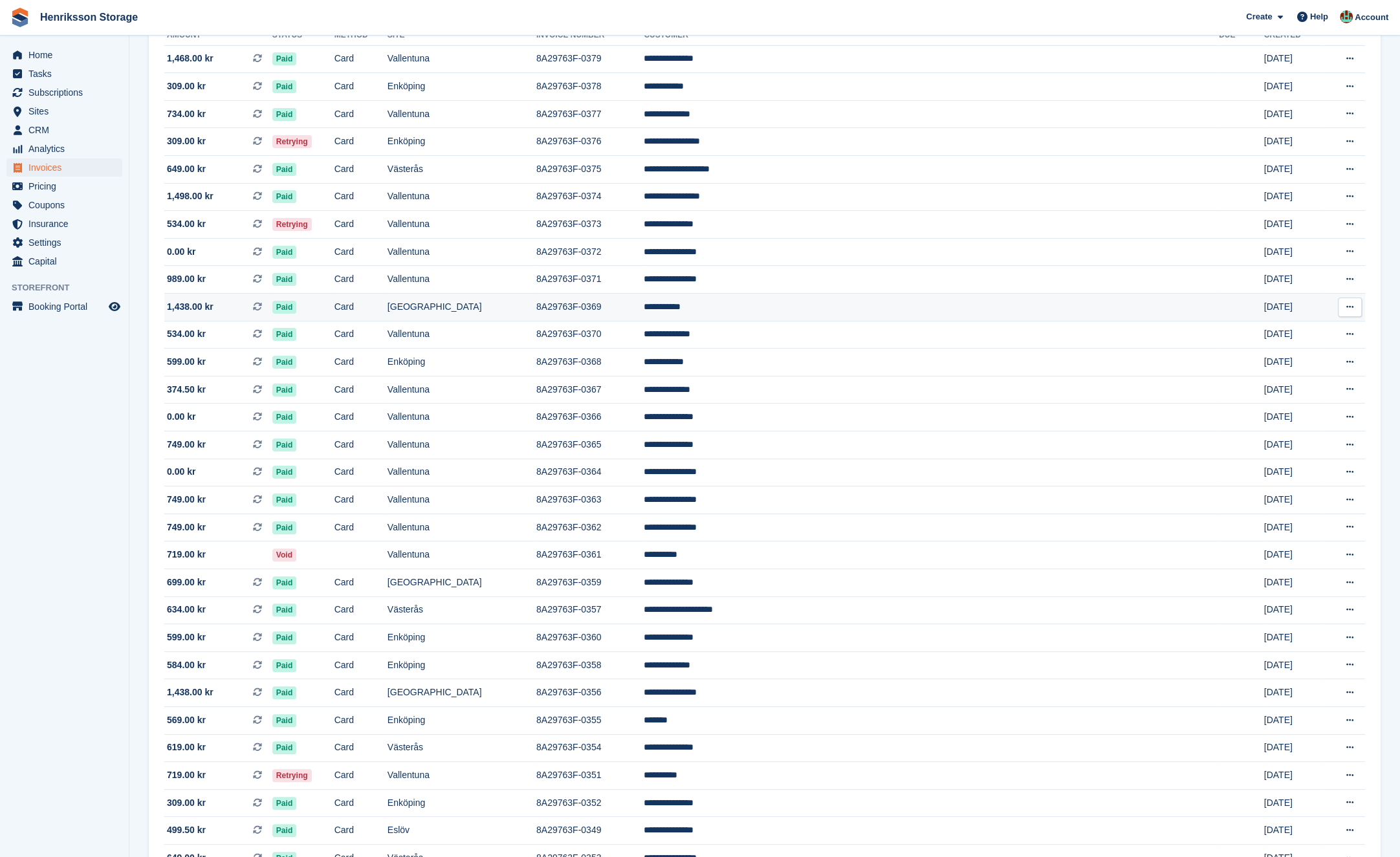
scroll to position [0, 0]
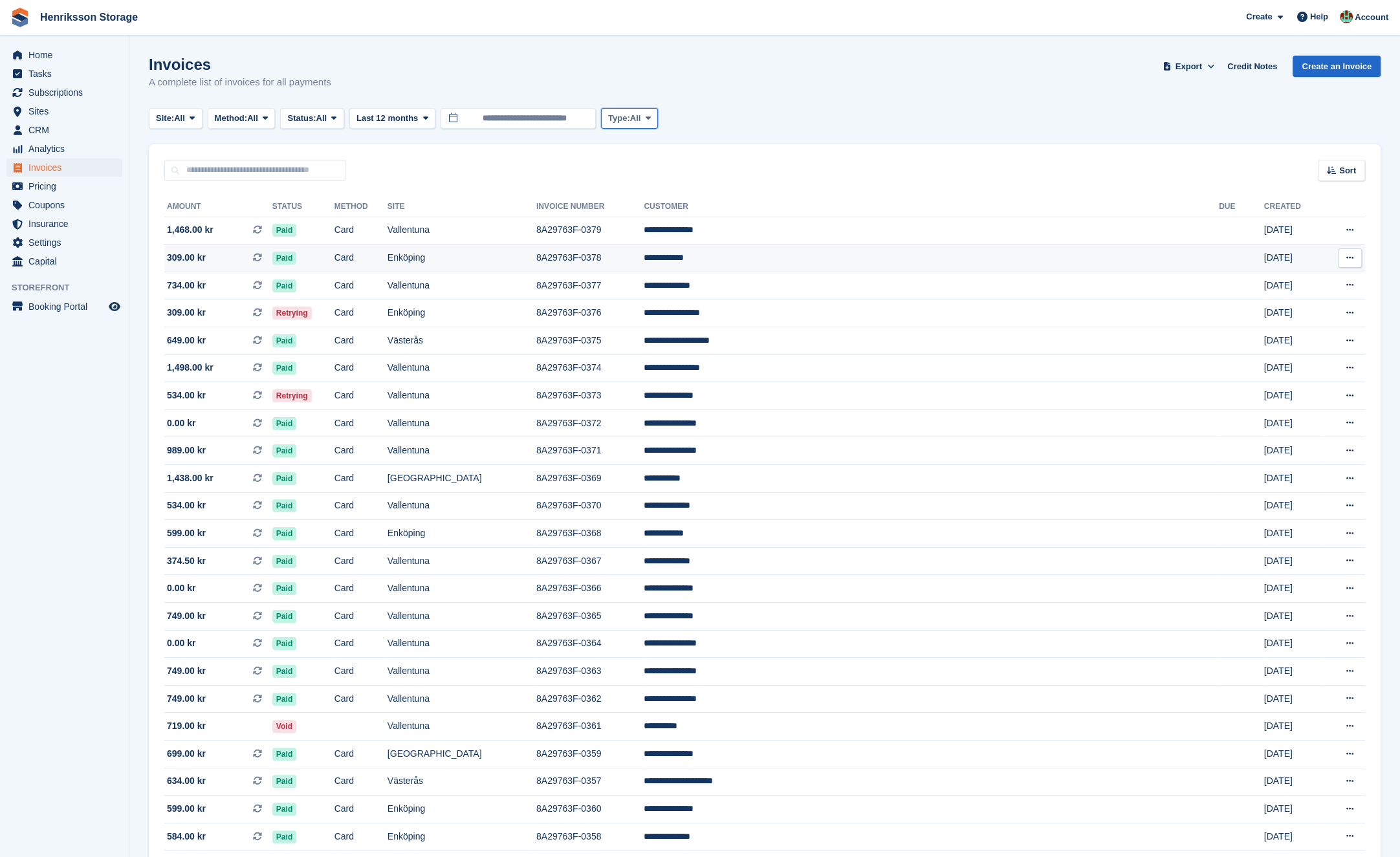
drag, startPoint x: 673, startPoint y: 124, endPoint x: 488, endPoint y: 262, distance: 230.8
click at [658, 124] on button "Type: All" at bounding box center [630, 118] width 57 height 21
drag, startPoint x: 103, startPoint y: 533, endPoint x: 255, endPoint y: 458, distance: 169.5
click at [102, 533] on aside "Home Tasks Subscriptions Subscriptions Subscriptions Price increases NEW Price …" at bounding box center [64, 432] width 129 height 792
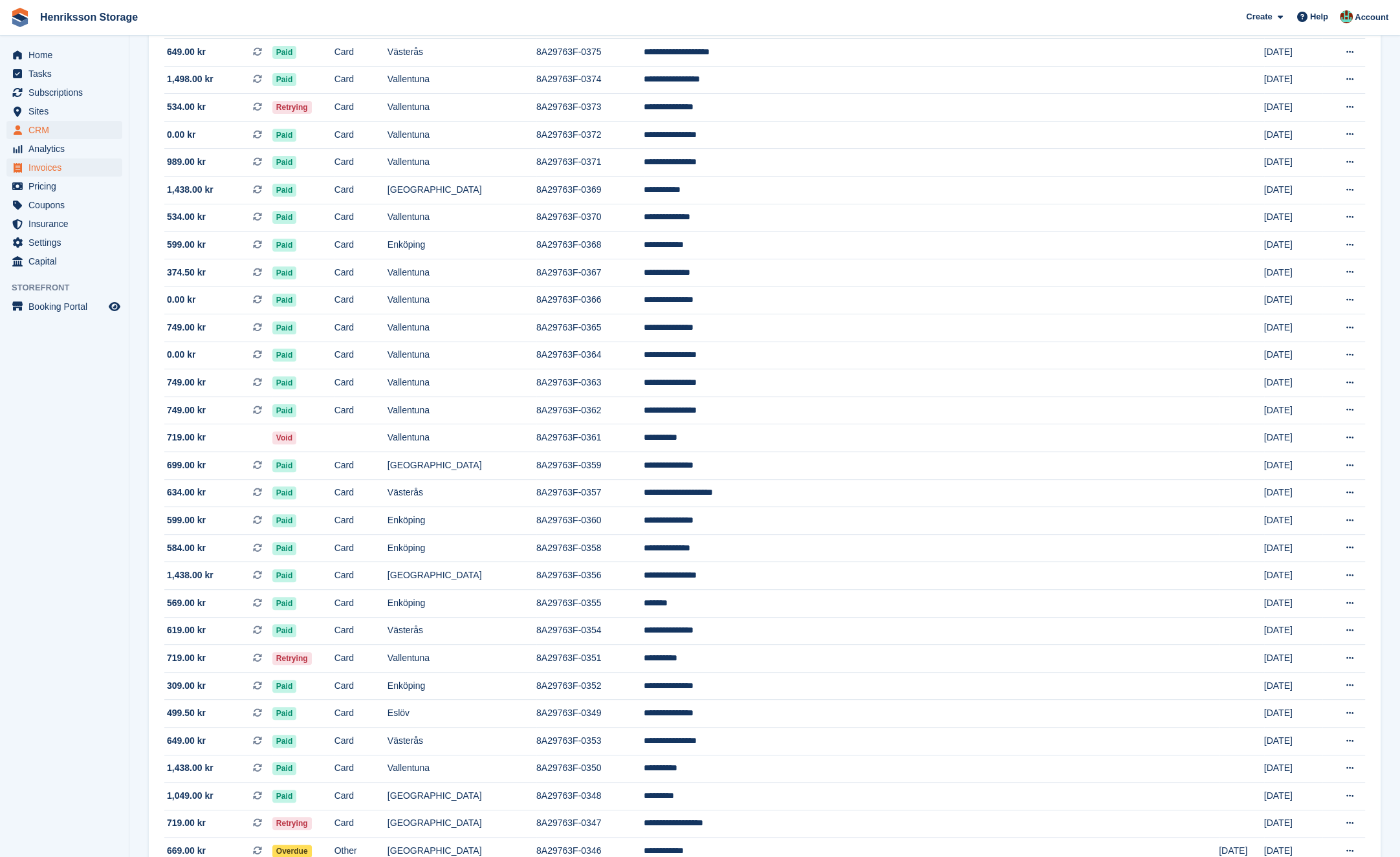
scroll to position [27, 0]
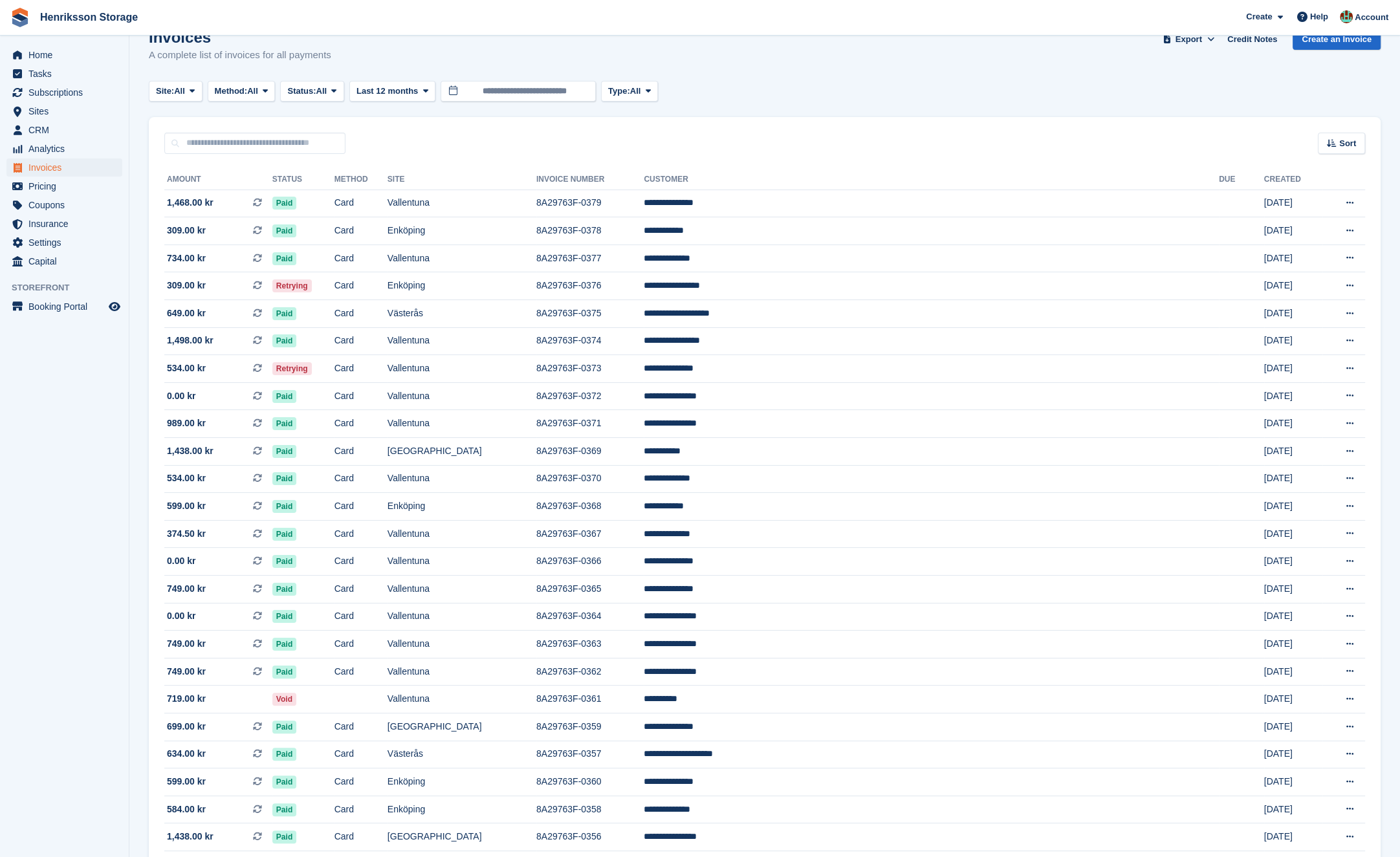
click at [1218, 131] on div "Sort Sort by Date created Created (oldest first) Created (newest first)" at bounding box center [765, 135] width 1232 height 37
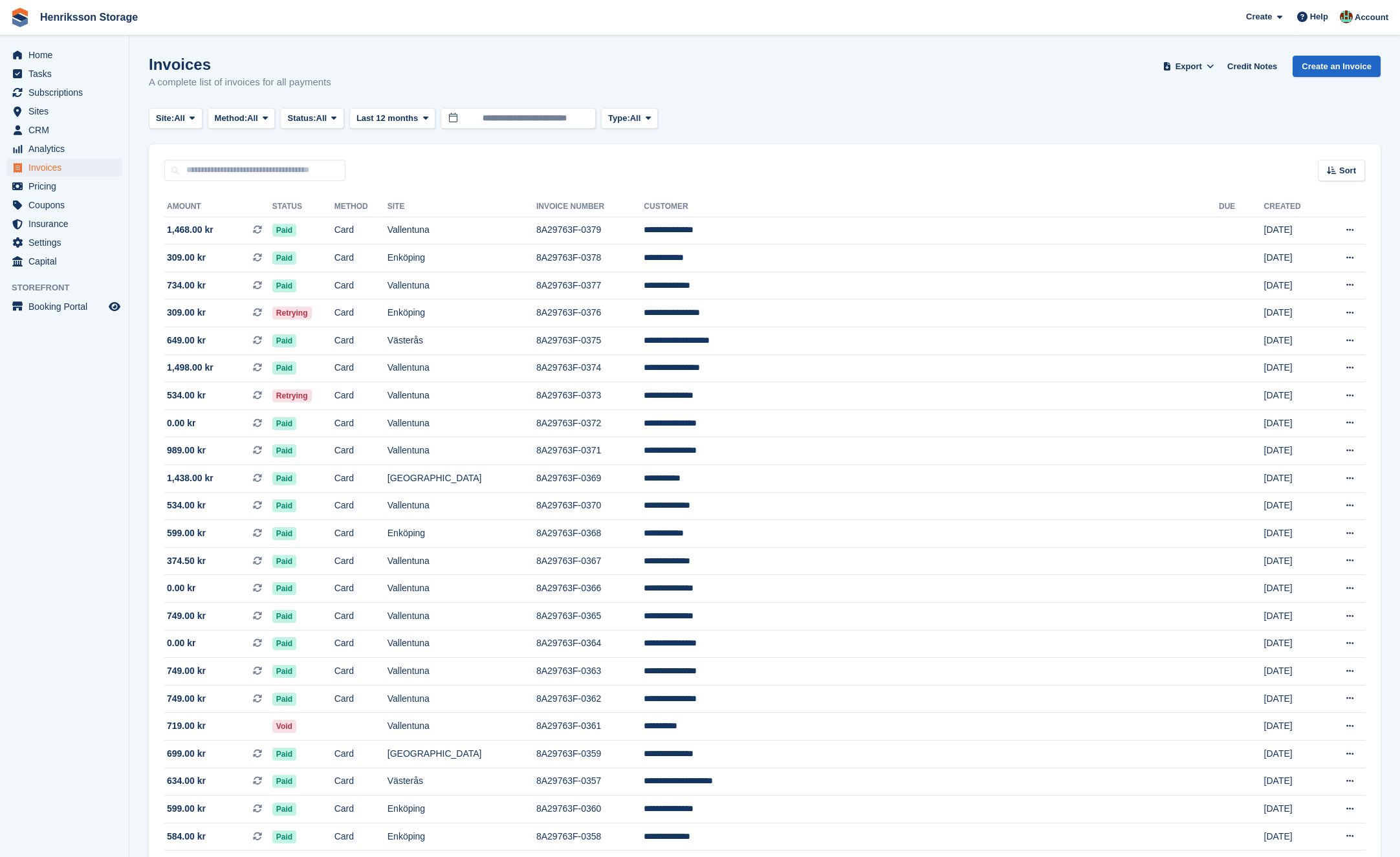
scroll to position [28, 0]
